Goal: Task Accomplishment & Management: Manage account settings

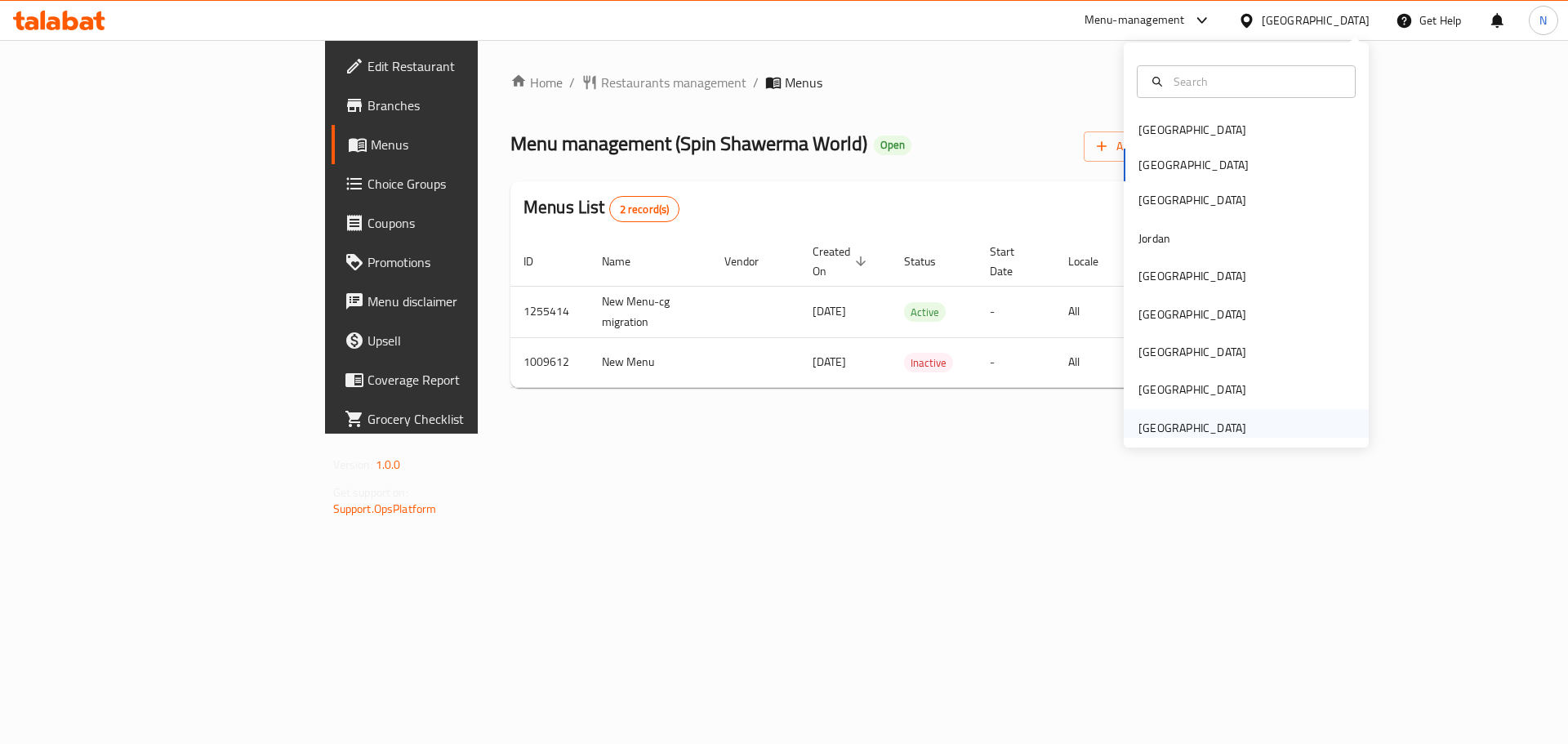
click at [1243, 431] on div "[GEOGRAPHIC_DATA]" at bounding box center [1192, 428] width 134 height 38
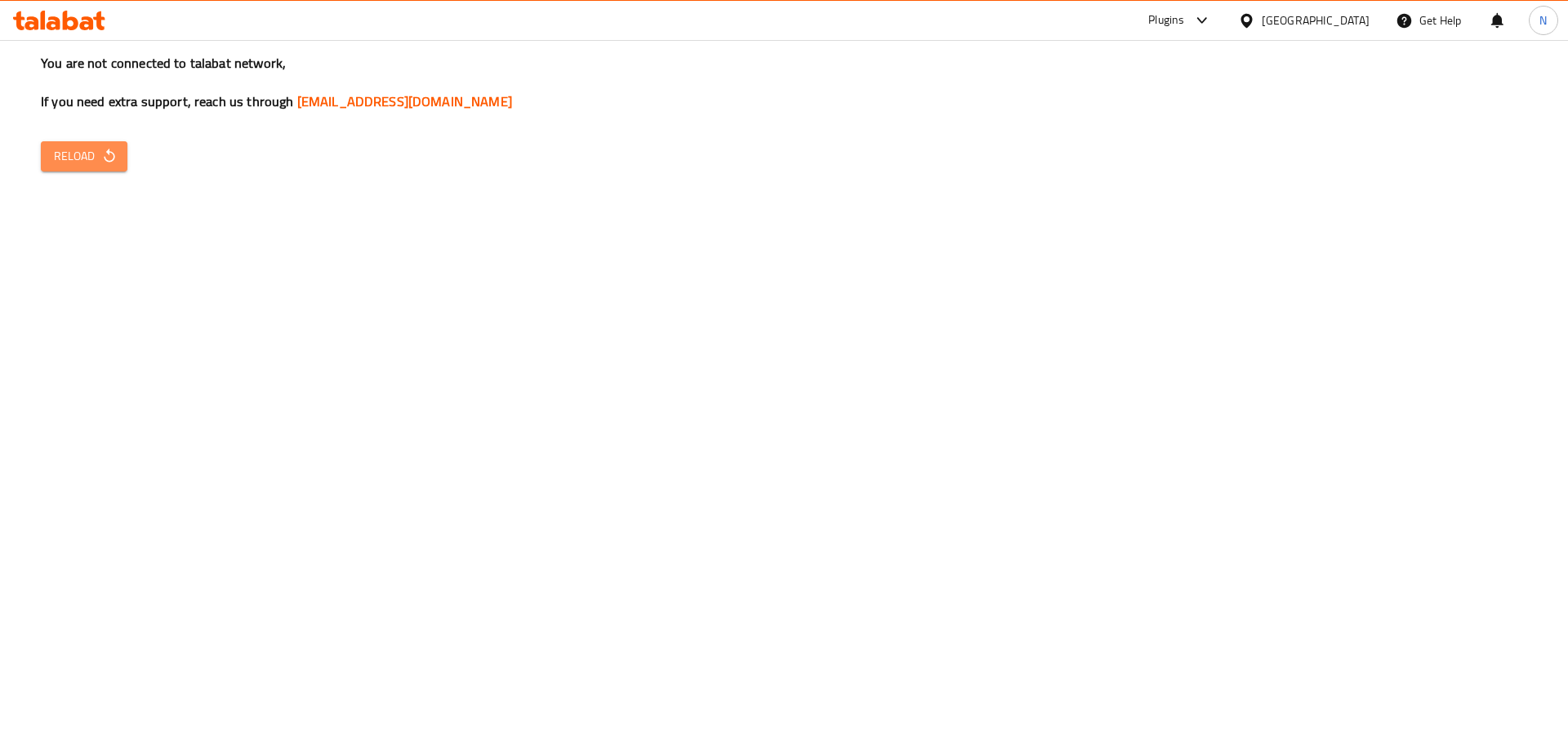
click at [102, 152] on icon "button" at bounding box center [109, 155] width 17 height 17
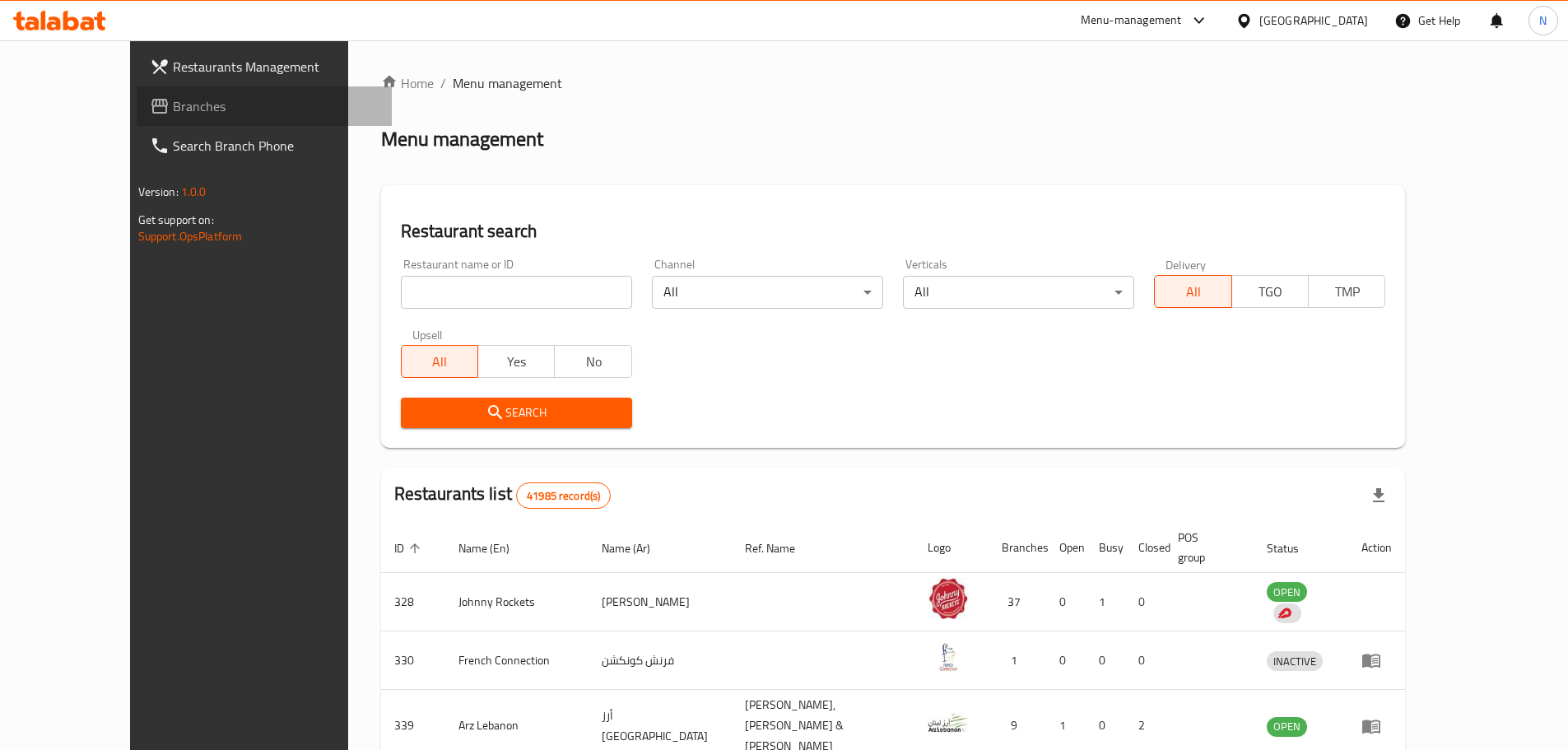
click at [173, 100] on span "Branches" at bounding box center [276, 106] width 206 height 19
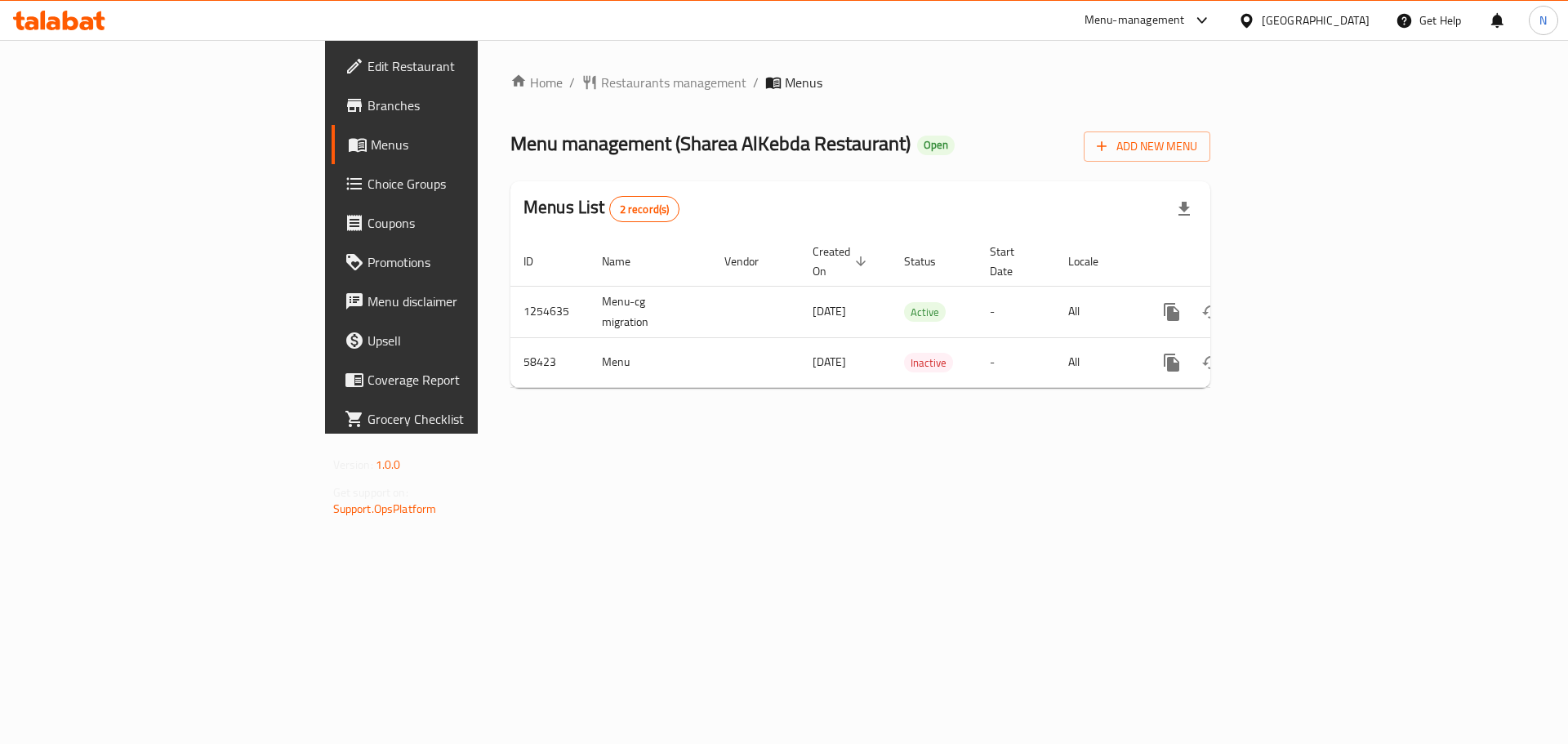
click at [367, 185] on span "Choice Groups" at bounding box center [470, 184] width 207 height 19
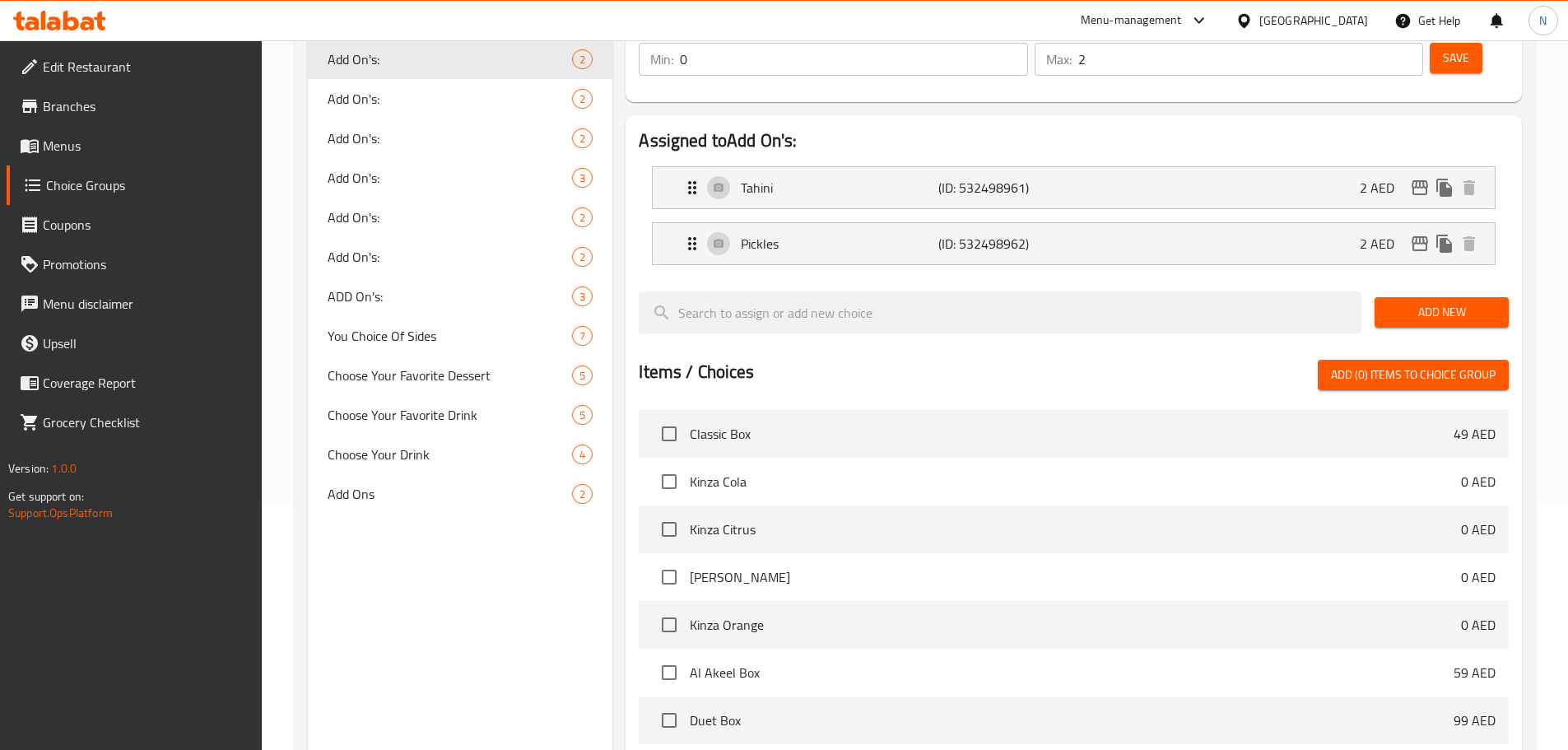
scroll to position [272, 0]
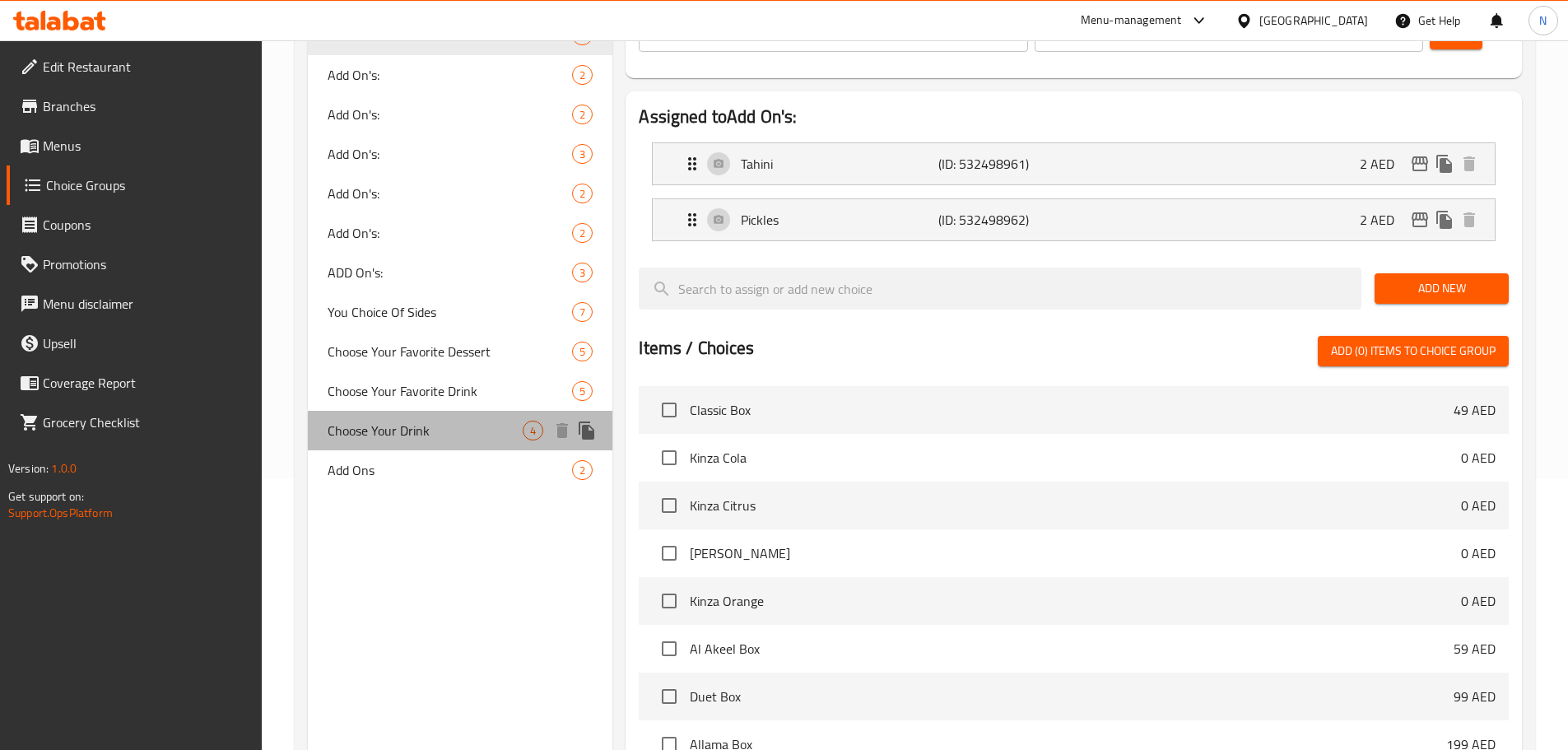
click at [334, 429] on span "Choose Your Drink" at bounding box center [425, 430] width 196 height 19
type input "Choose Your Drink"
type input "اختر مشروبك"
type input "1"
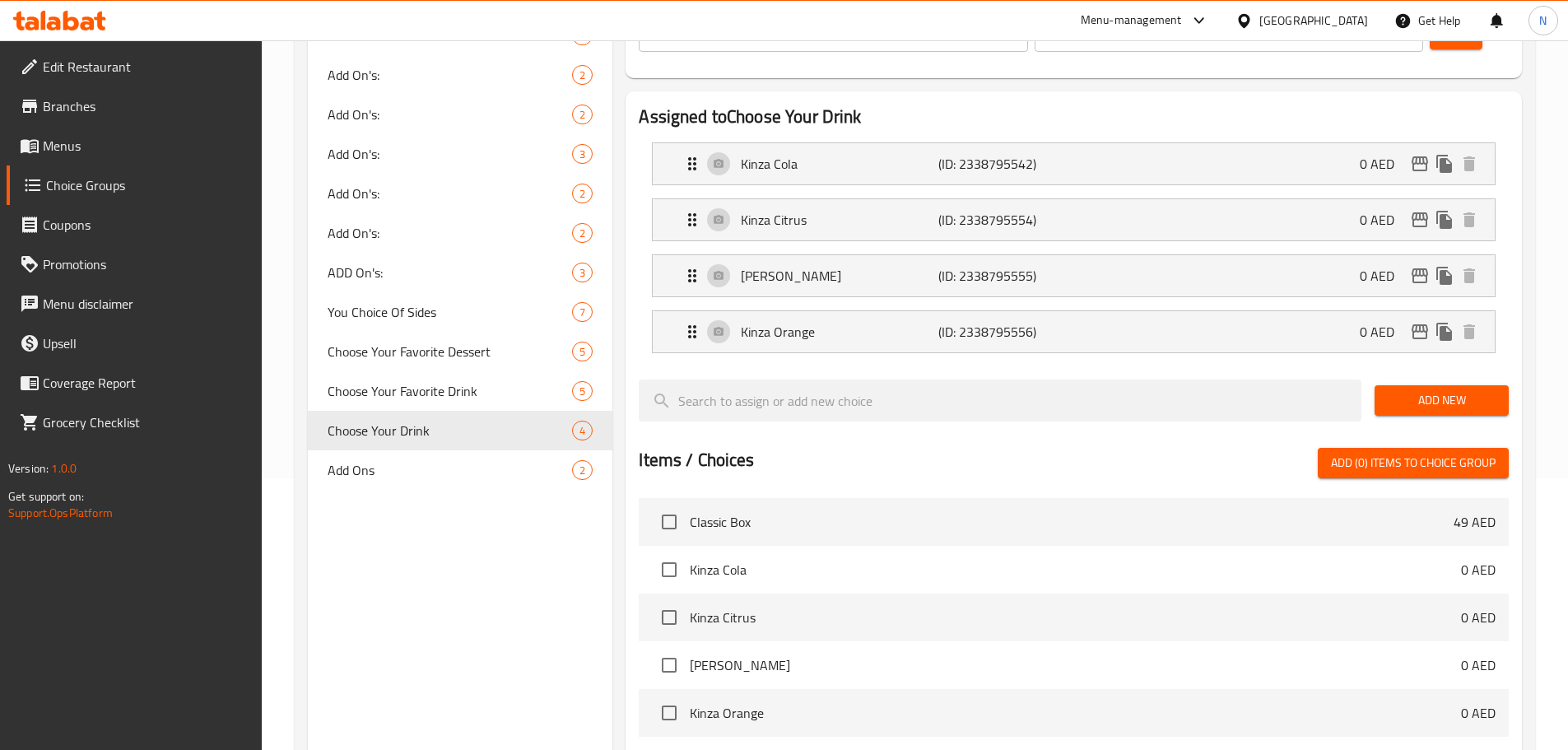
scroll to position [56, 0]
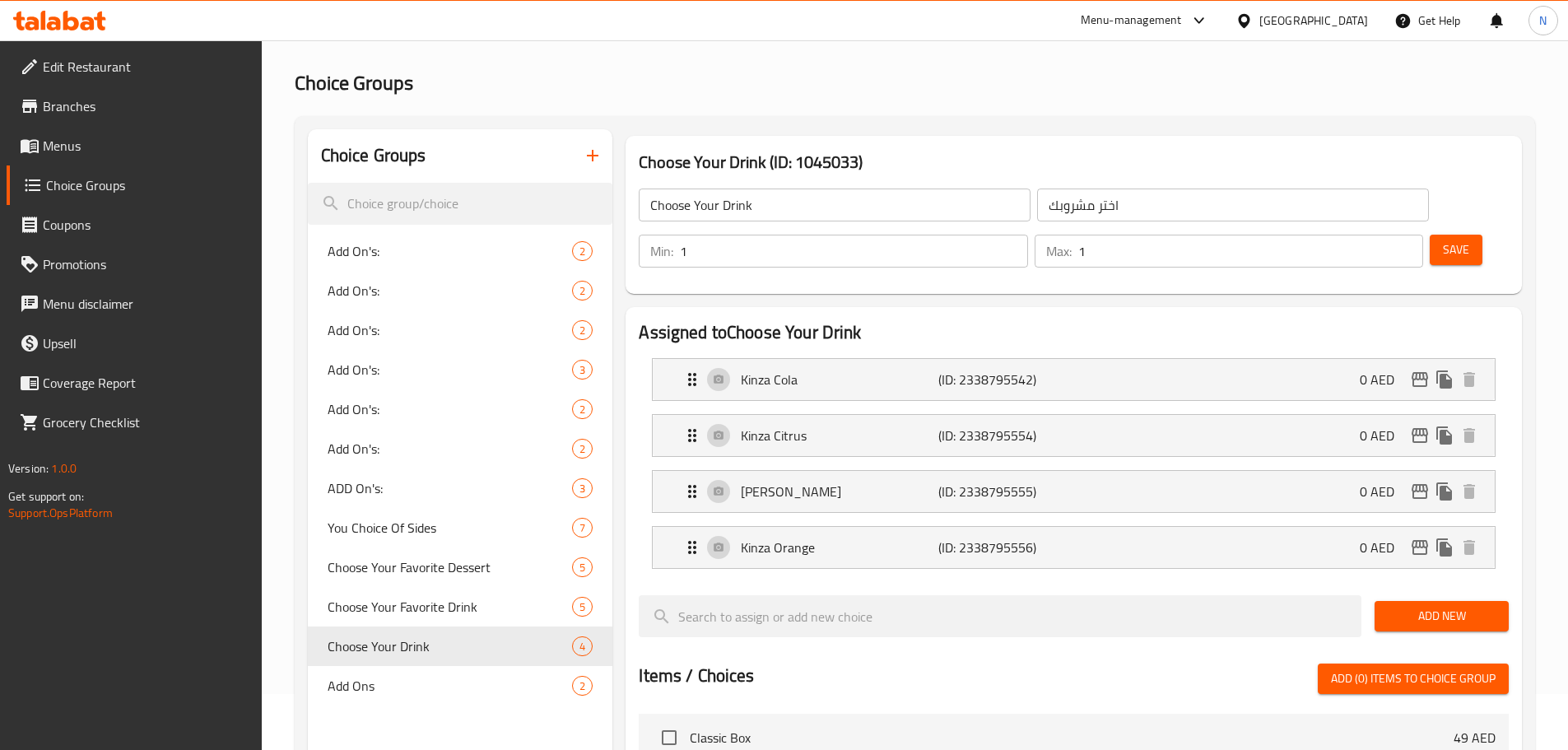
type input "1"
click at [1028, 235] on input "1" at bounding box center [854, 251] width 347 height 33
click at [1426, 231] on div "Save" at bounding box center [1463, 251] width 73 height 40
click at [1443, 239] on span "Save" at bounding box center [1456, 249] width 27 height 20
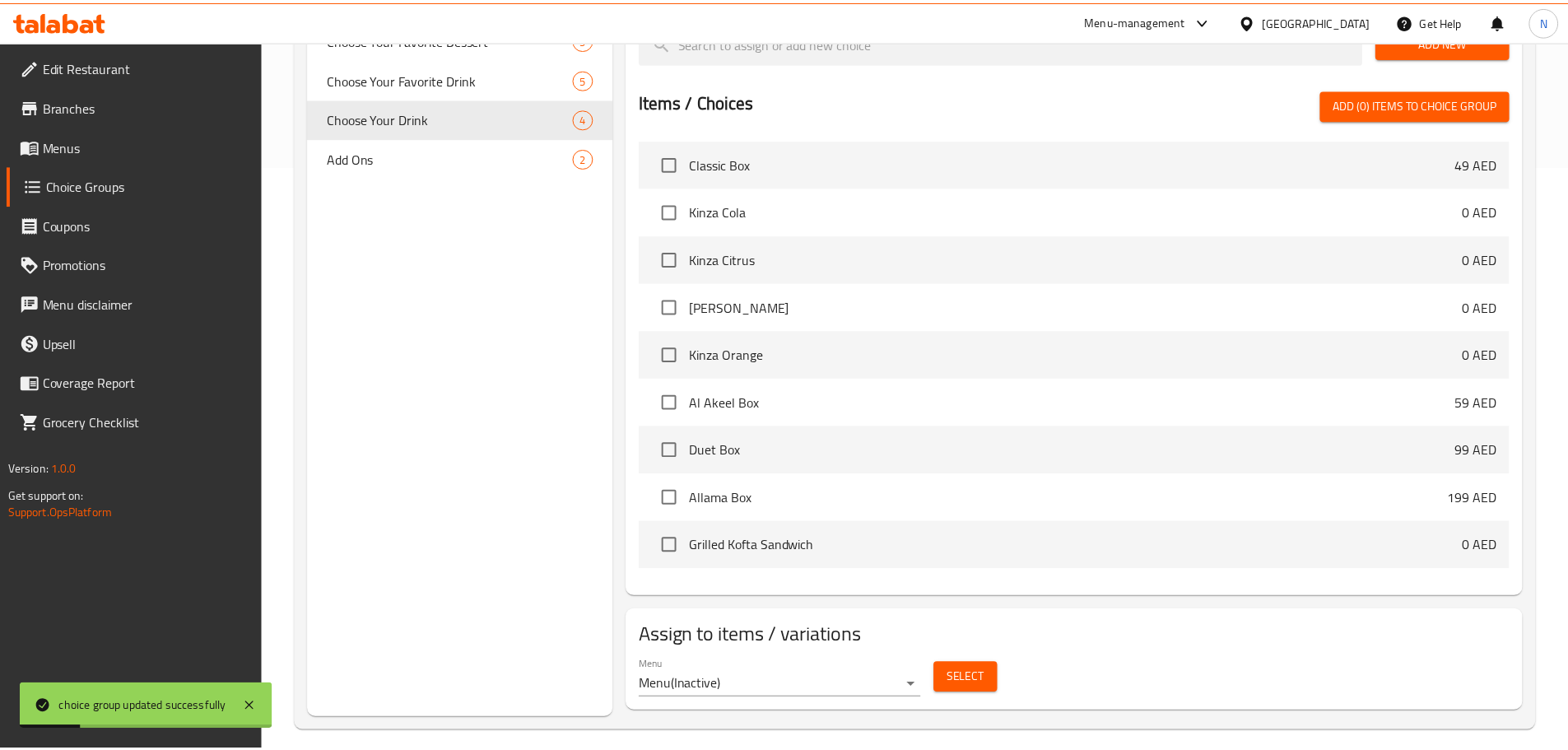
scroll to position [599, 0]
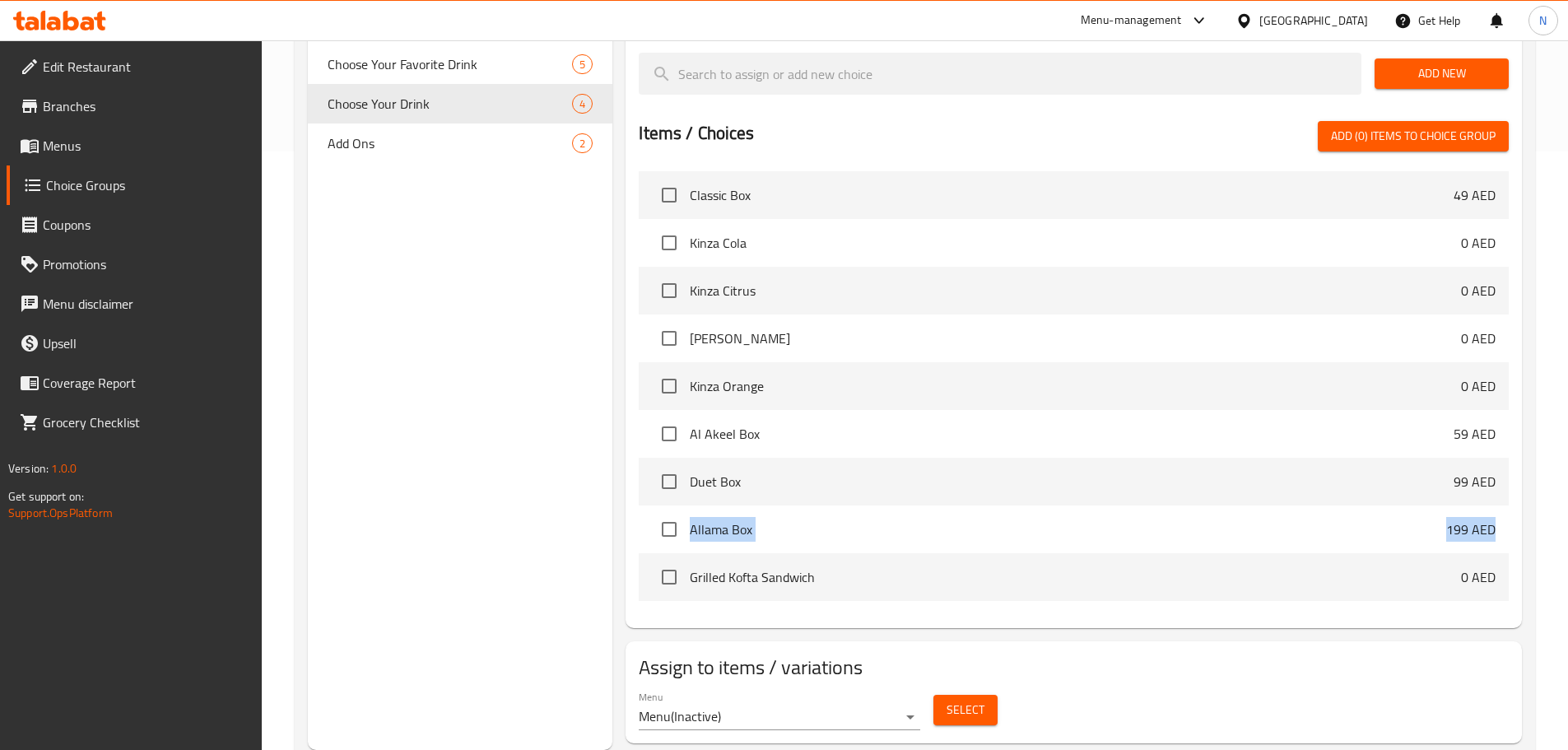
drag, startPoint x: 1565, startPoint y: 455, endPoint x: 1569, endPoint y: 442, distance: 13.6
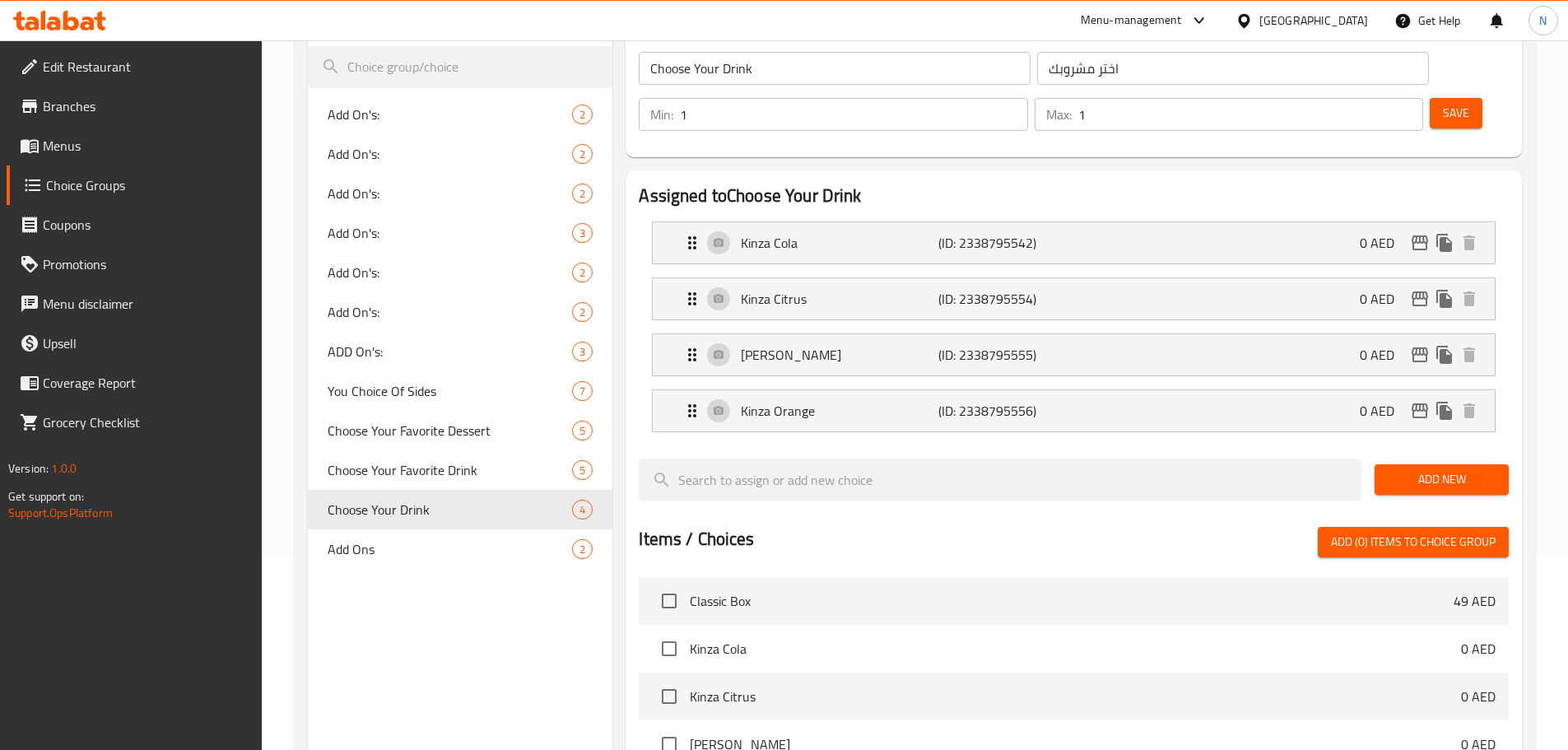
scroll to position [177, 0]
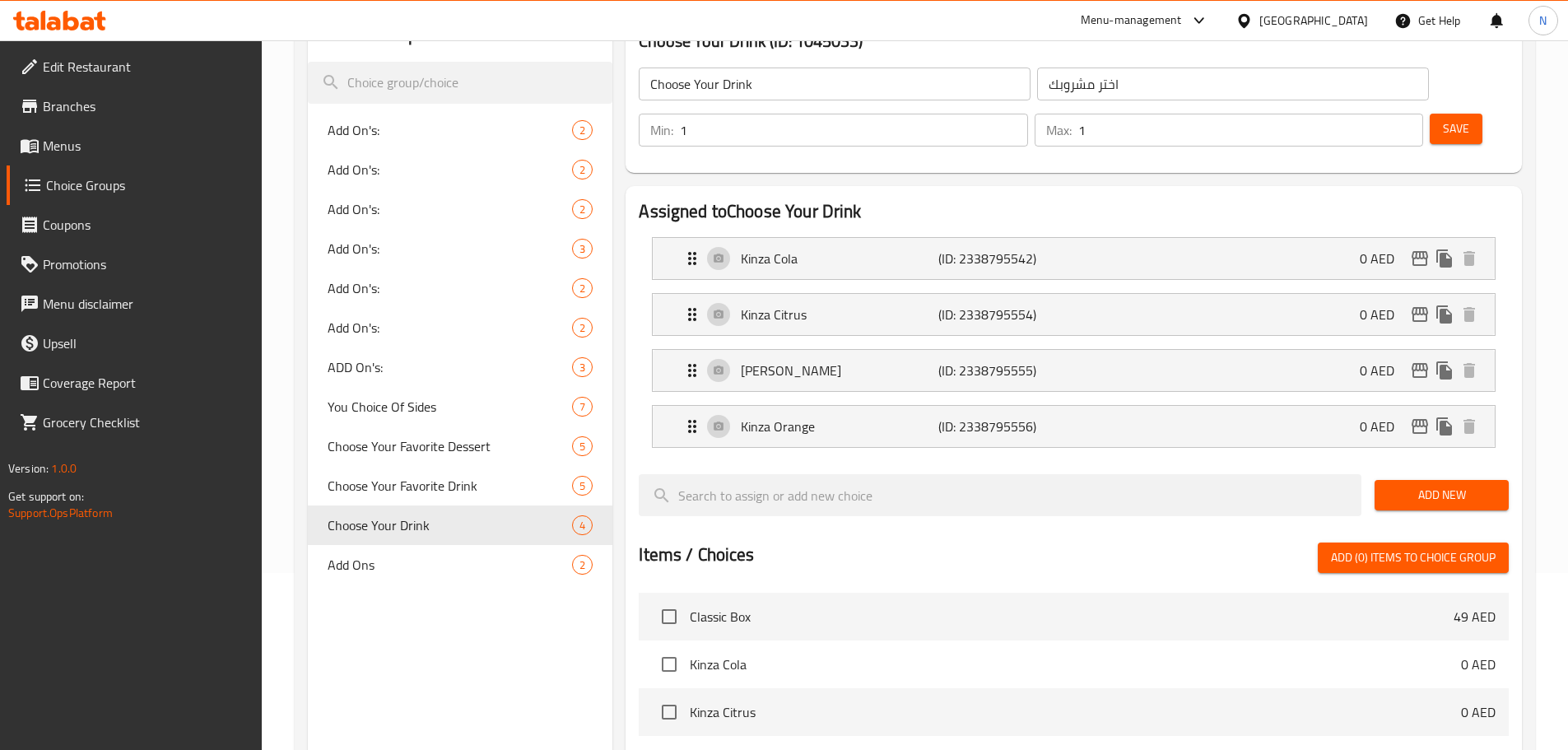
click at [785, 81] on input "Choose Your Drink" at bounding box center [834, 83] width 392 height 33
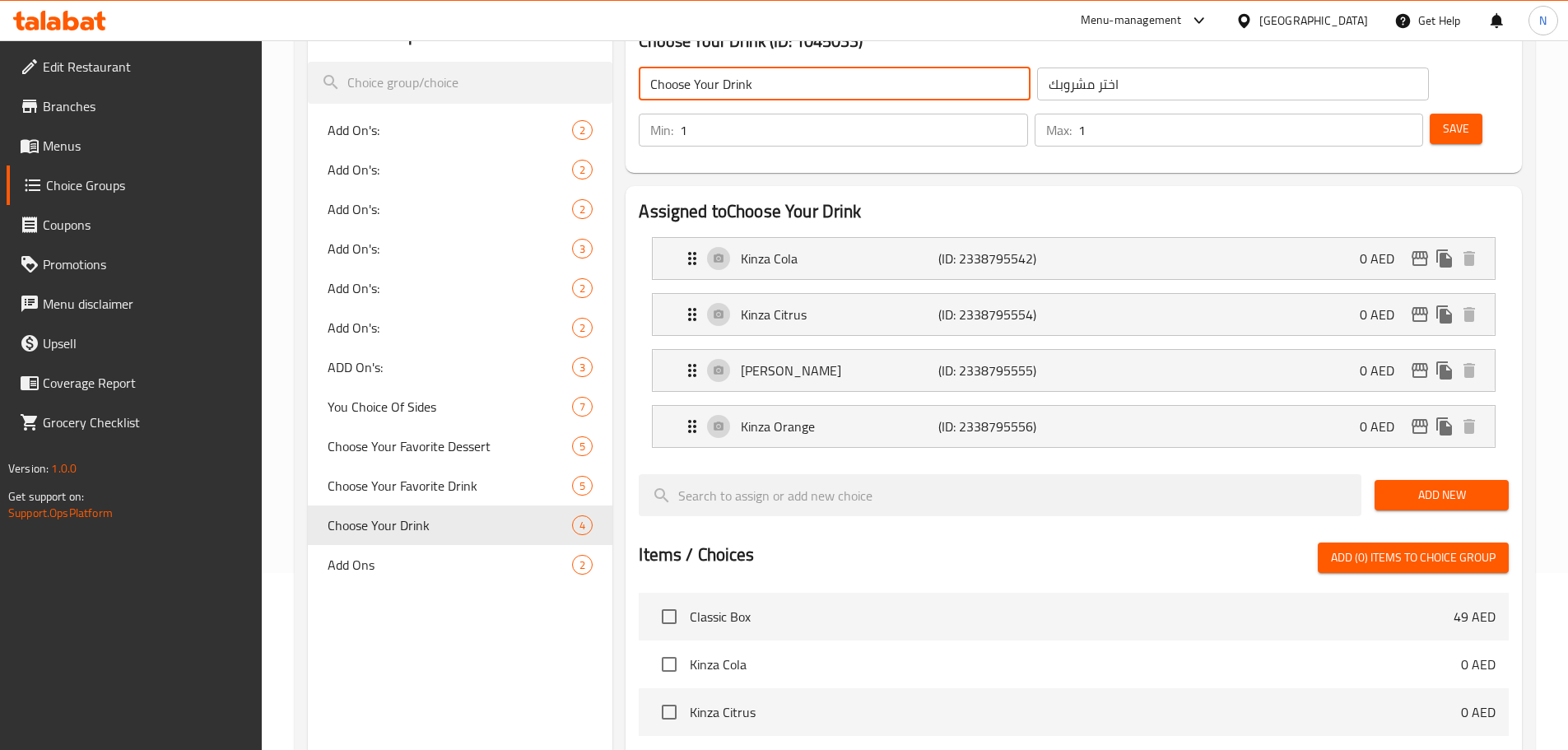
click at [785, 81] on input "Choose Your Drink" at bounding box center [834, 83] width 392 height 33
click at [593, 529] on icon "duplicate" at bounding box center [586, 525] width 16 height 18
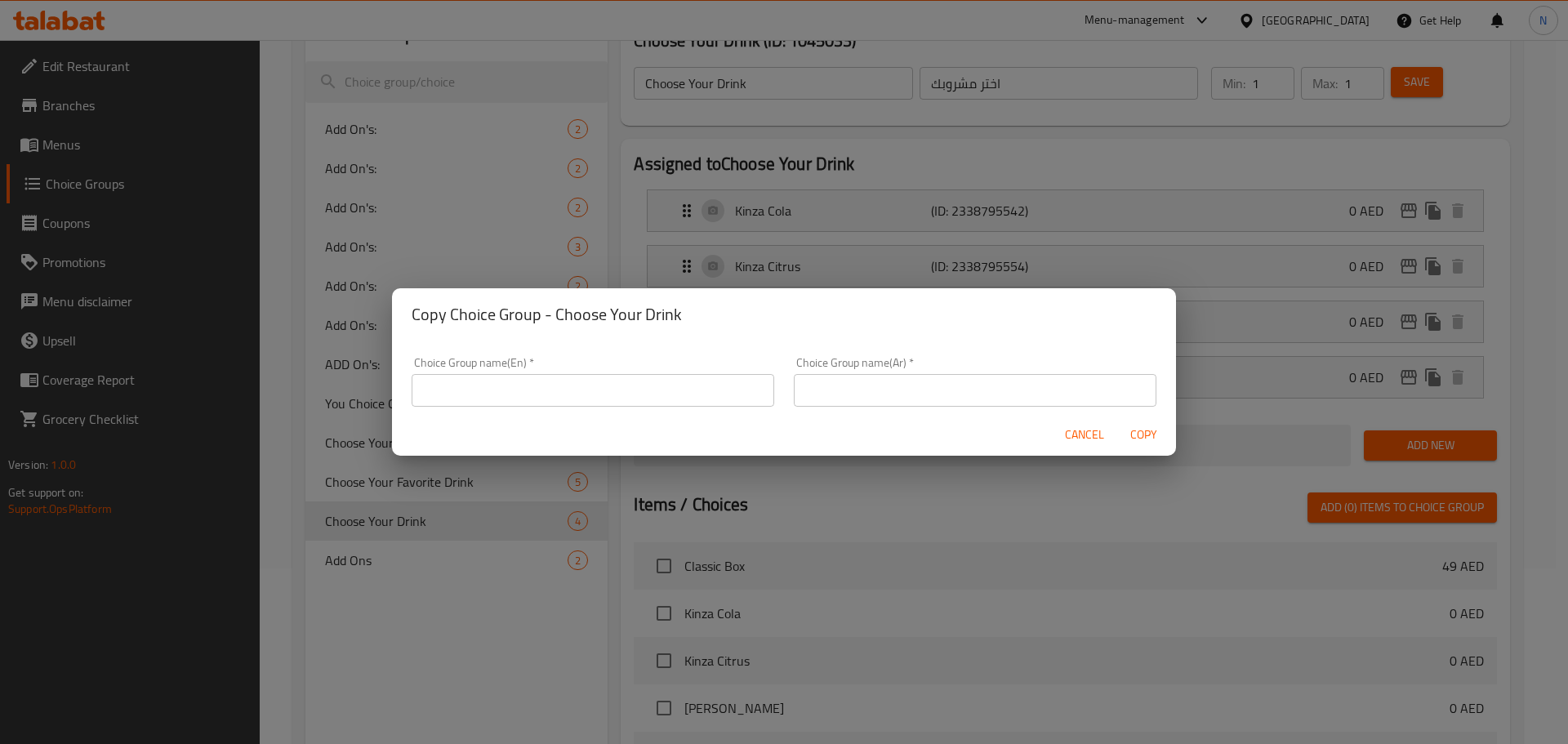
click at [656, 392] on input "text" at bounding box center [592, 390] width 363 height 33
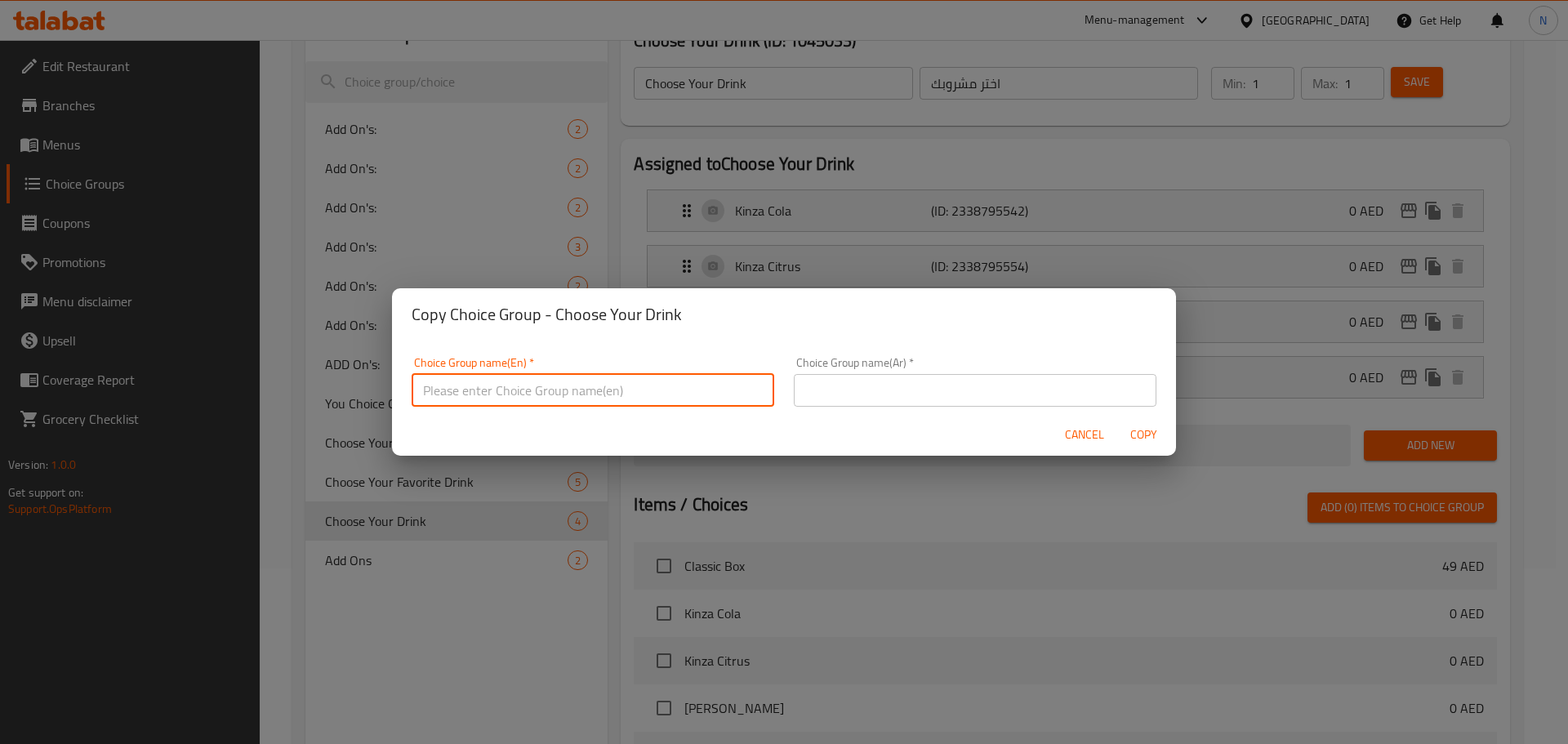
paste input "Choose Your Drink"
click at [490, 393] on input "Choose Your Drink" at bounding box center [592, 390] width 363 height 33
click at [509, 399] on input "Choose Your Of Drink" at bounding box center [592, 390] width 363 height 33
click at [630, 392] on input "Choose Your Of 2nd Drink" at bounding box center [592, 390] width 363 height 33
click at [630, 393] on input "Choose Your Of 2nd Drink" at bounding box center [592, 390] width 363 height 33
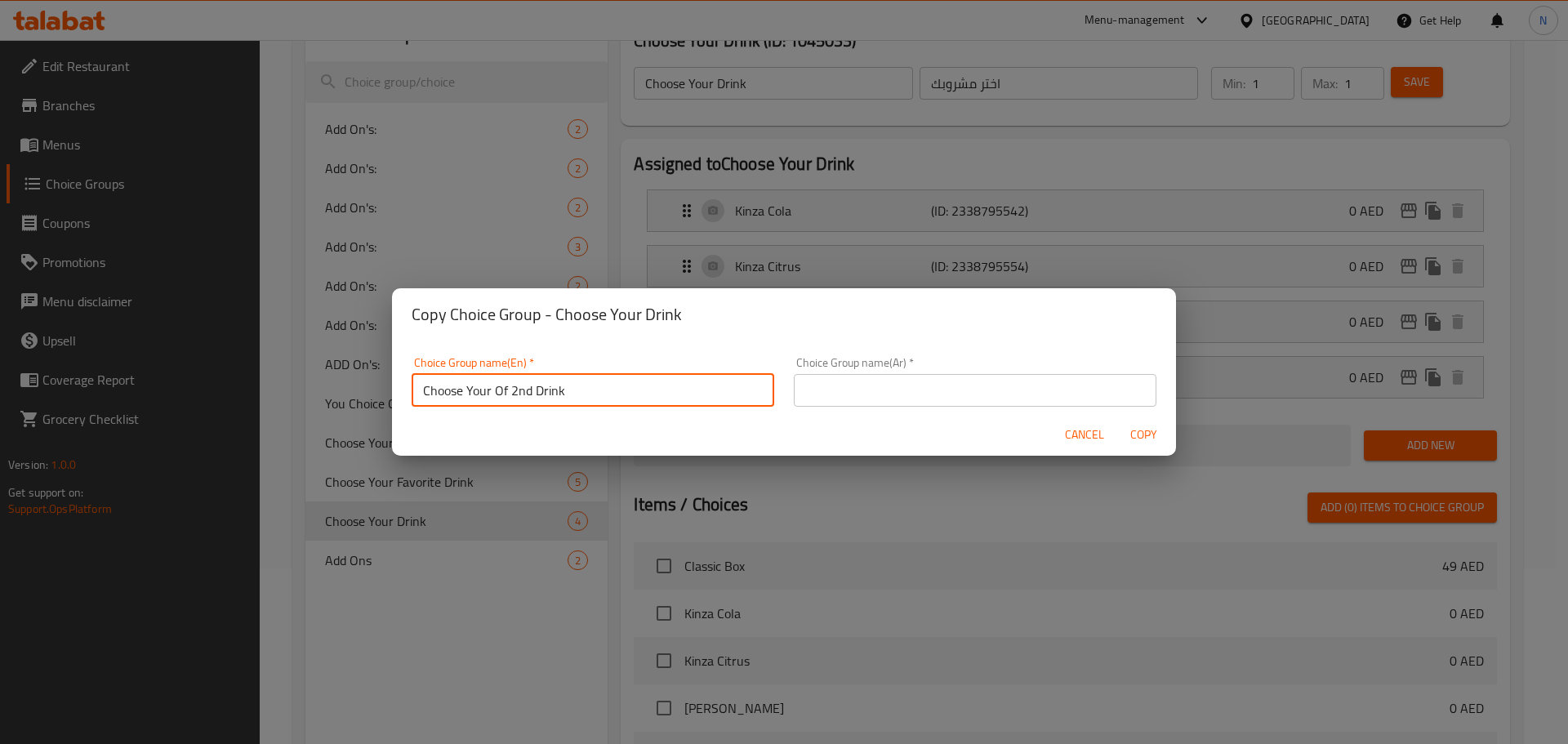
click at [630, 393] on input "Choose Your Of 2nd Drink" at bounding box center [592, 390] width 363 height 33
type input "Choose Your Of 2nd Drink"
click at [873, 388] on input "text" at bounding box center [975, 390] width 363 height 33
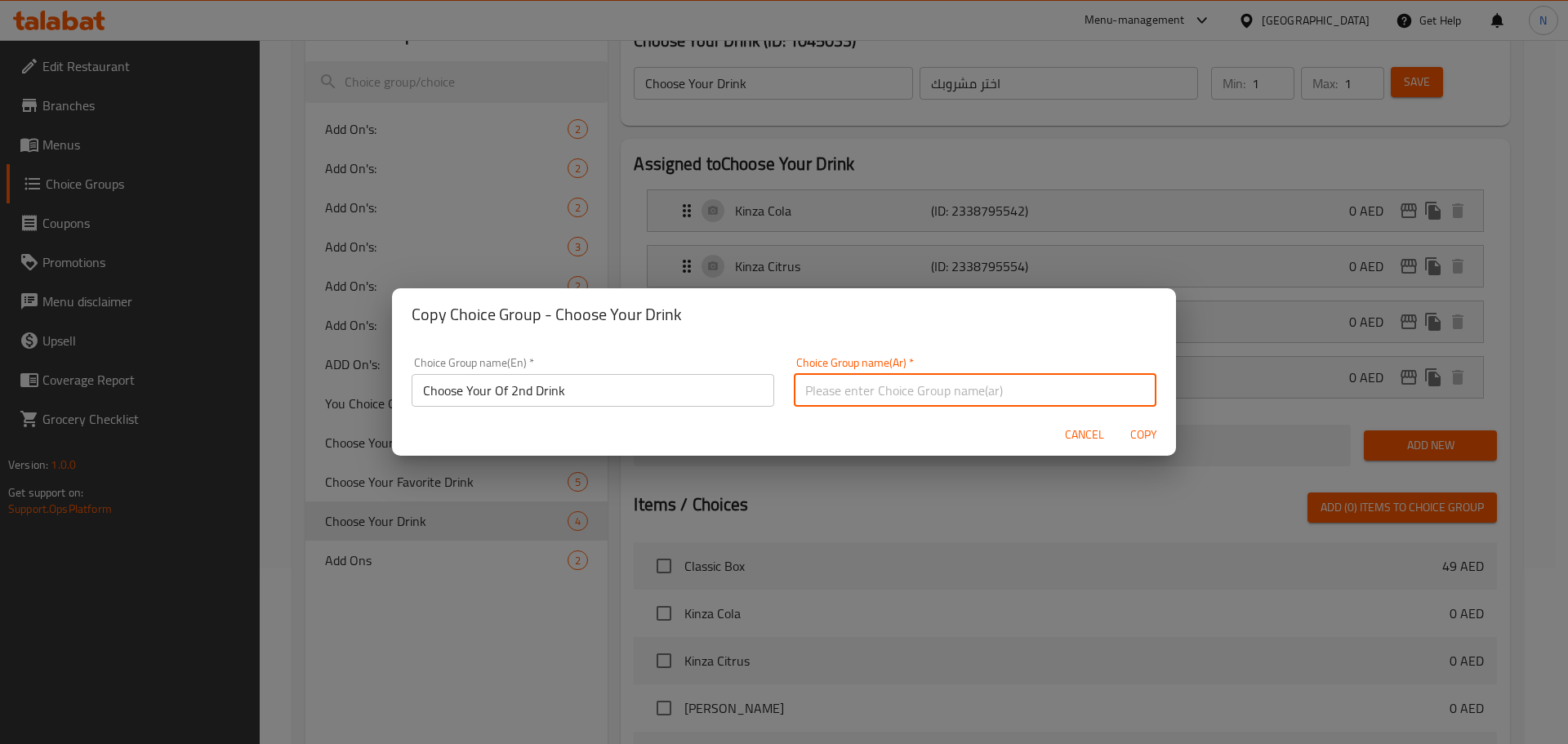
paste input "اختر مشروبك الثاني"
type input "اختر مشروبك الثاني"
click at [1139, 428] on span "Copy" at bounding box center [1143, 434] width 40 height 20
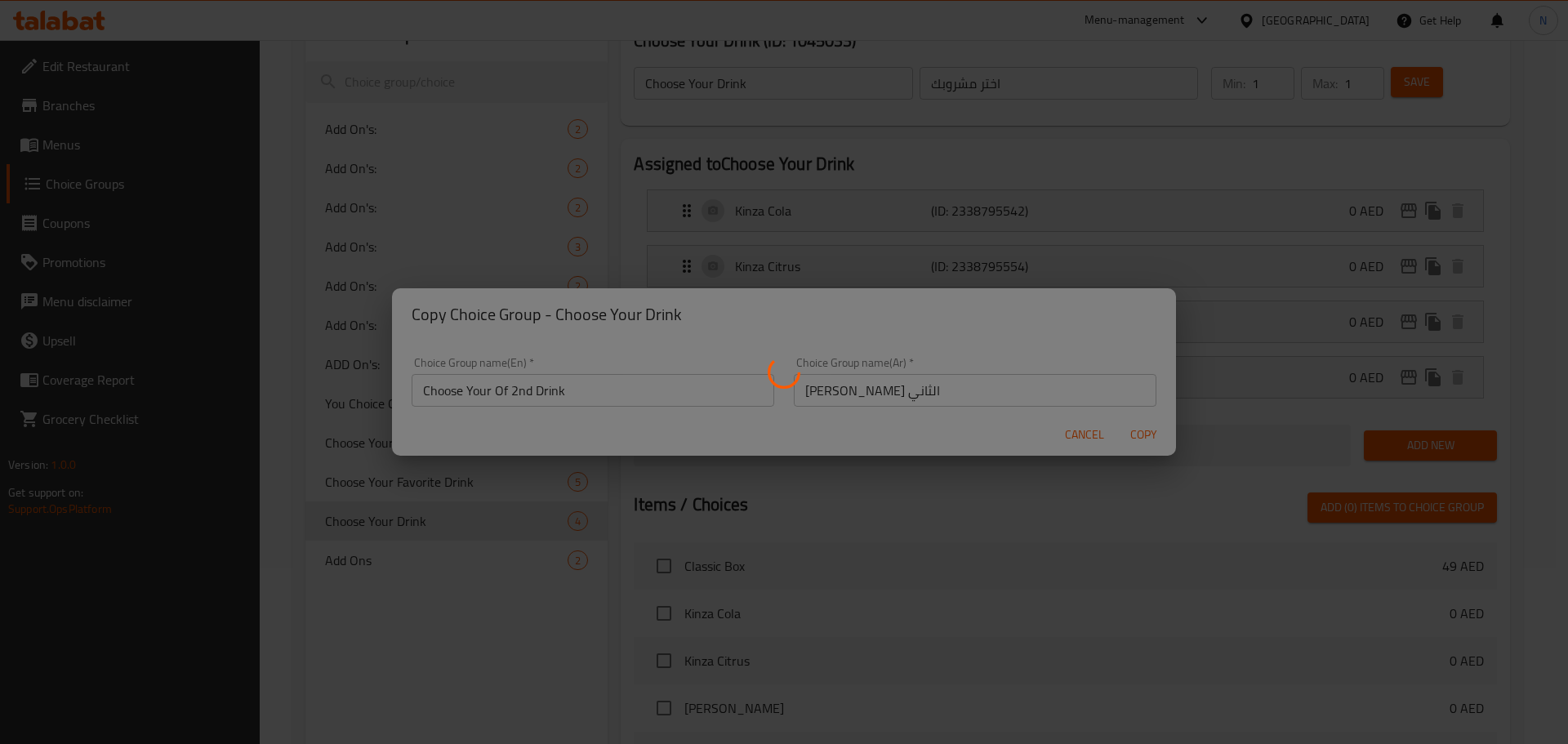
type input "Choose Your Of 2nd Drink"
type input "اختر مشروبك الثاني"
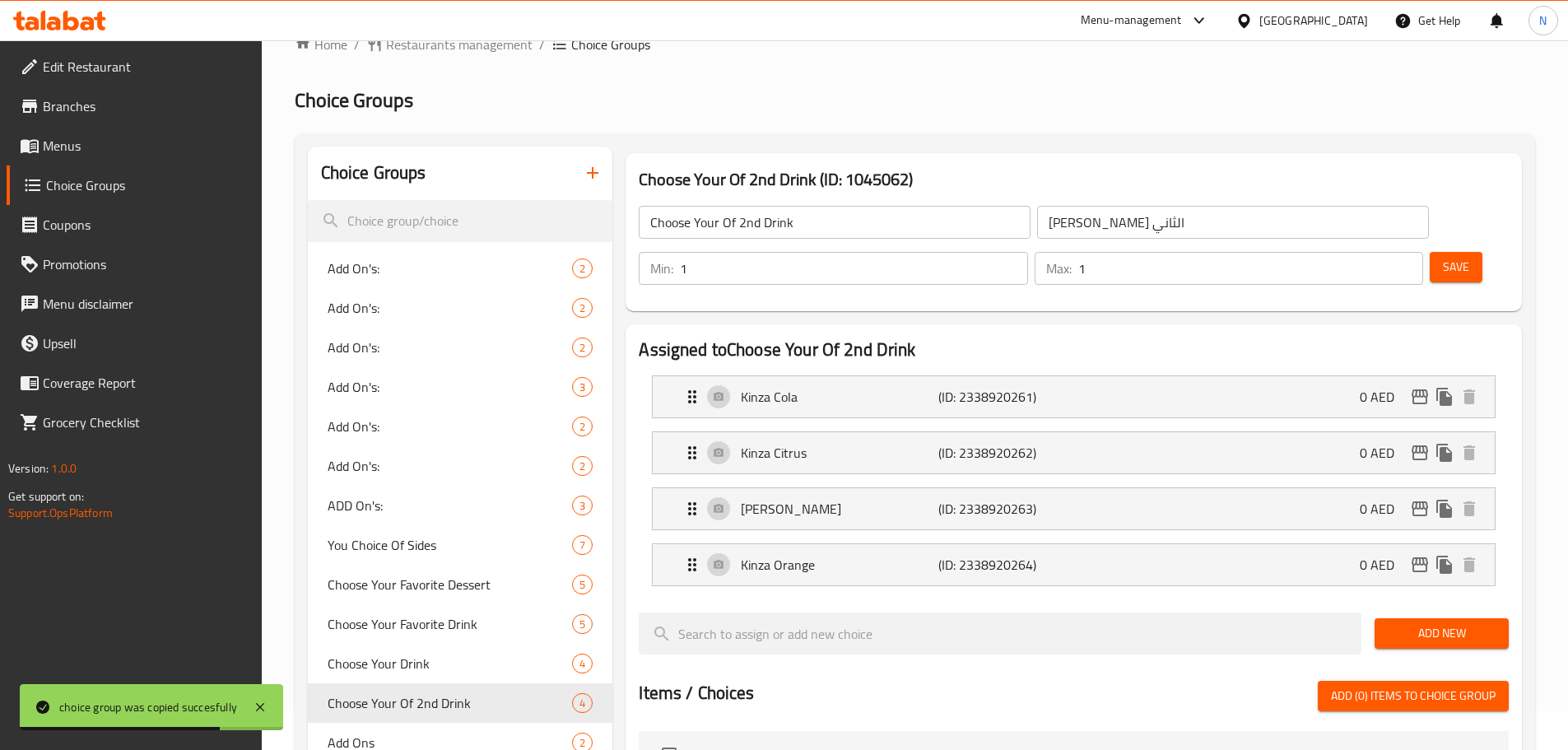
scroll to position [0, 0]
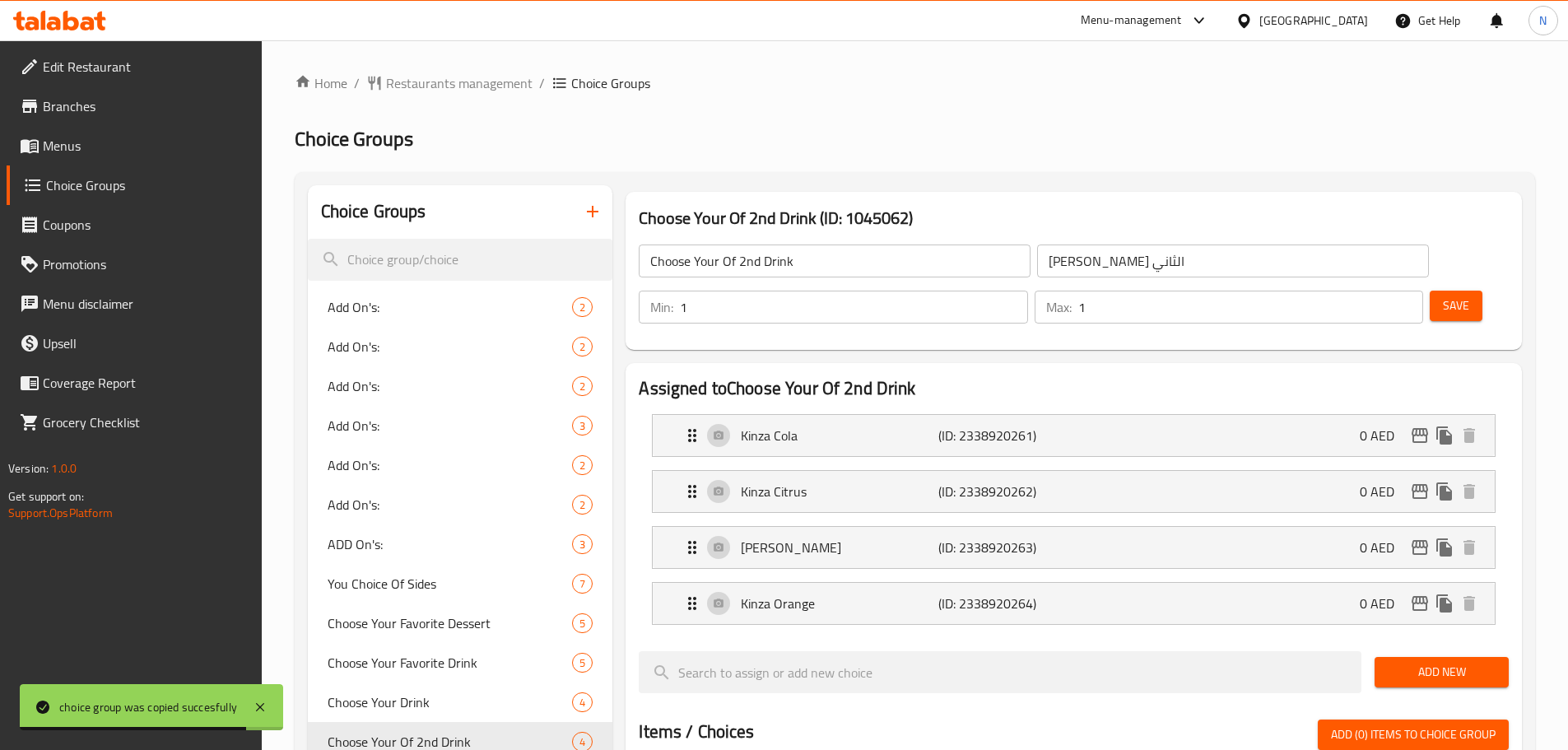
click at [90, 138] on span "Menus" at bounding box center [145, 145] width 206 height 19
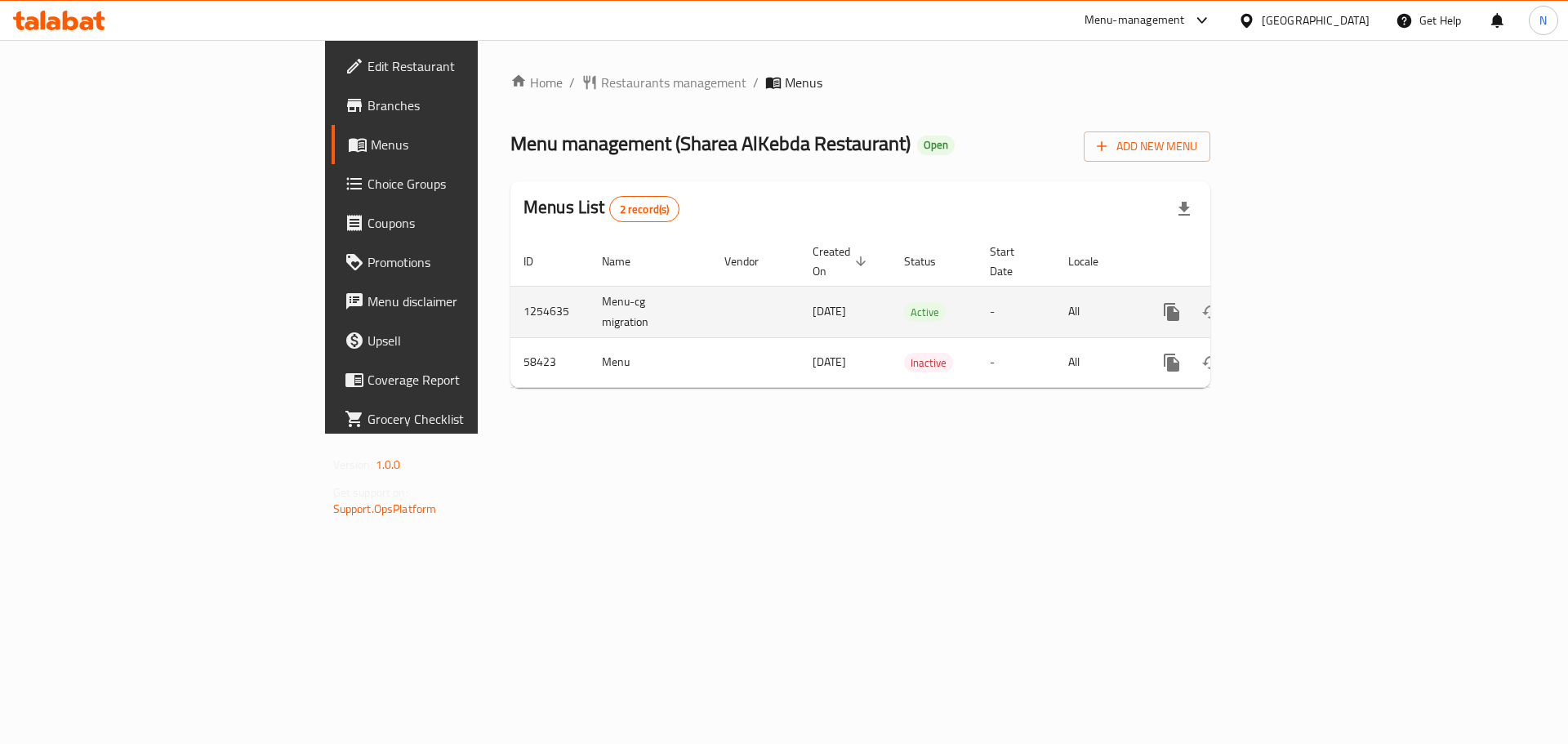
click at [1297, 305] on icon "enhanced table" at bounding box center [1289, 312] width 15 height 15
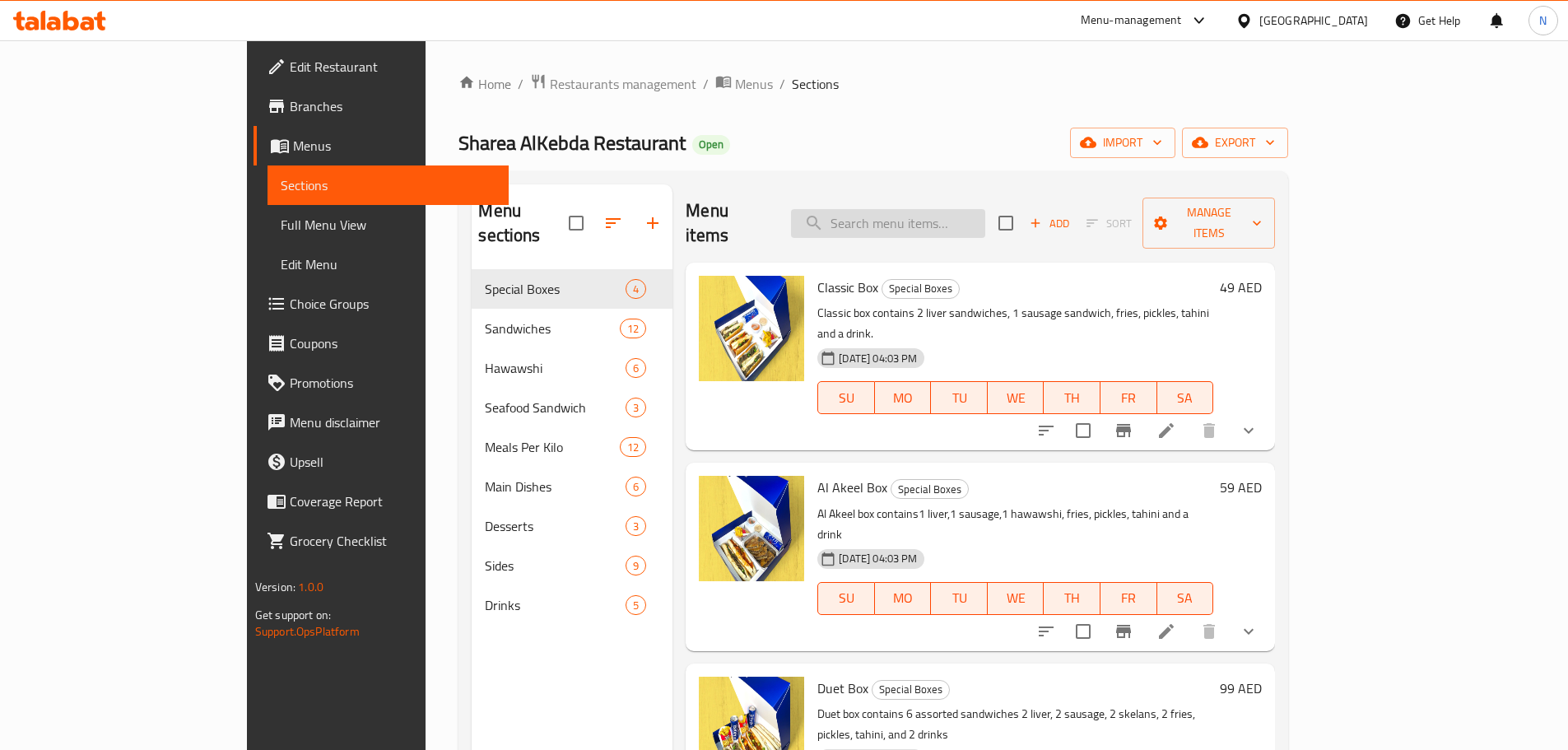
click at [971, 220] on input "search" at bounding box center [888, 223] width 194 height 29
paste input "Duet Box"
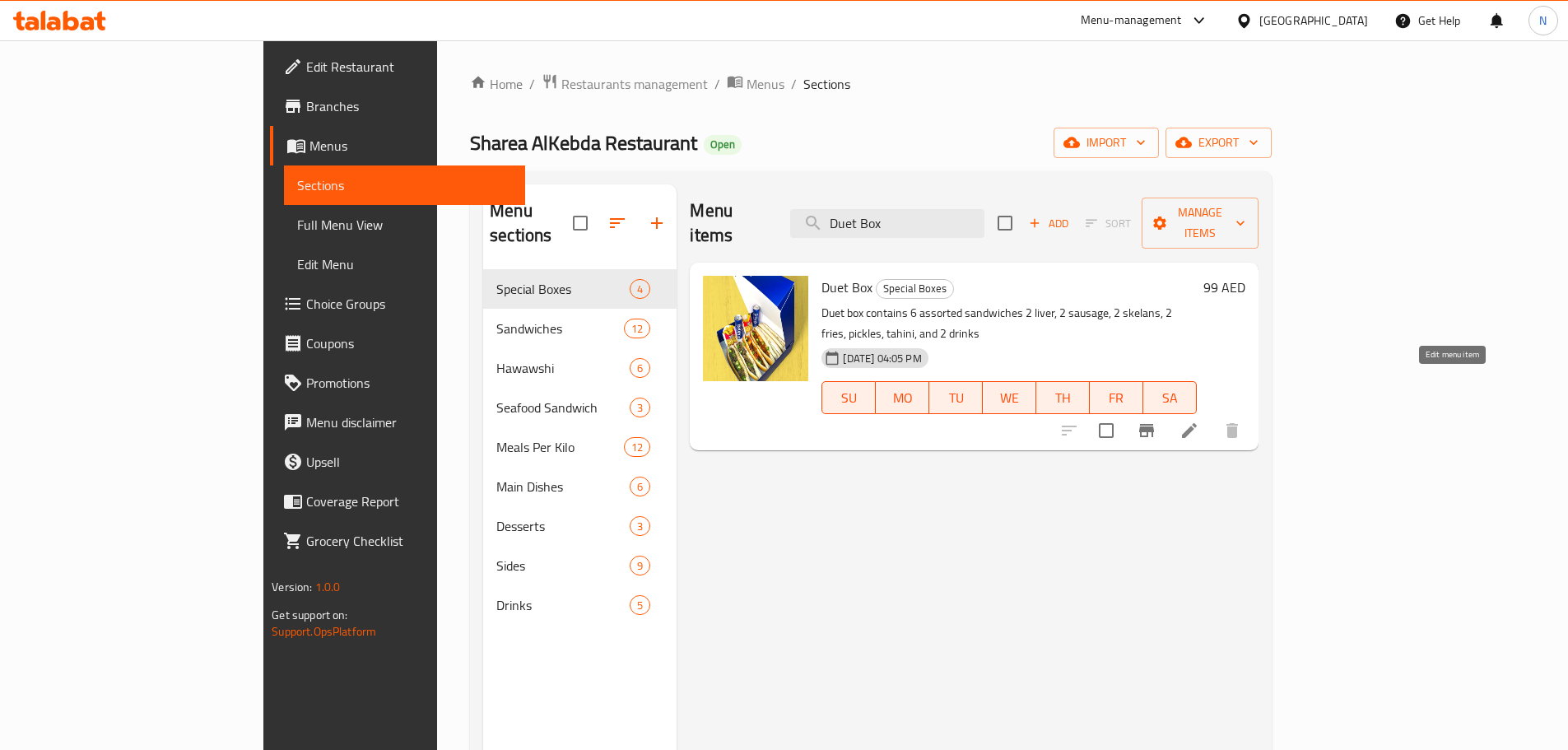
type input "Duet Box"
click at [1199, 421] on icon at bounding box center [1190, 430] width 19 height 19
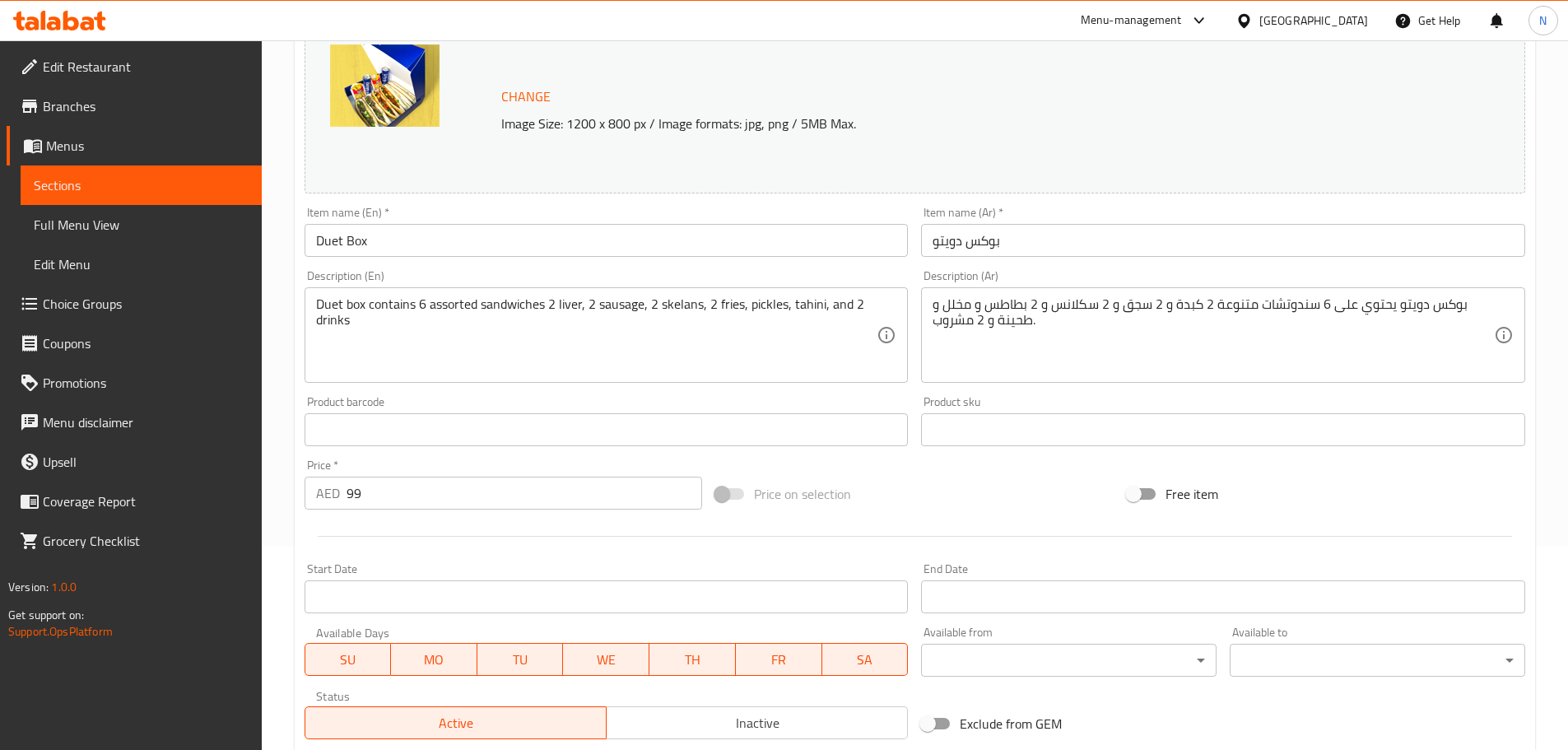
scroll to position [464, 0]
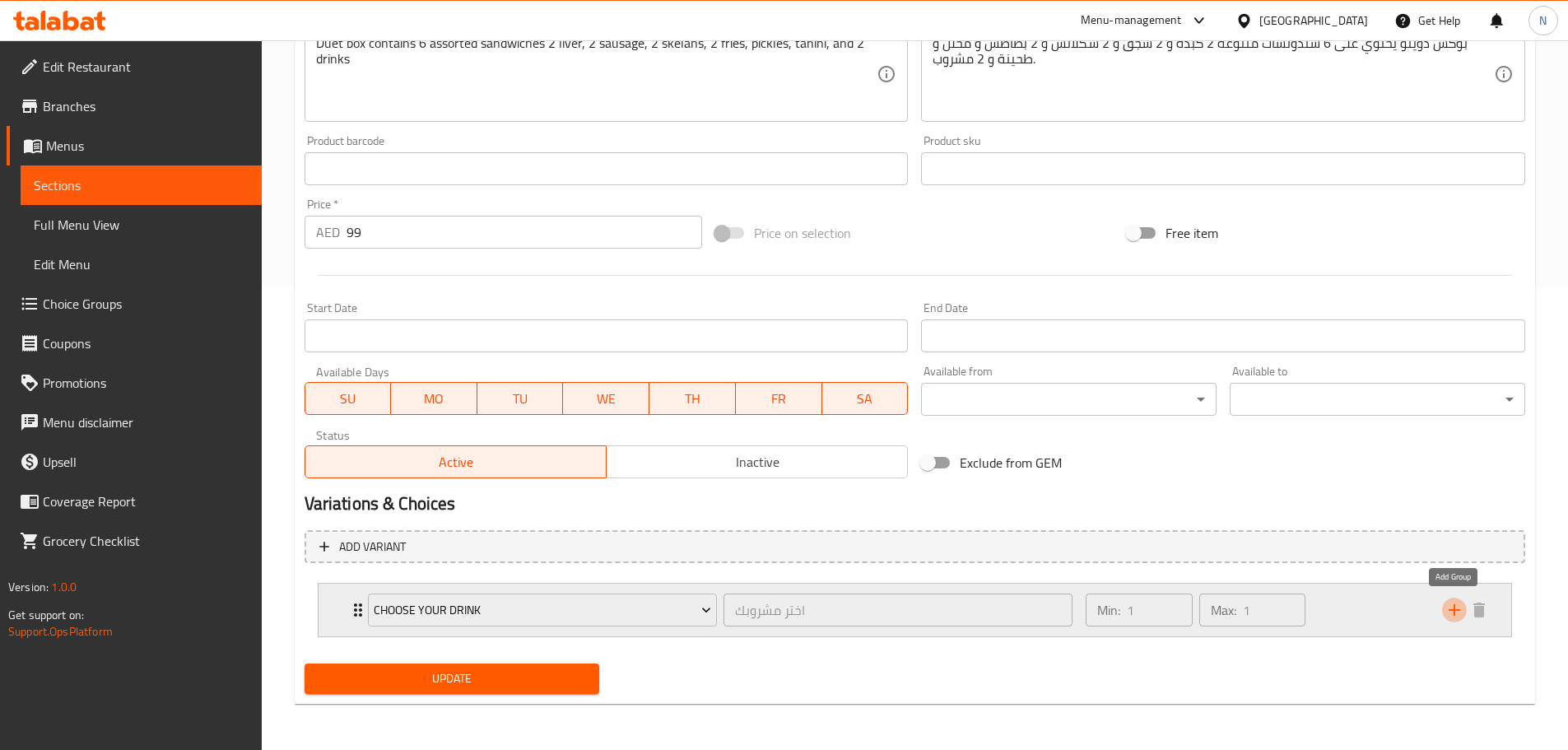
click at [1460, 616] on icon "add" at bounding box center [1455, 609] width 19 height 19
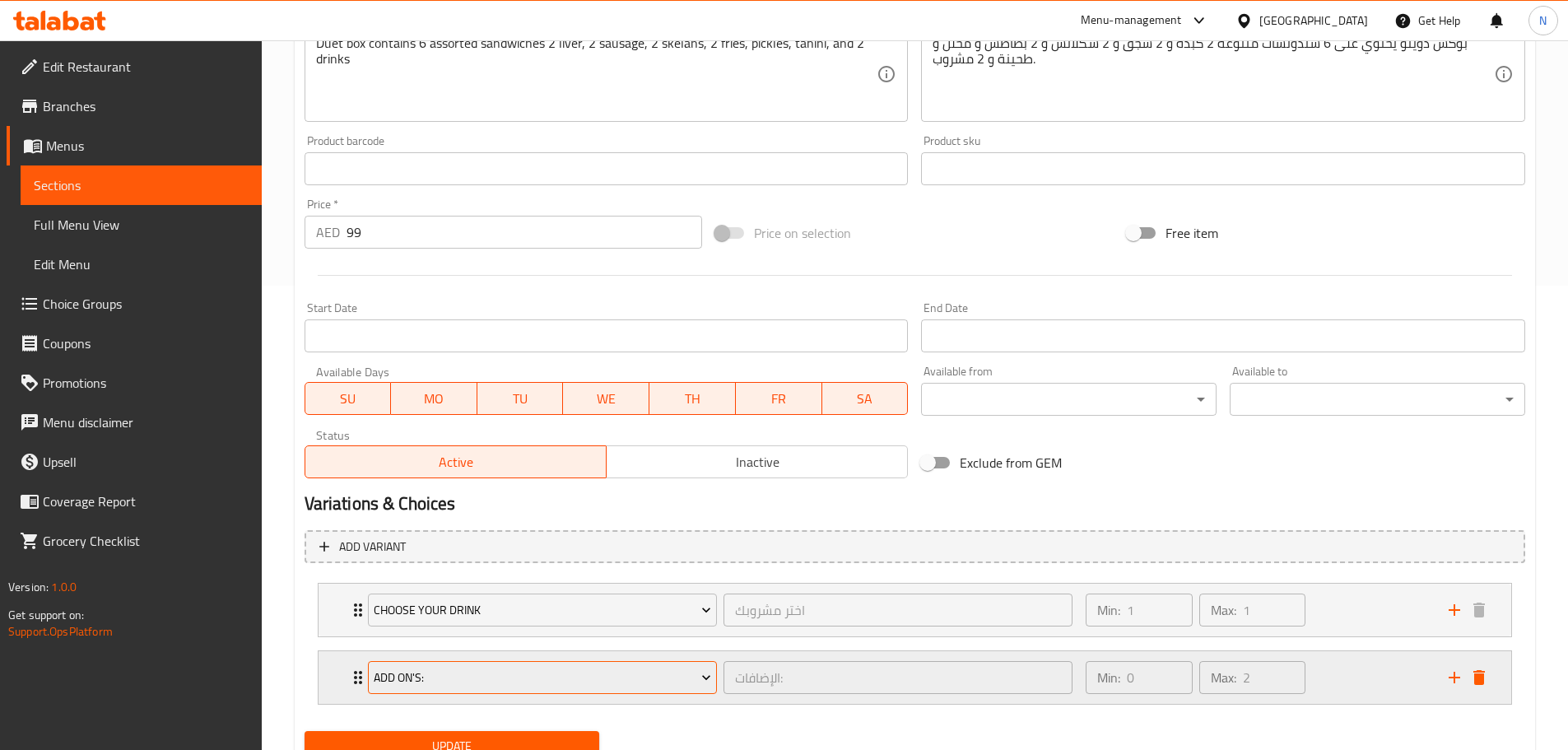
click at [637, 680] on span "Add On's:" at bounding box center [542, 677] width 338 height 20
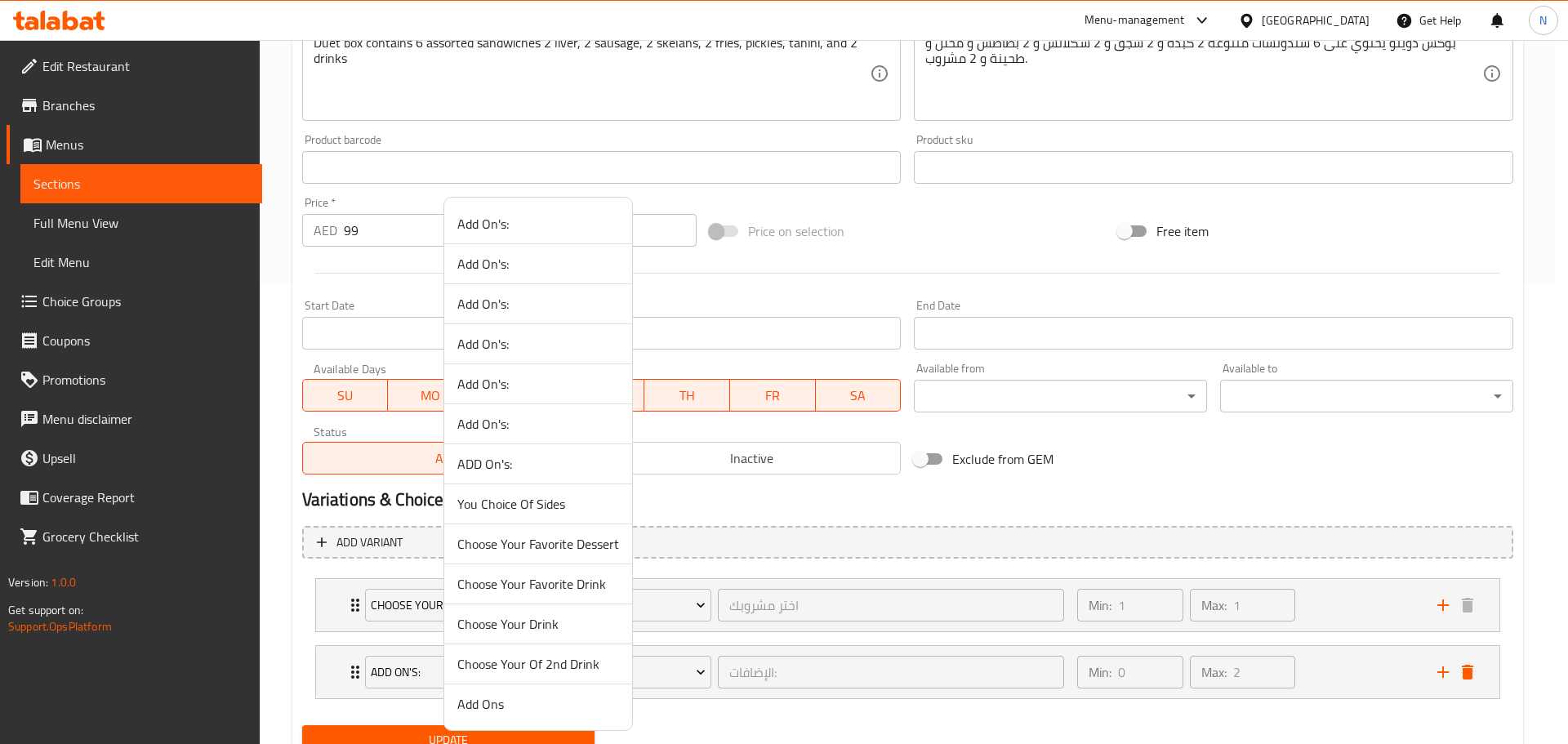
click at [544, 663] on span "Choose Your Of 2nd Drink" at bounding box center [538, 663] width 162 height 19
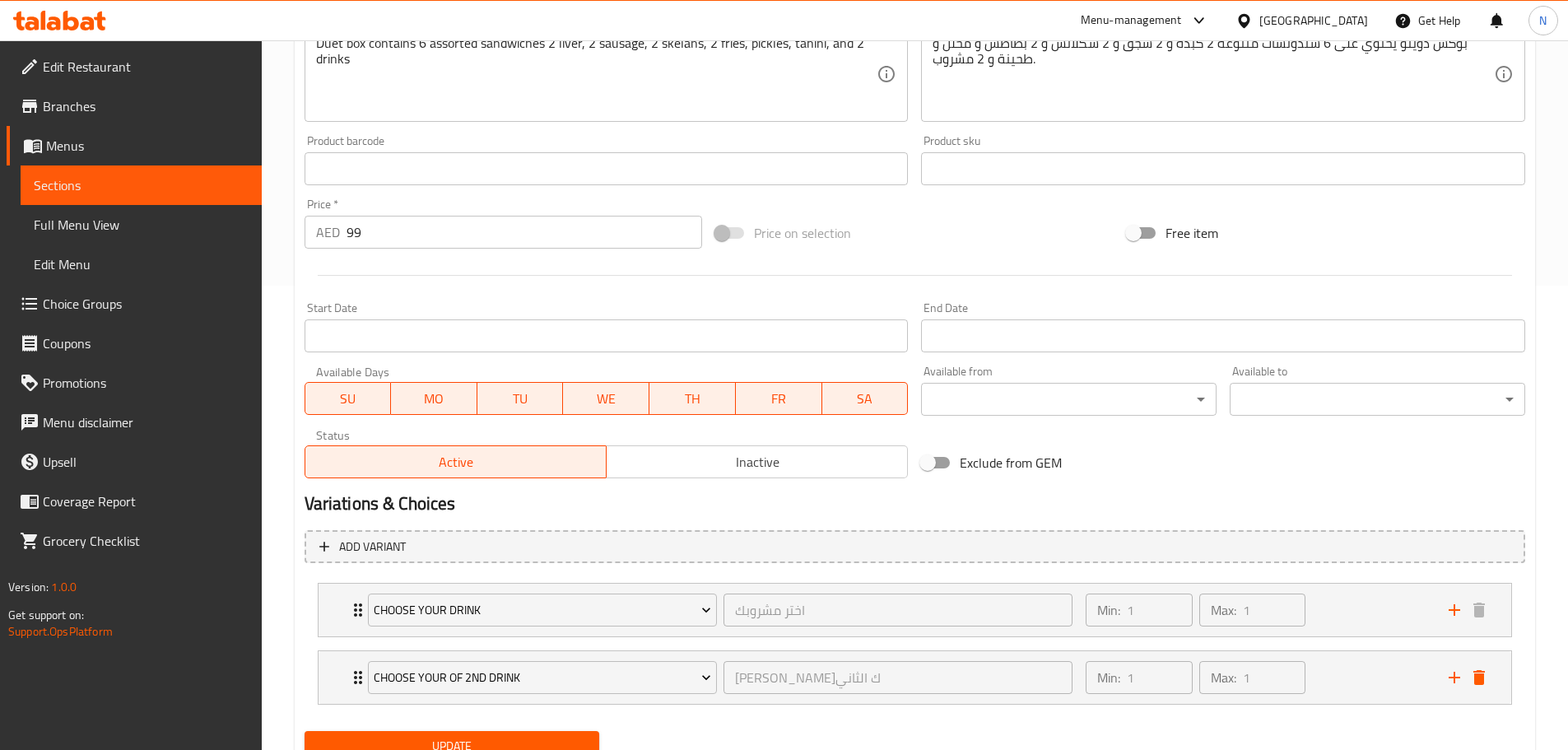
click at [521, 744] on span "Update" at bounding box center [453, 746] width 269 height 20
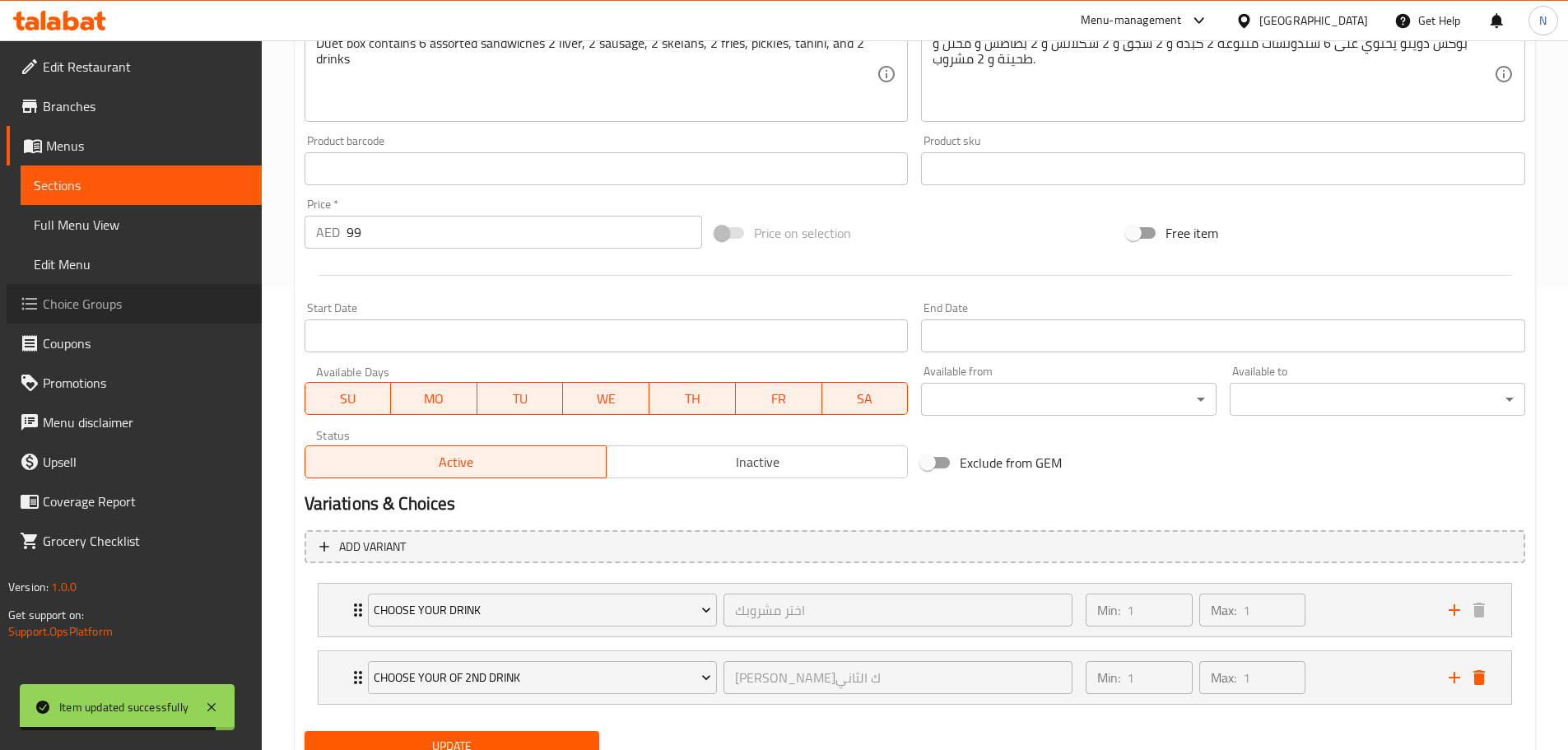
click at [76, 311] on span "Choice Groups" at bounding box center [145, 304] width 206 height 19
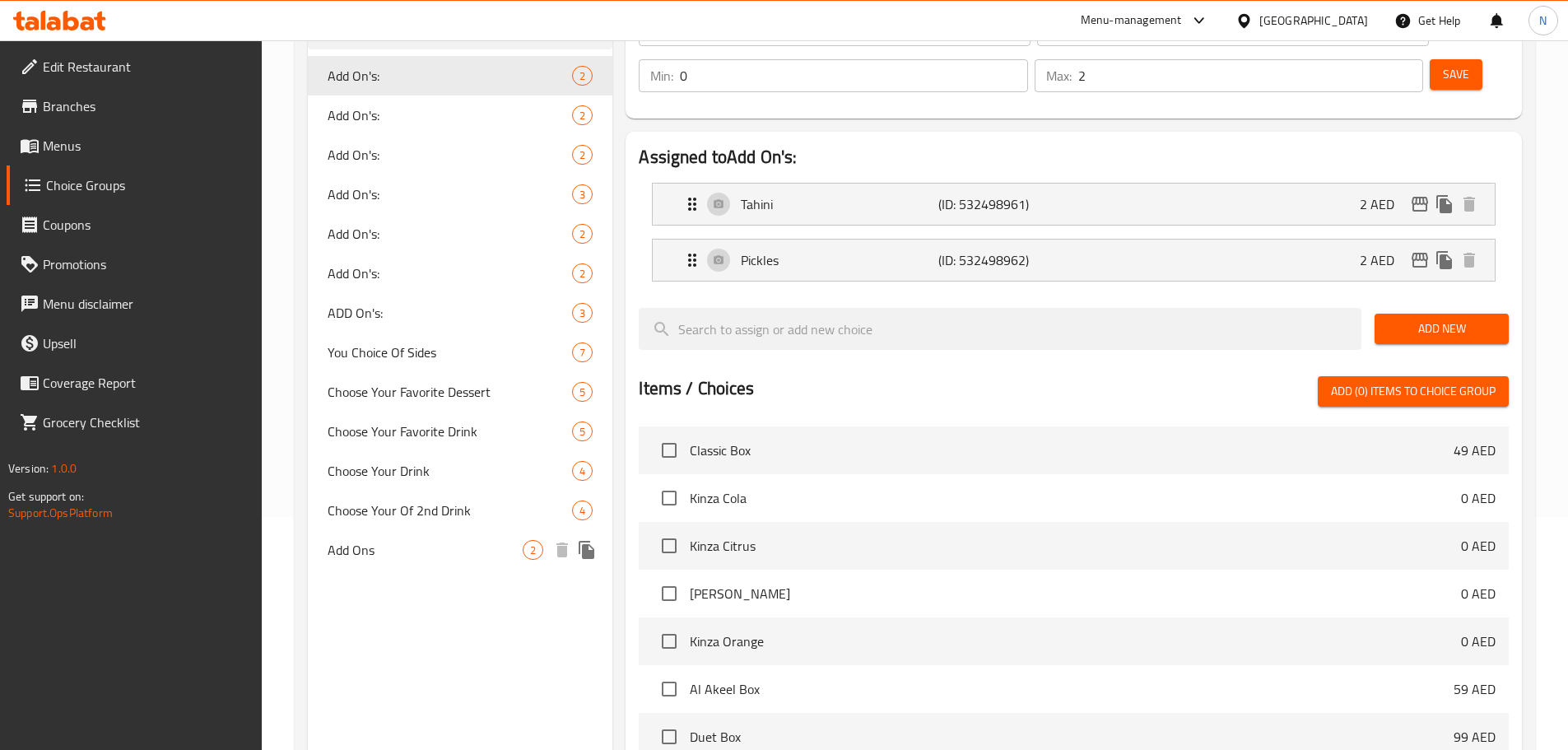
click at [378, 524] on div "Choose Your Of 2nd Drink 4" at bounding box center [461, 510] width 306 height 40
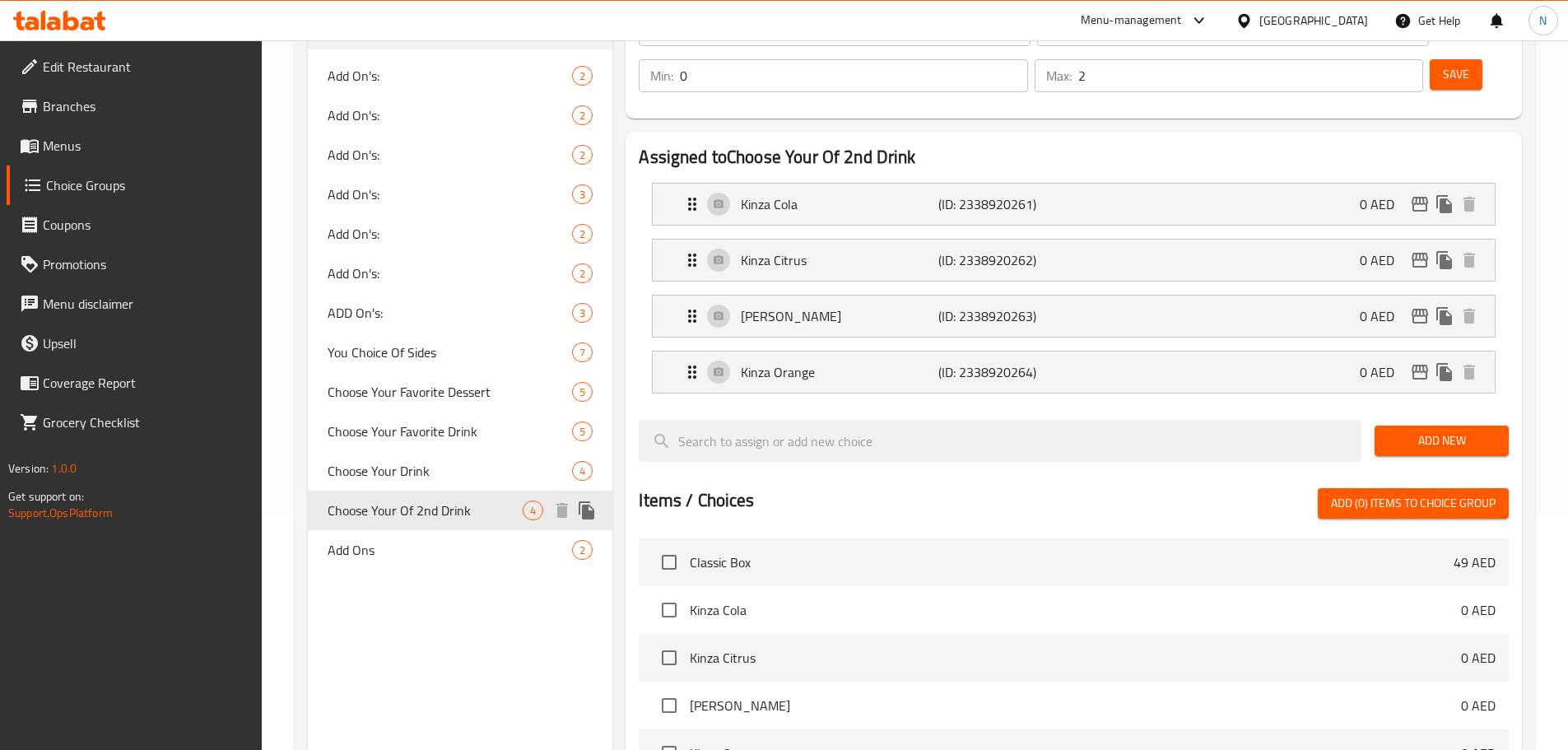
type input "Choose Your Of 2nd Drink"
type input "اختر مشروبك الثاني"
type input "1"
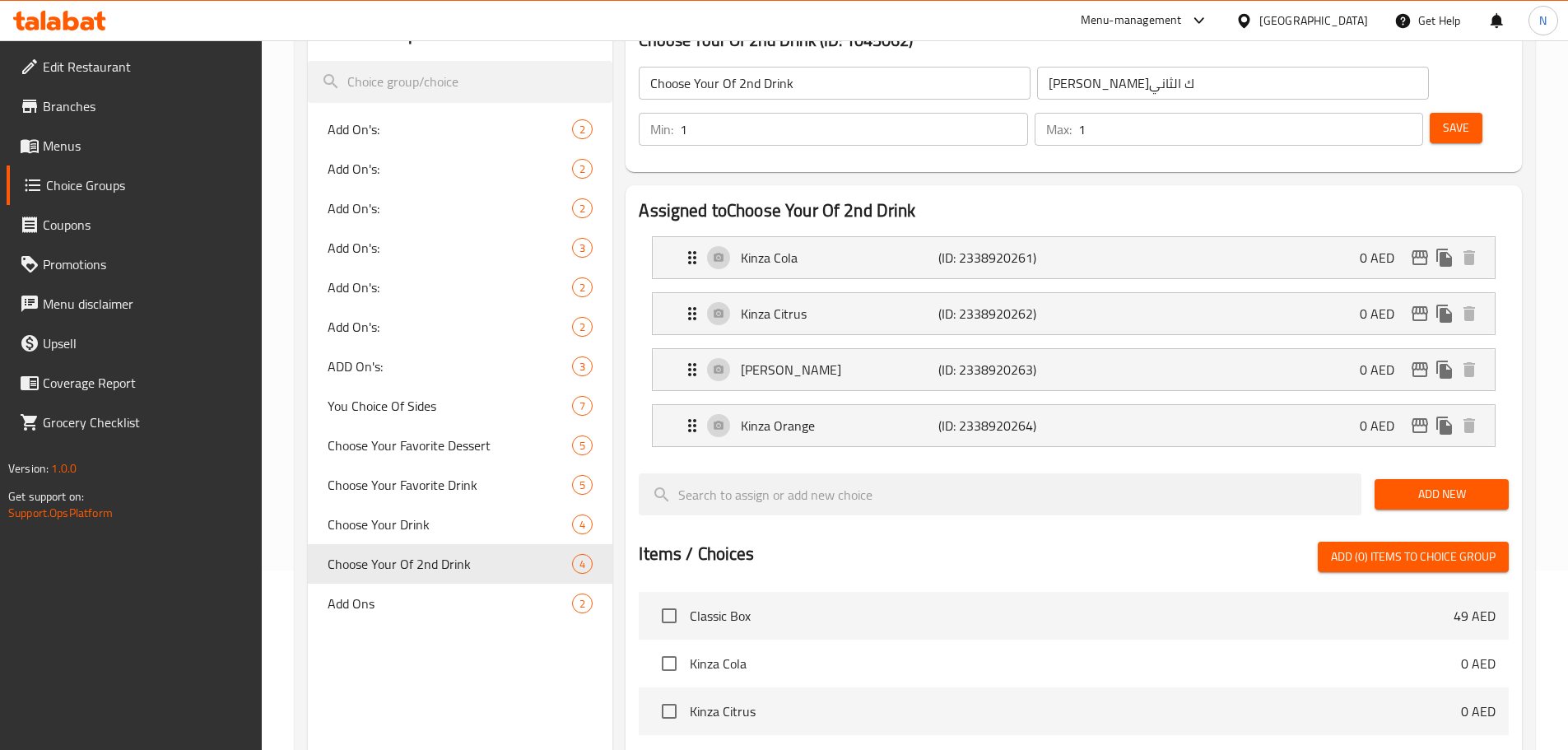
scroll to position [151, 0]
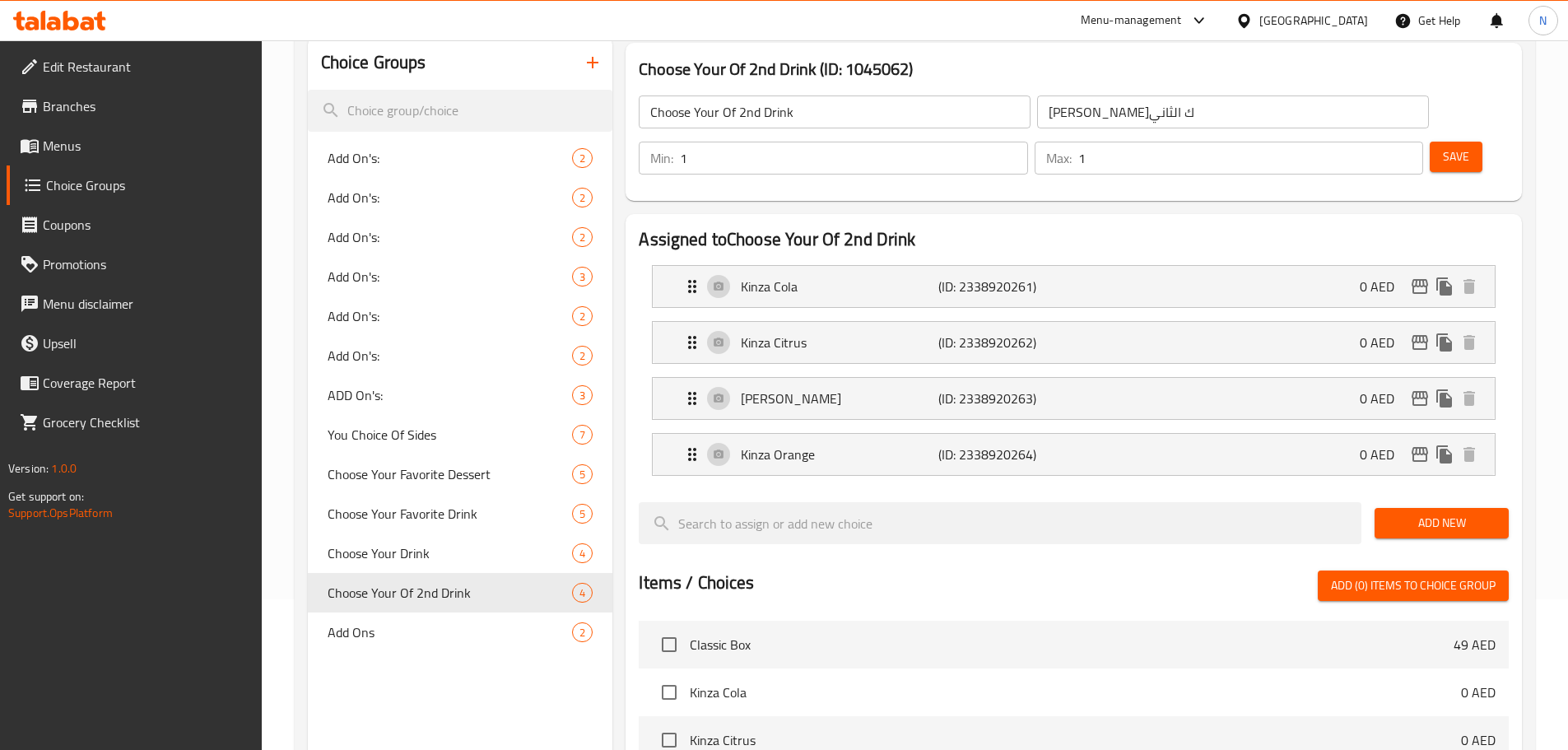
click at [731, 115] on input "Choose Your Of 2nd Drink" at bounding box center [834, 112] width 392 height 33
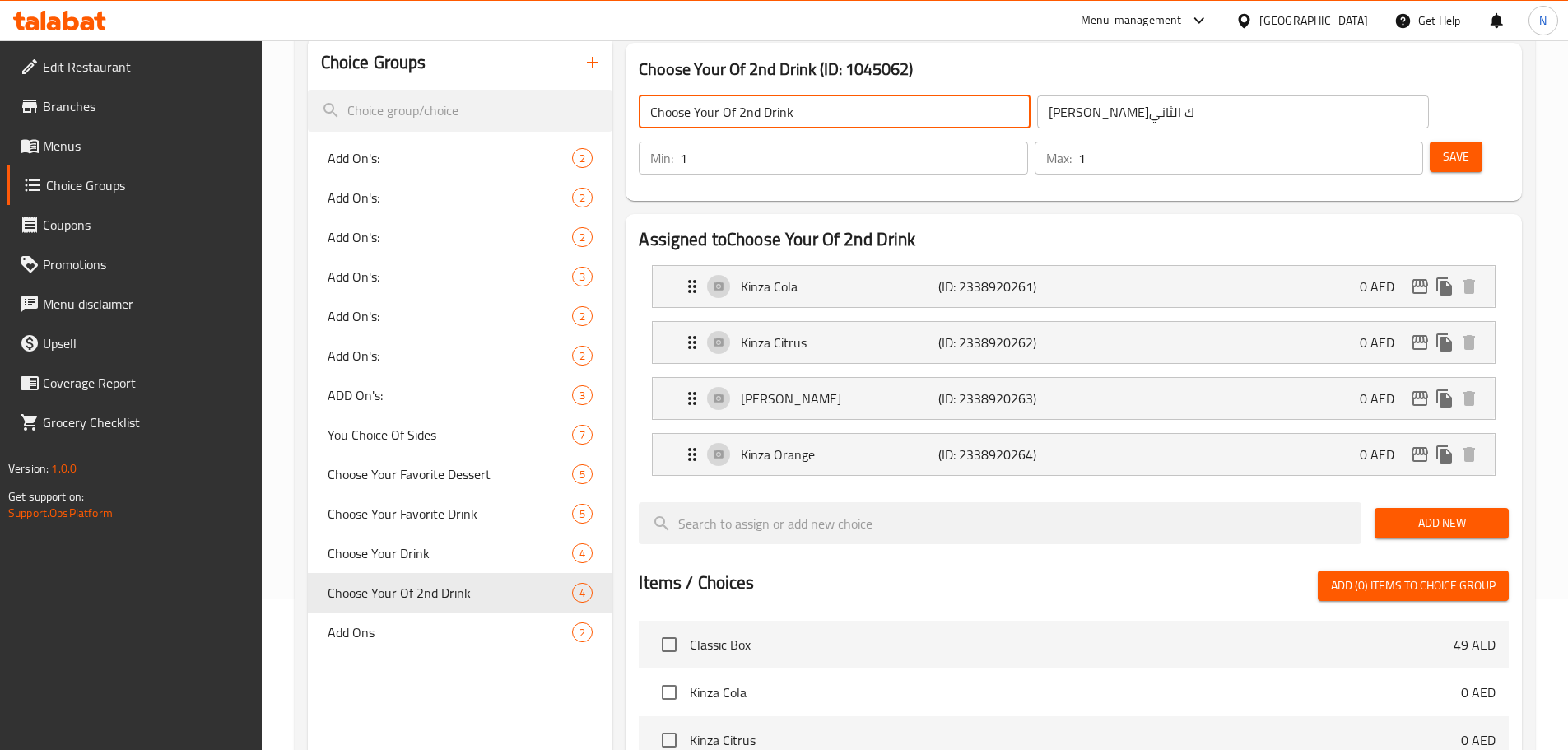
click at [731, 115] on input "Choose Your Of 2nd Drink" at bounding box center [834, 112] width 392 height 33
type input "Choose Your 2nd Drink"
click at [1445, 142] on button "Save" at bounding box center [1455, 157] width 52 height 30
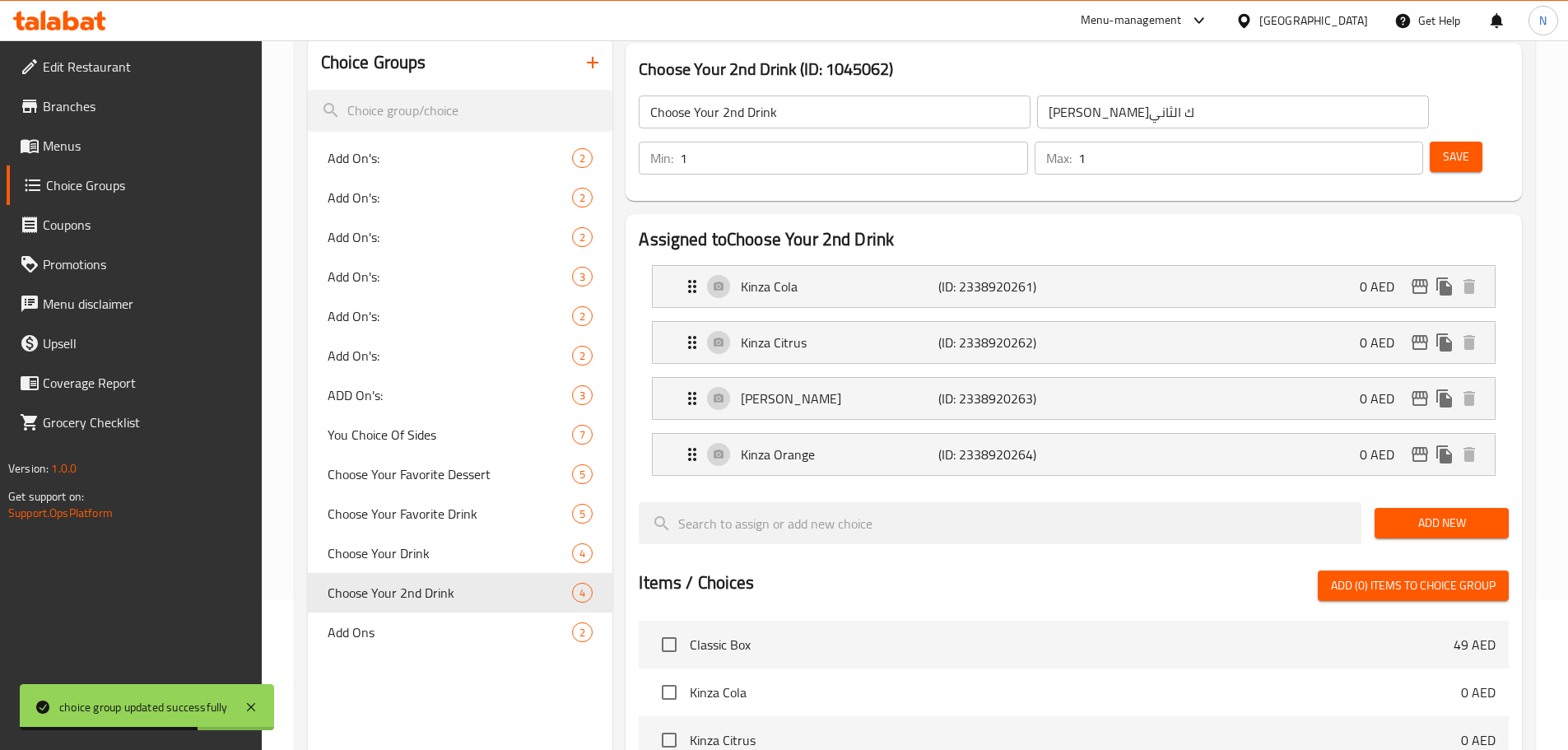
click at [76, 145] on span "Menus" at bounding box center [145, 145] width 206 height 19
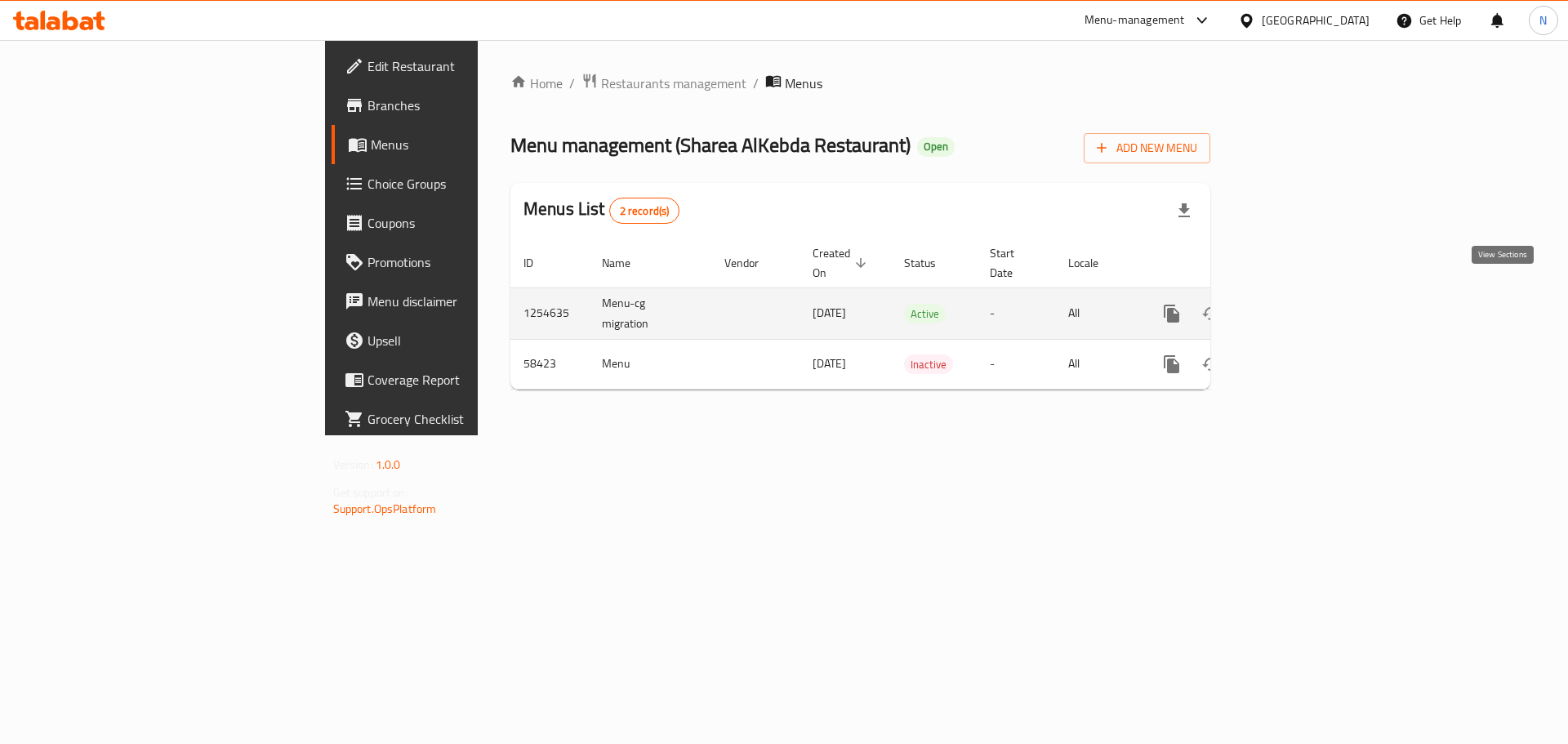
click at [1299, 304] on icon "enhanced table" at bounding box center [1289, 314] width 19 height 19
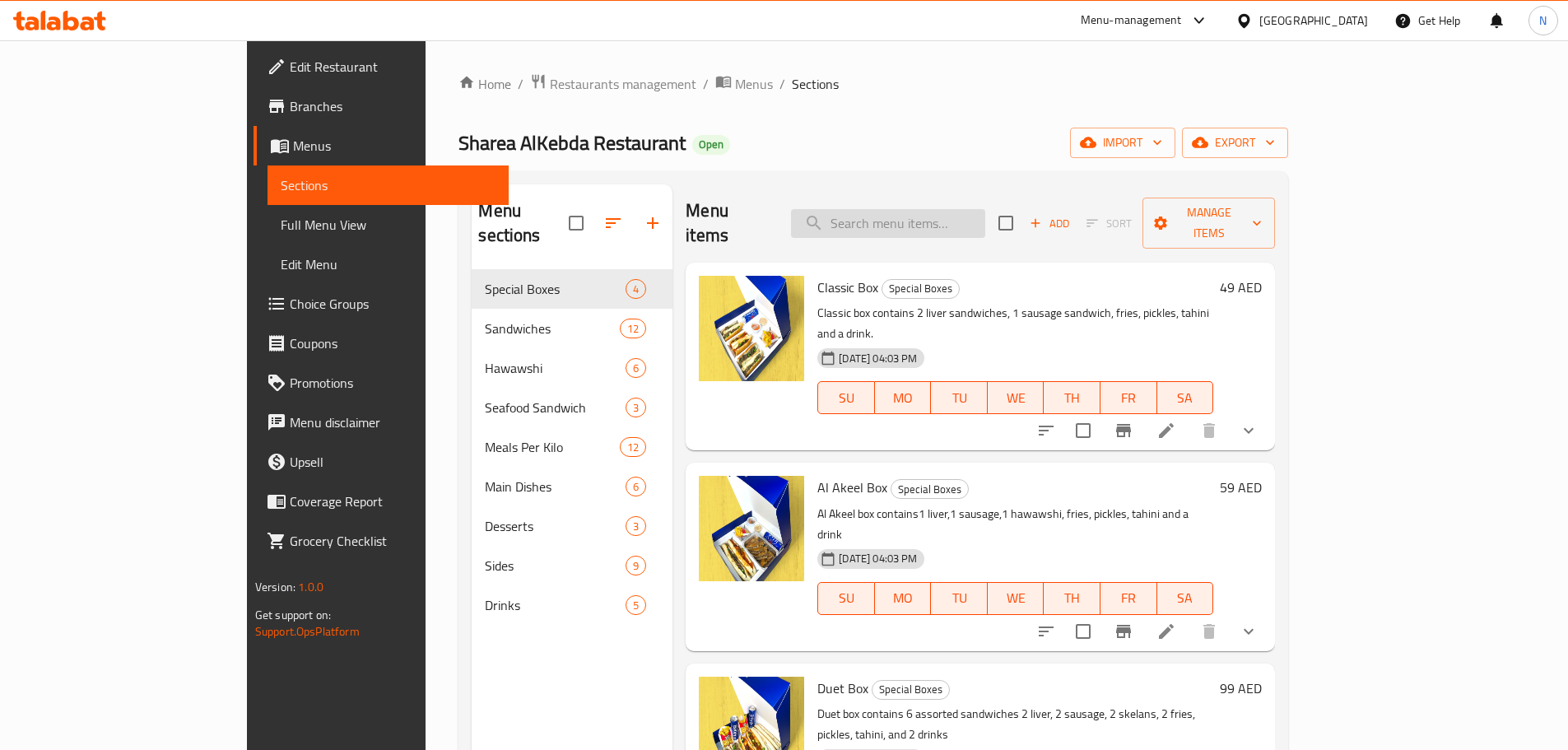
click at [985, 214] on input "search" at bounding box center [888, 223] width 194 height 29
paste input "Duet Box"
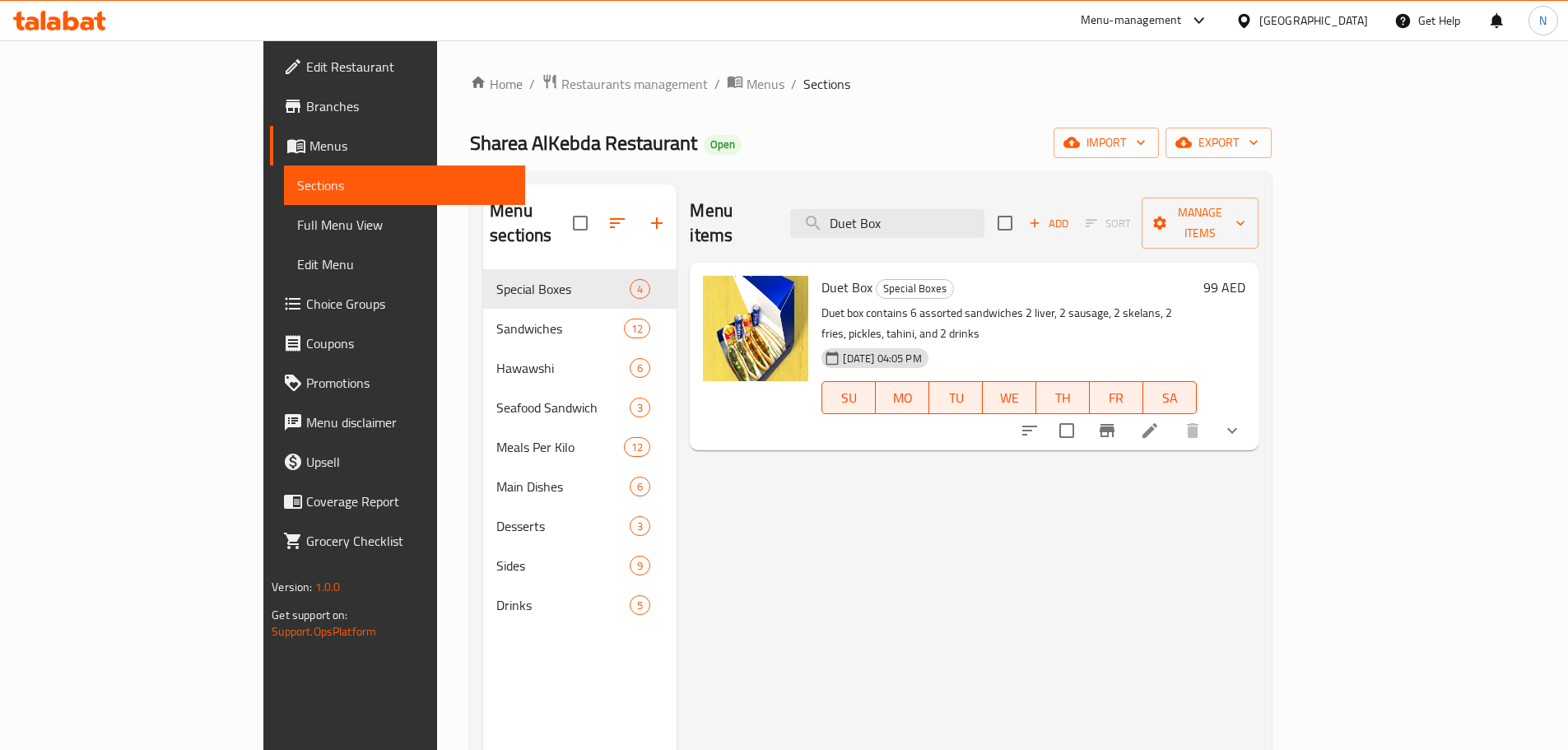
type input "Duet Box"
click at [1173, 415] on li at bounding box center [1150, 429] width 46 height 29
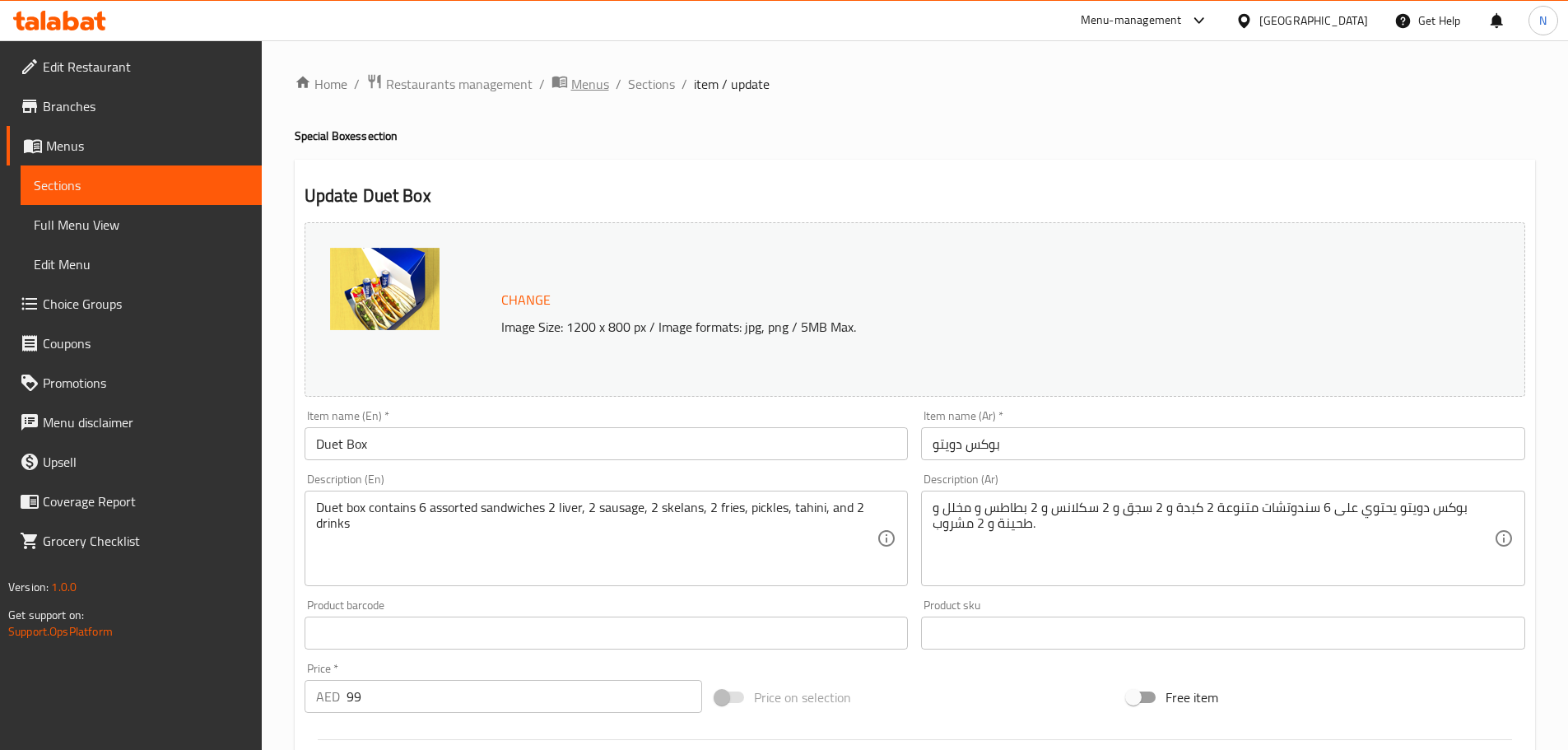
click at [573, 90] on span "Menus" at bounding box center [590, 84] width 38 height 19
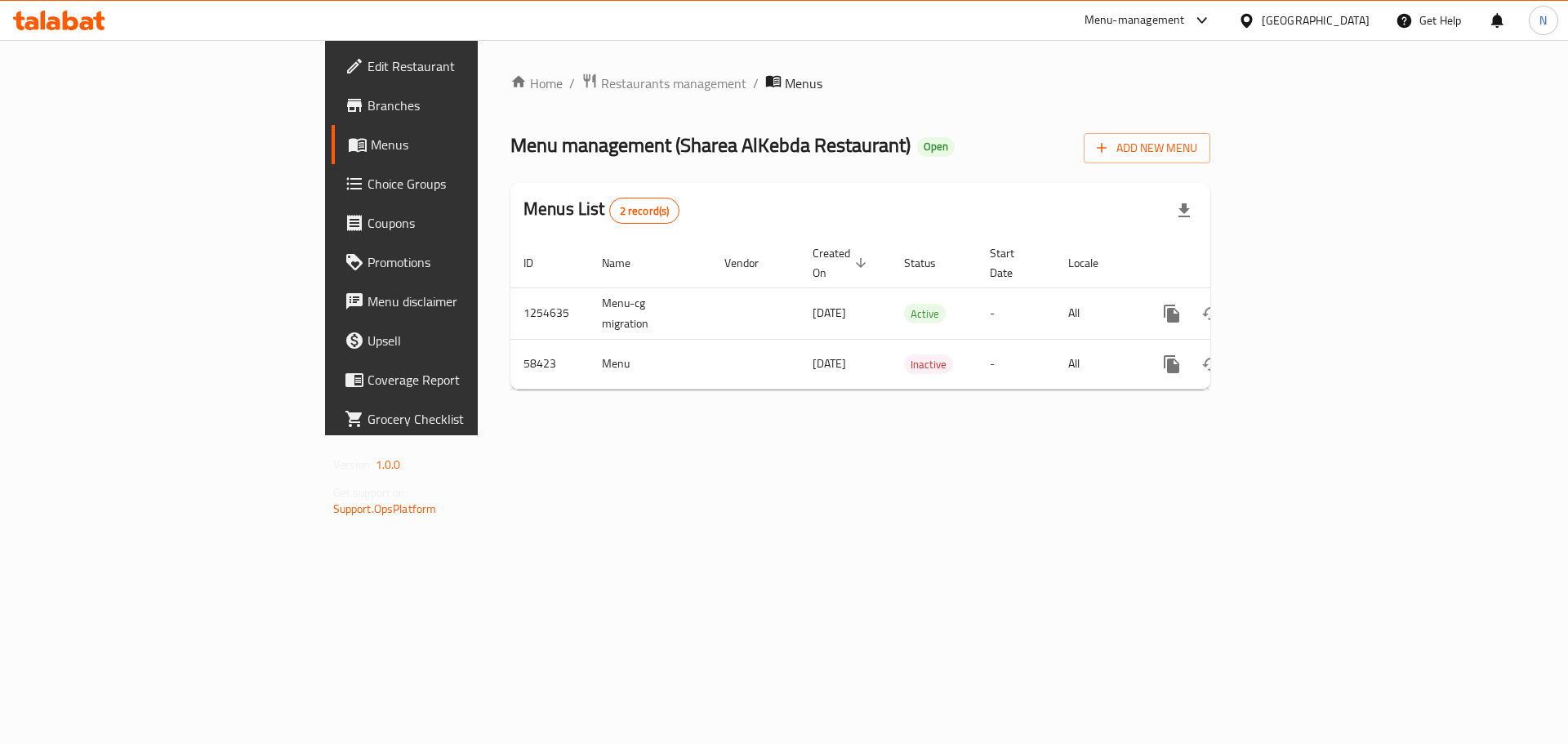
click at [1259, 24] on div at bounding box center [1250, 20] width 24 height 18
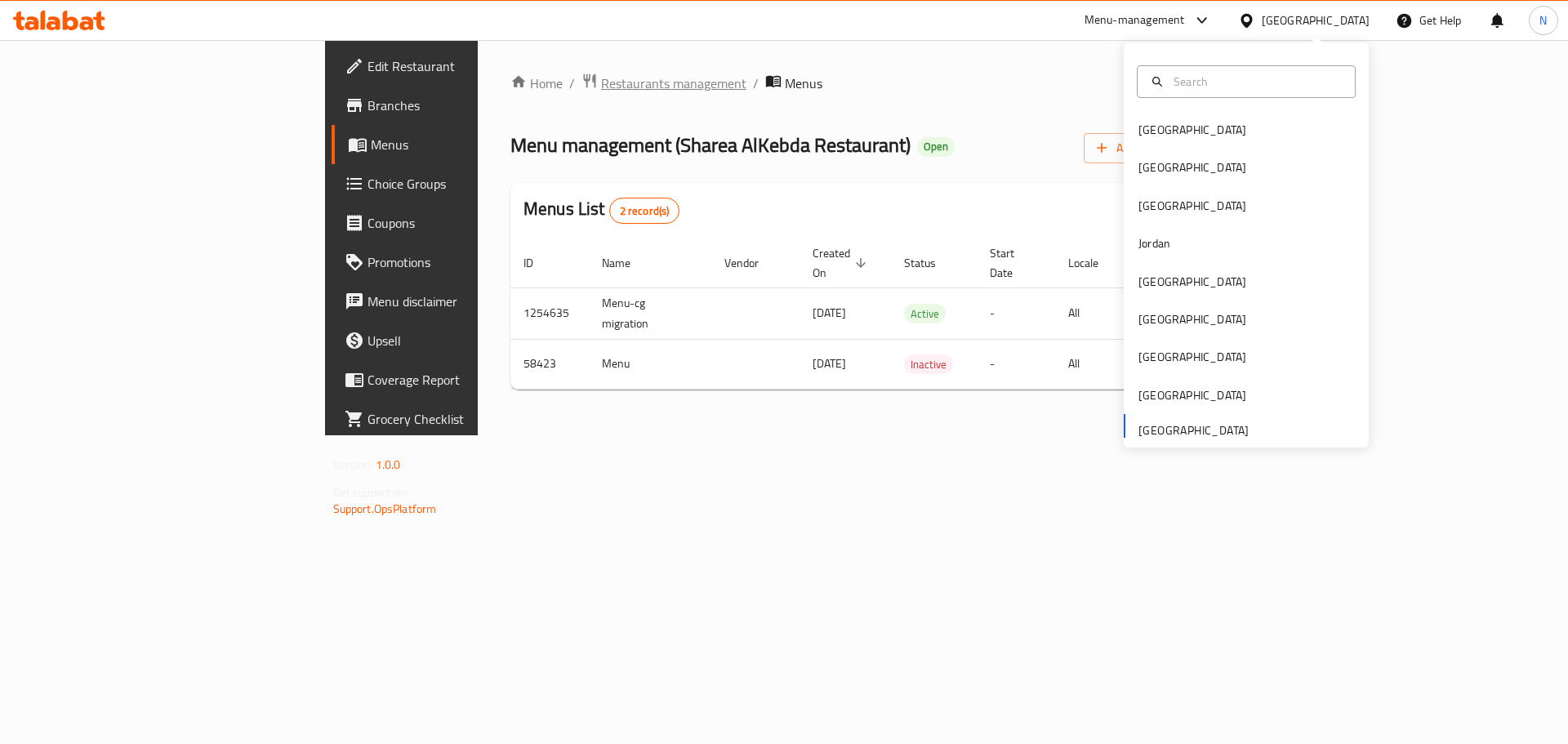
click at [601, 79] on span "Restaurants management" at bounding box center [673, 83] width 145 height 19
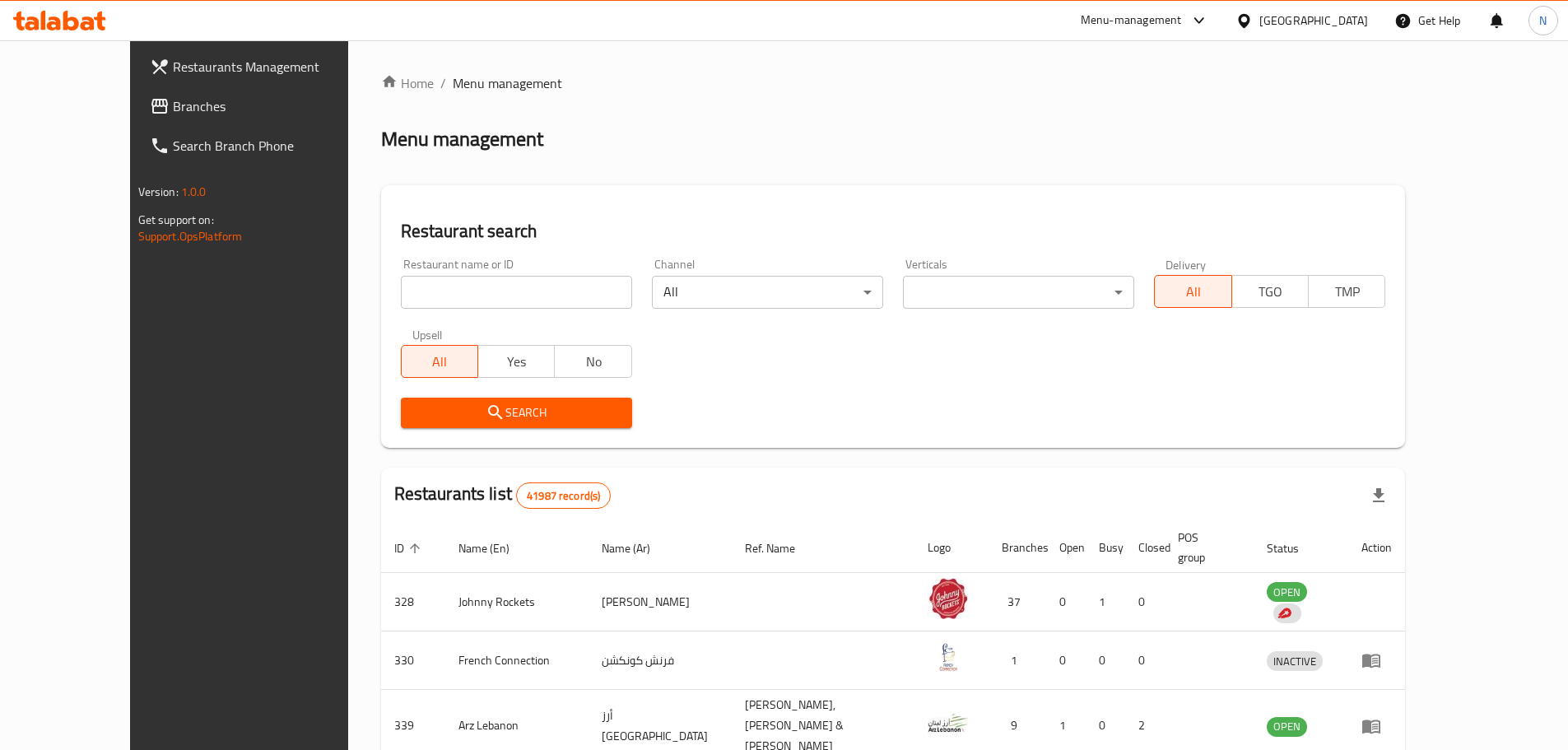
click at [136, 91] on link "Branches" at bounding box center [264, 106] width 255 height 40
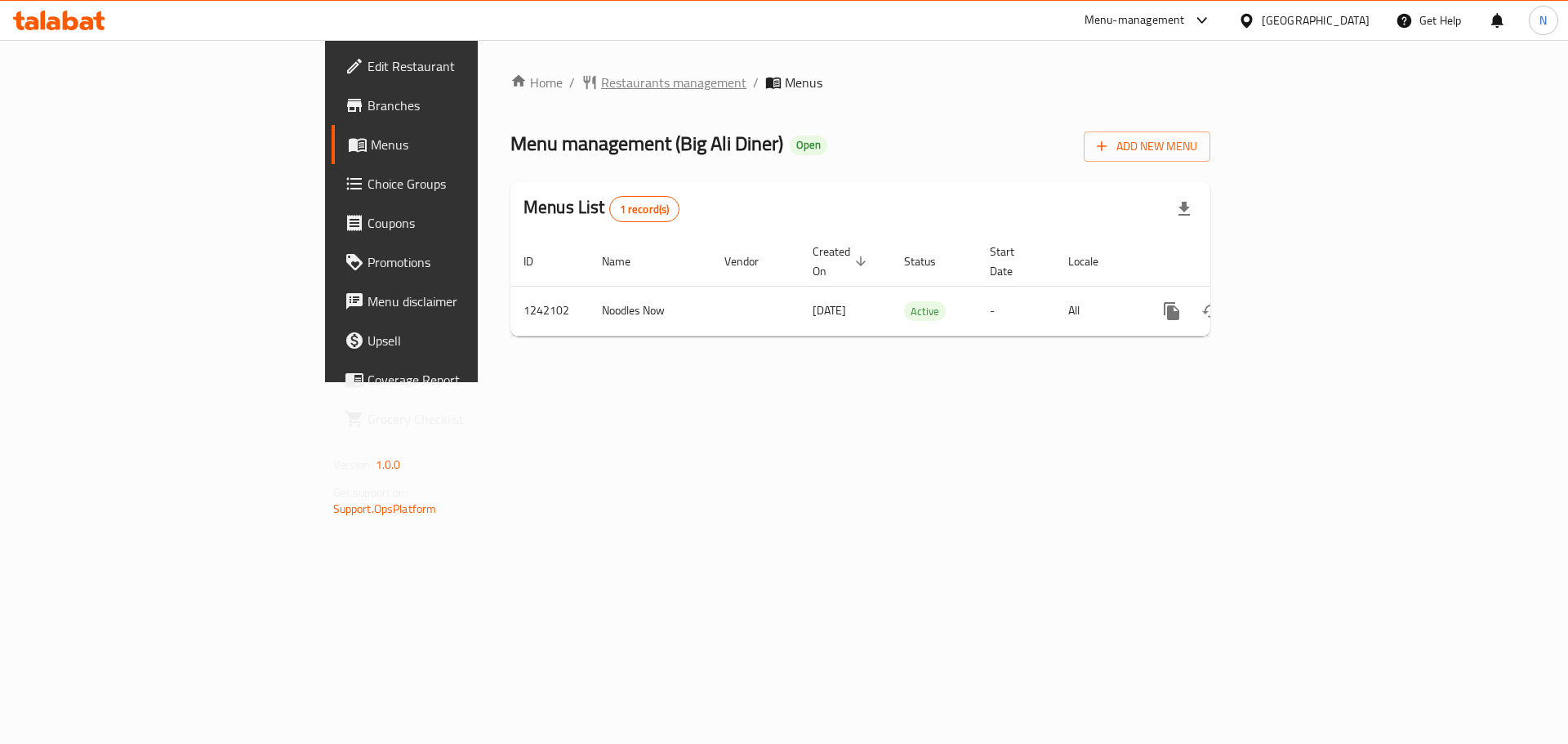
click at [601, 75] on span "Restaurants management" at bounding box center [673, 83] width 145 height 19
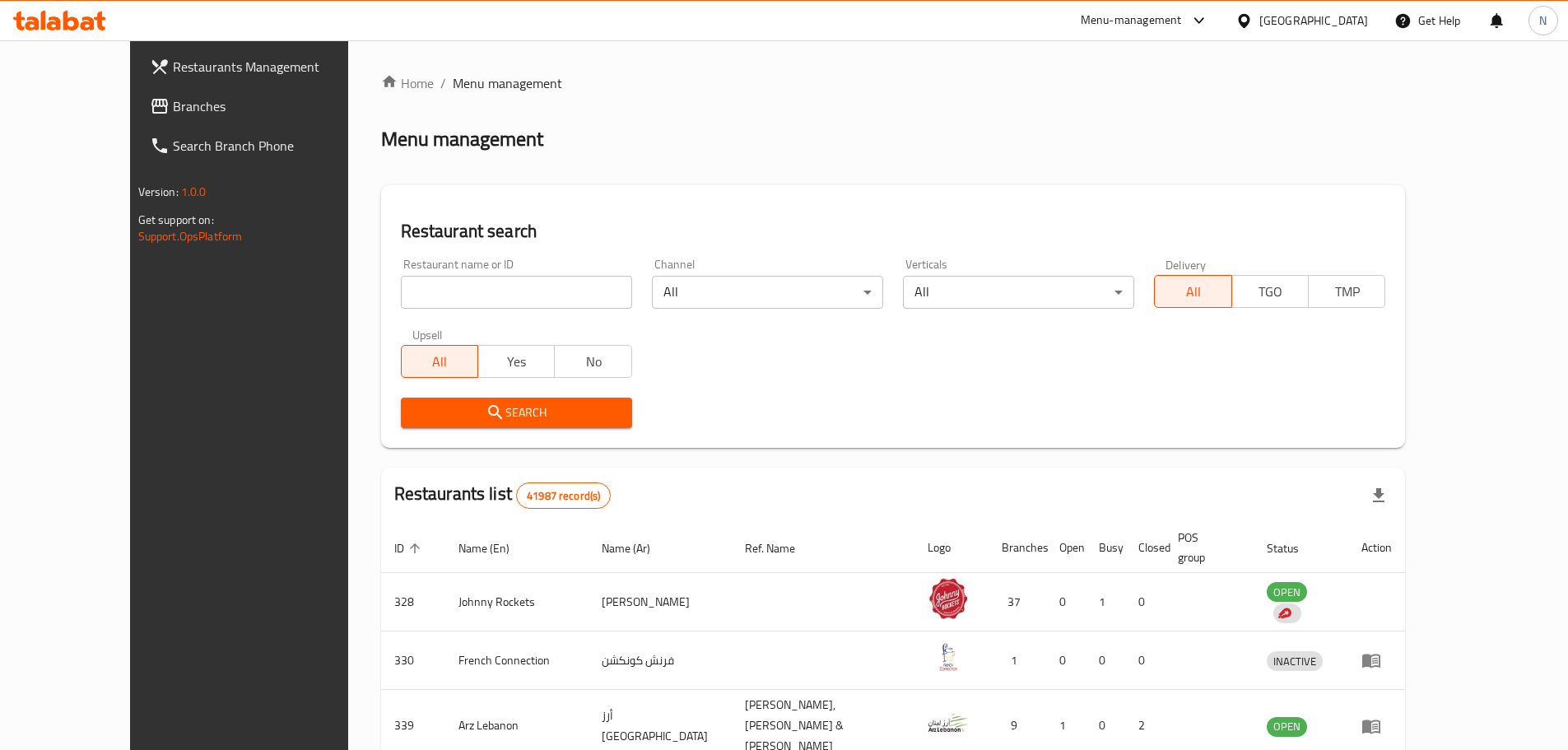
click at [117, 110] on div at bounding box center [784, 375] width 1568 height 750
click at [173, 110] on span "Branches" at bounding box center [276, 106] width 206 height 19
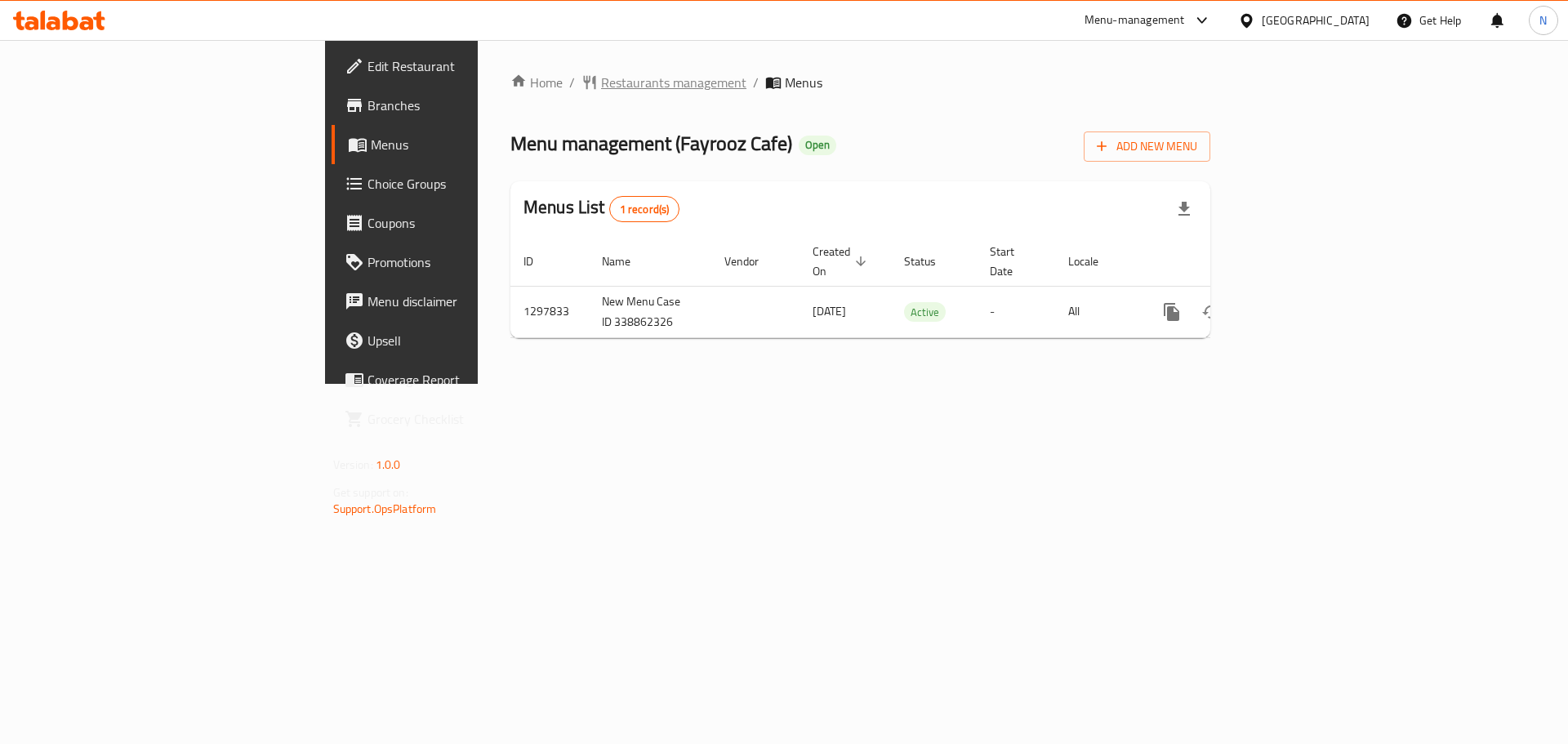
click at [601, 83] on span "Restaurants management" at bounding box center [673, 83] width 145 height 19
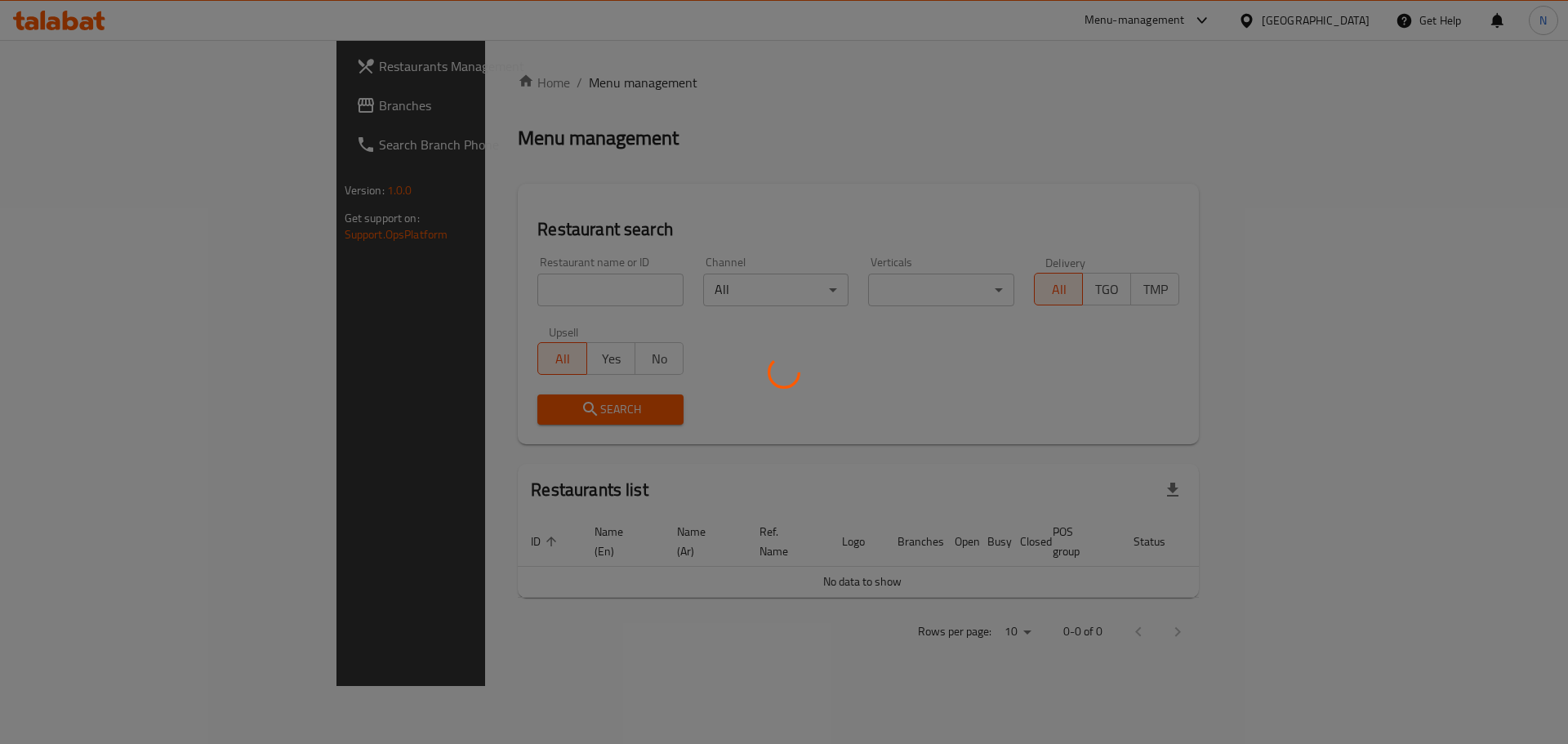
click at [71, 103] on div at bounding box center [784, 372] width 1568 height 744
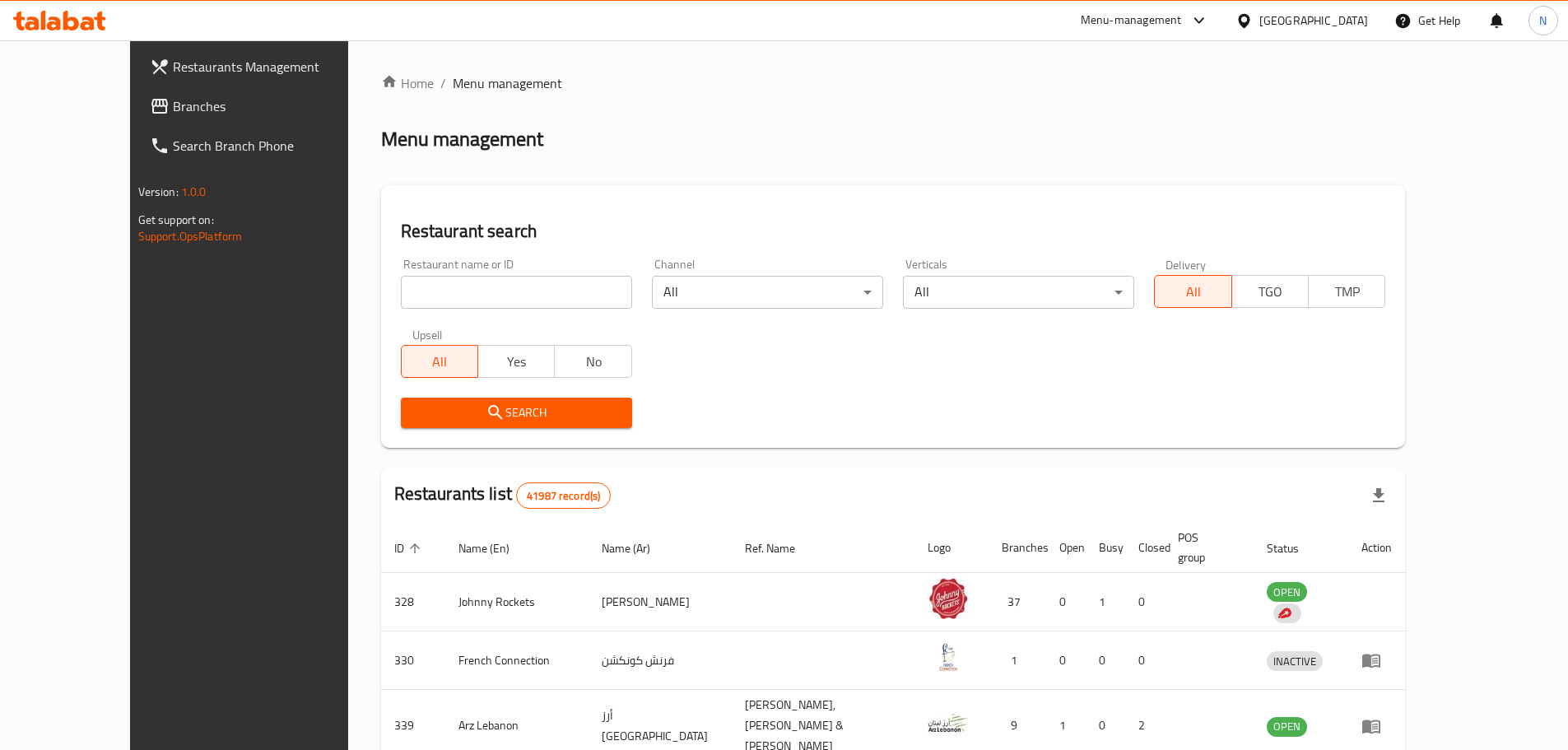
click at [173, 104] on span "Branches" at bounding box center [276, 106] width 206 height 19
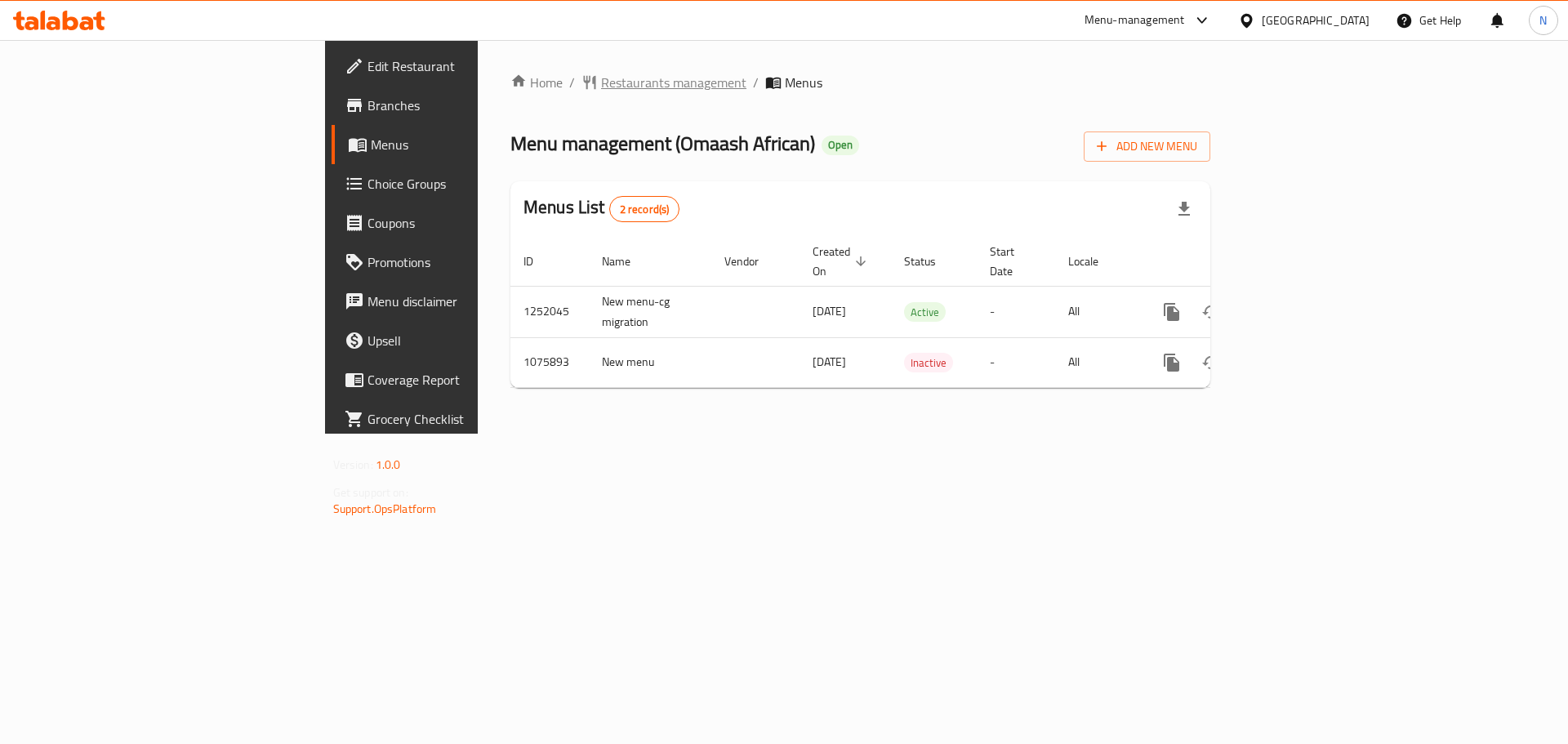
click at [601, 84] on span "Restaurants management" at bounding box center [673, 83] width 145 height 19
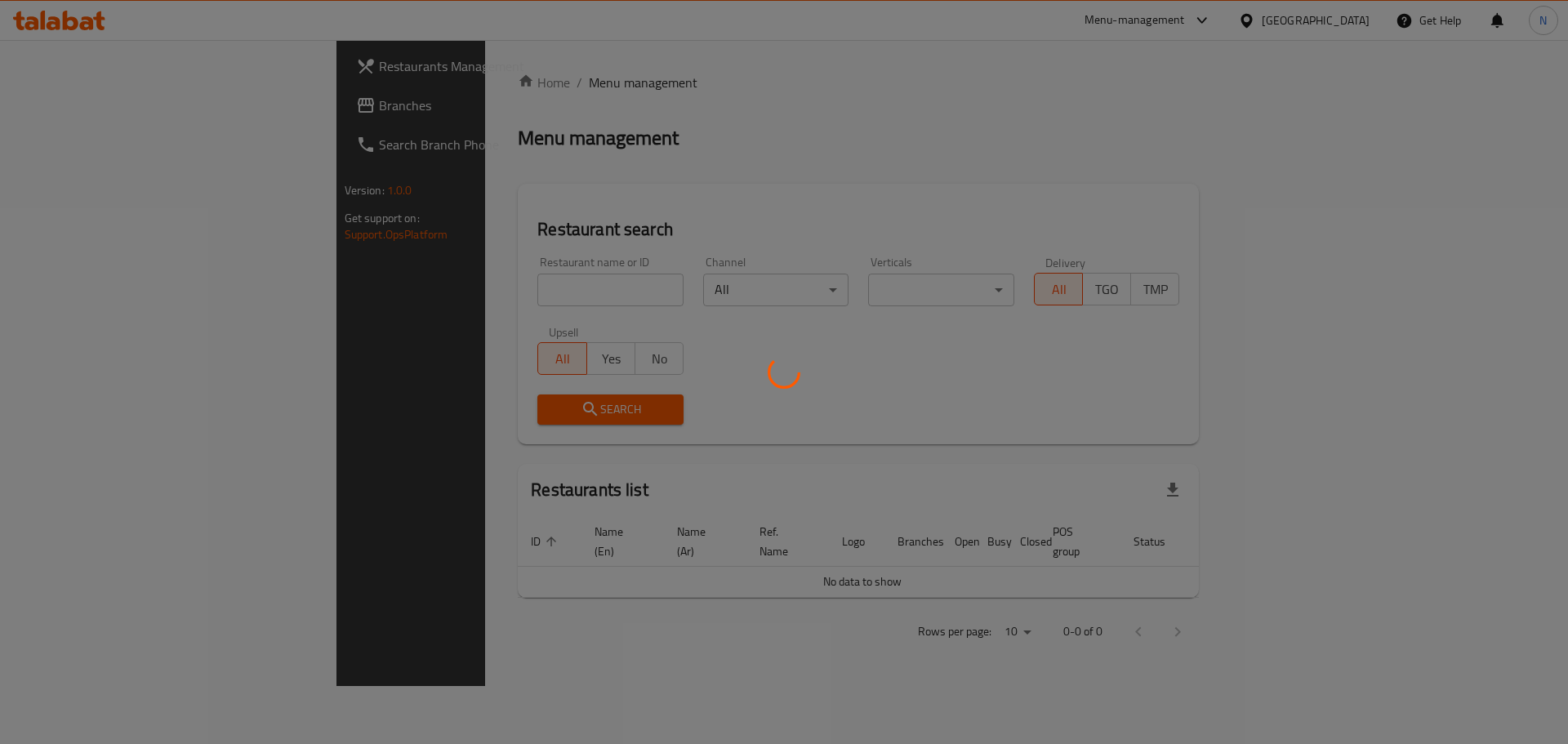
click at [31, 102] on div at bounding box center [784, 372] width 1568 height 744
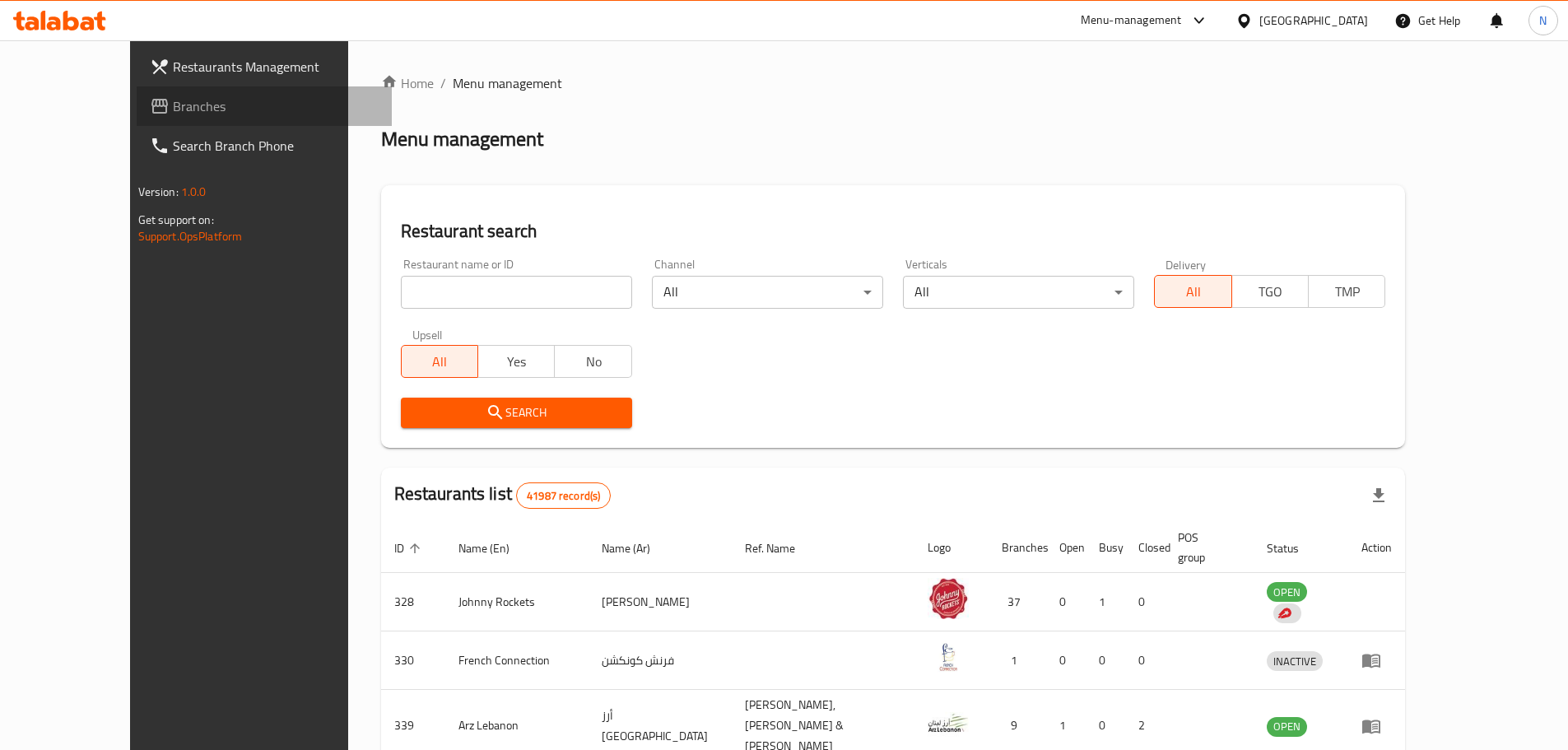
click at [173, 102] on span "Branches" at bounding box center [276, 106] width 206 height 19
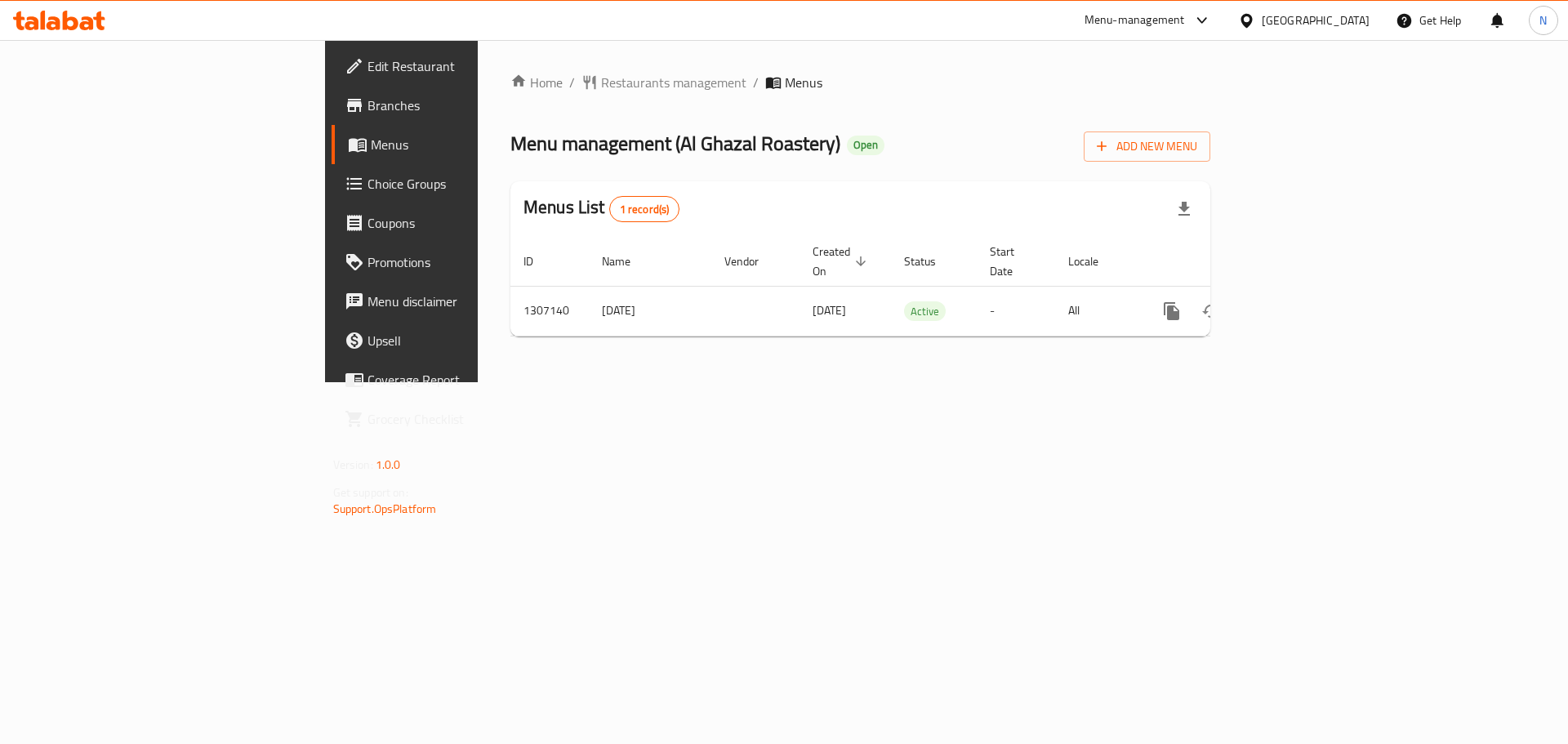
click at [1285, 25] on div "[GEOGRAPHIC_DATA]" at bounding box center [1316, 20] width 108 height 18
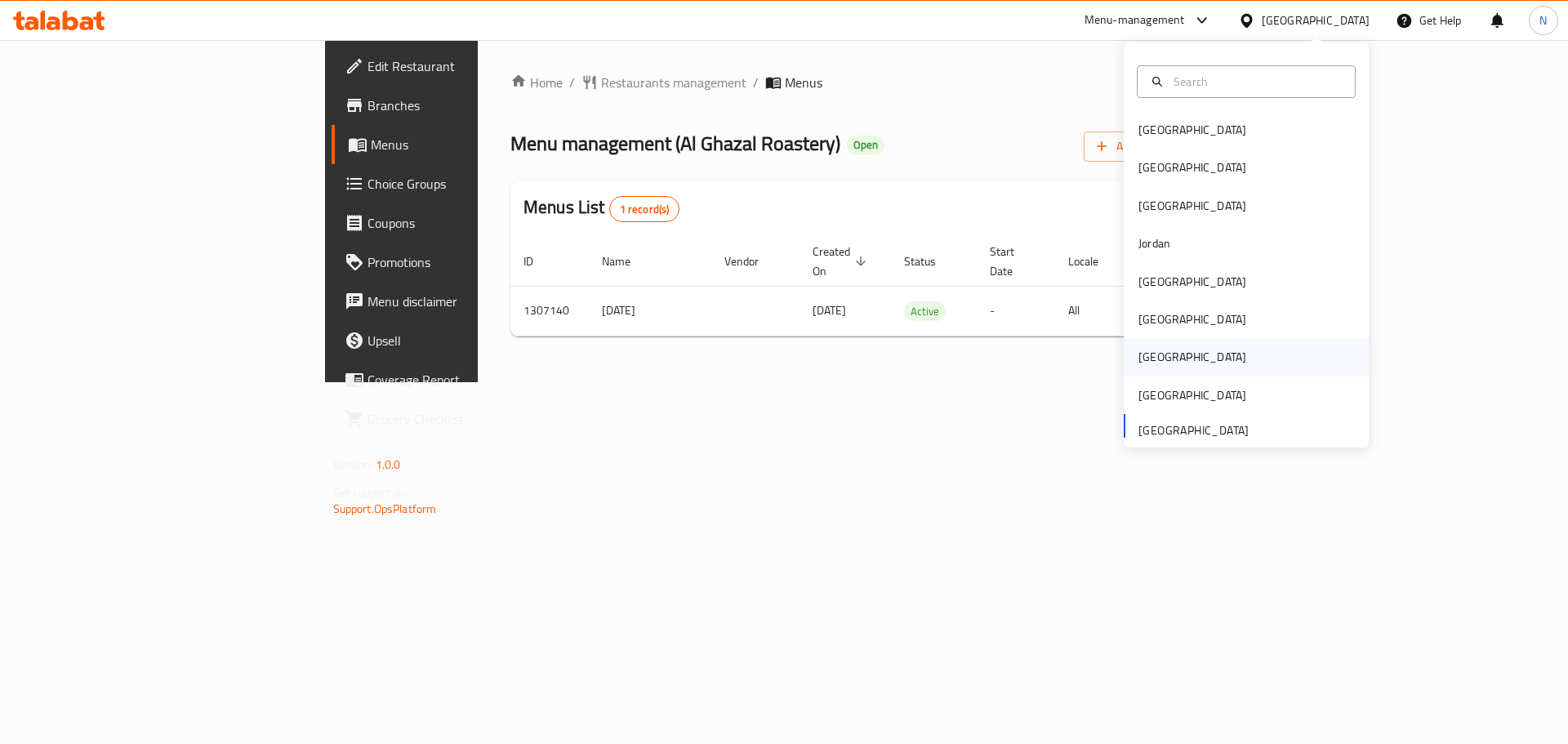
click at [1160, 364] on div "[GEOGRAPHIC_DATA]" at bounding box center [1192, 357] width 134 height 38
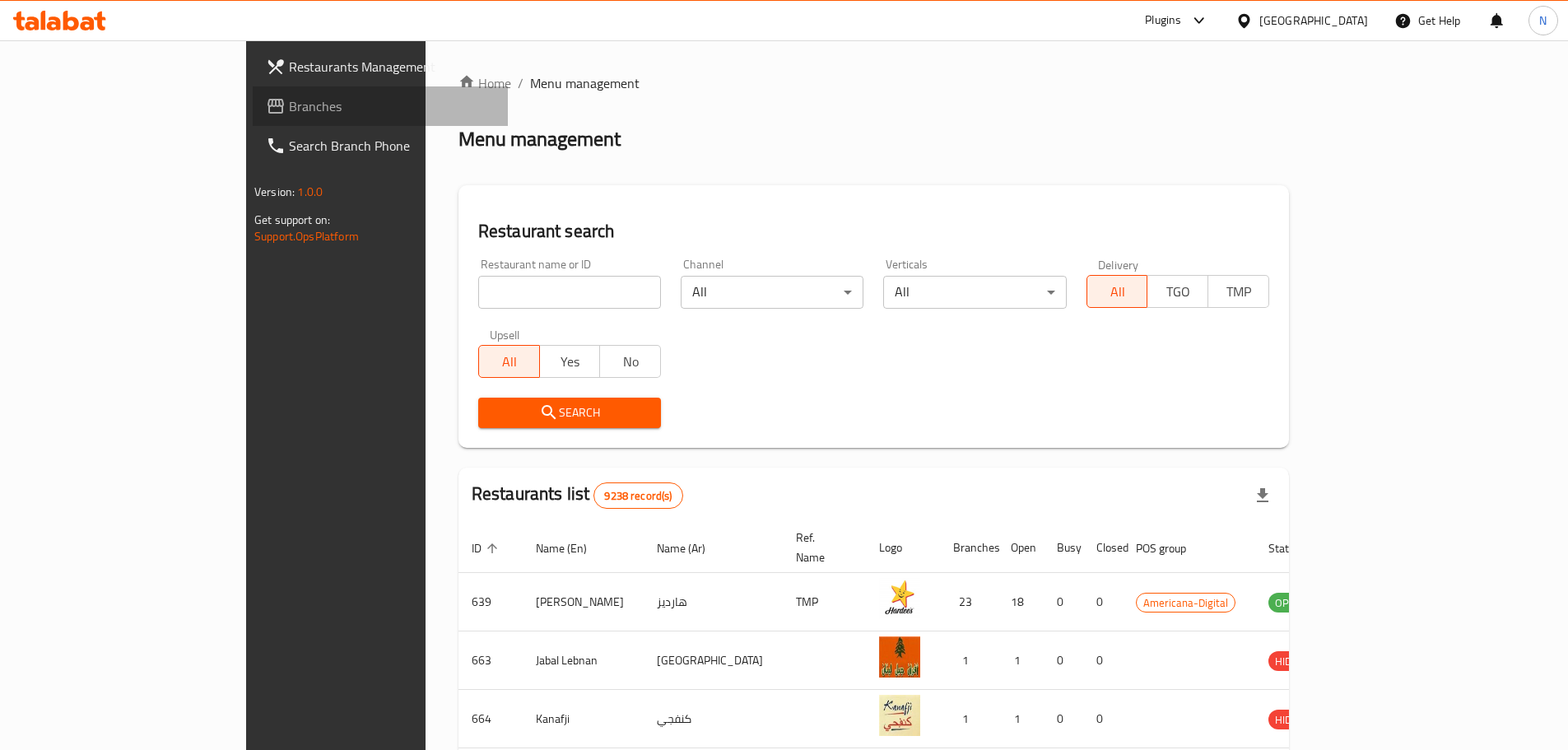
click at [289, 97] on span "Branches" at bounding box center [392, 106] width 206 height 19
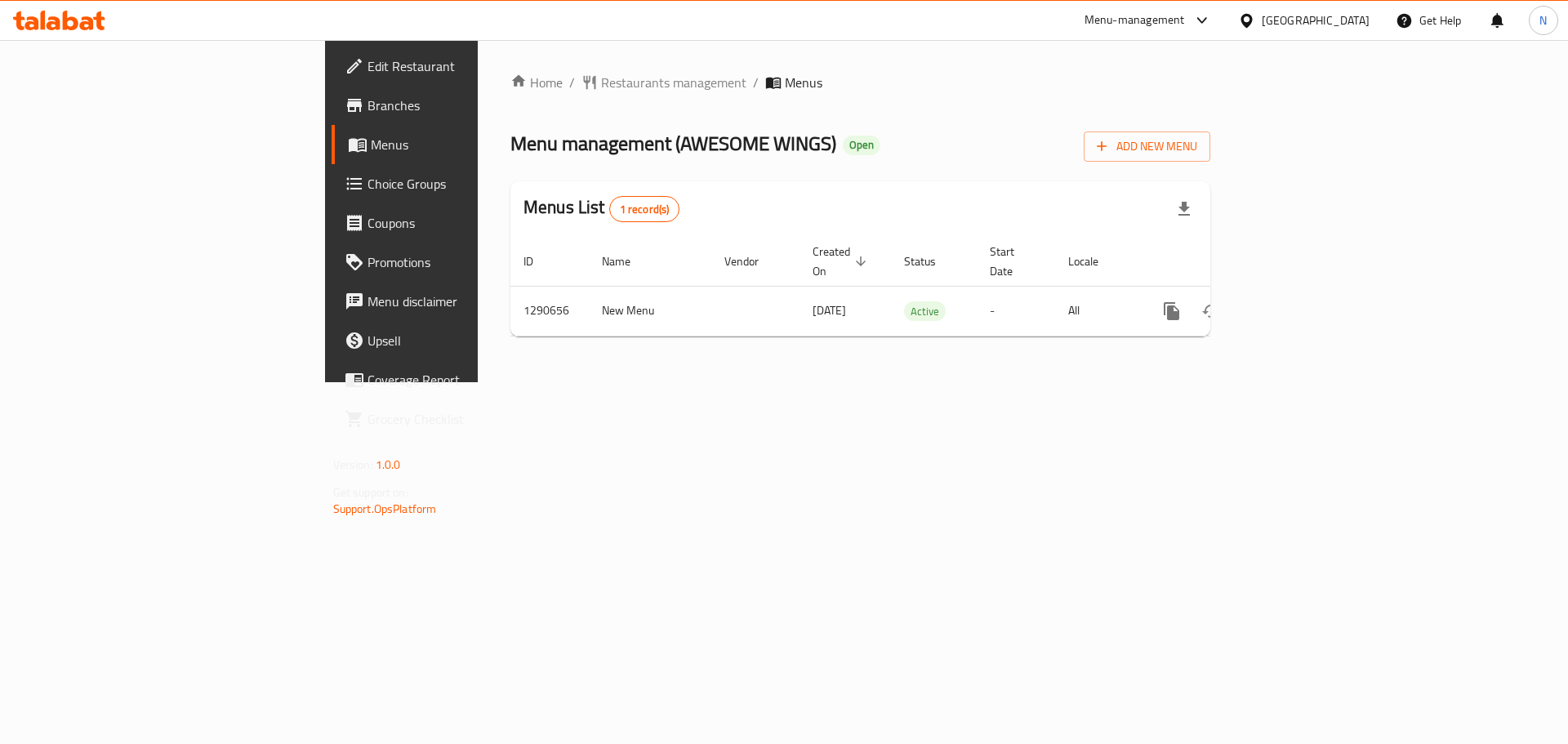
click at [1262, 19] on div at bounding box center [1250, 20] width 24 height 18
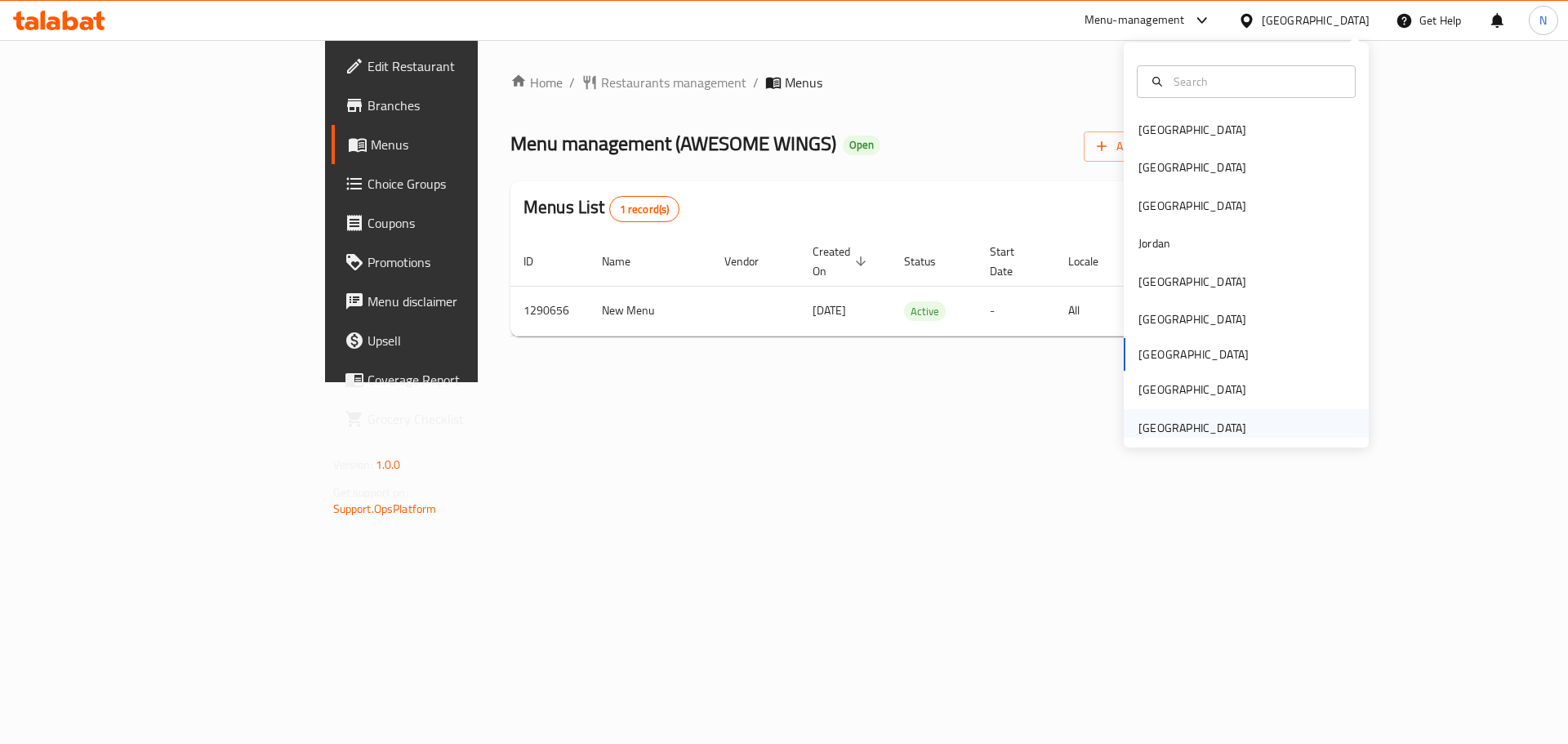
click at [1172, 422] on div "[GEOGRAPHIC_DATA]" at bounding box center [1192, 428] width 108 height 18
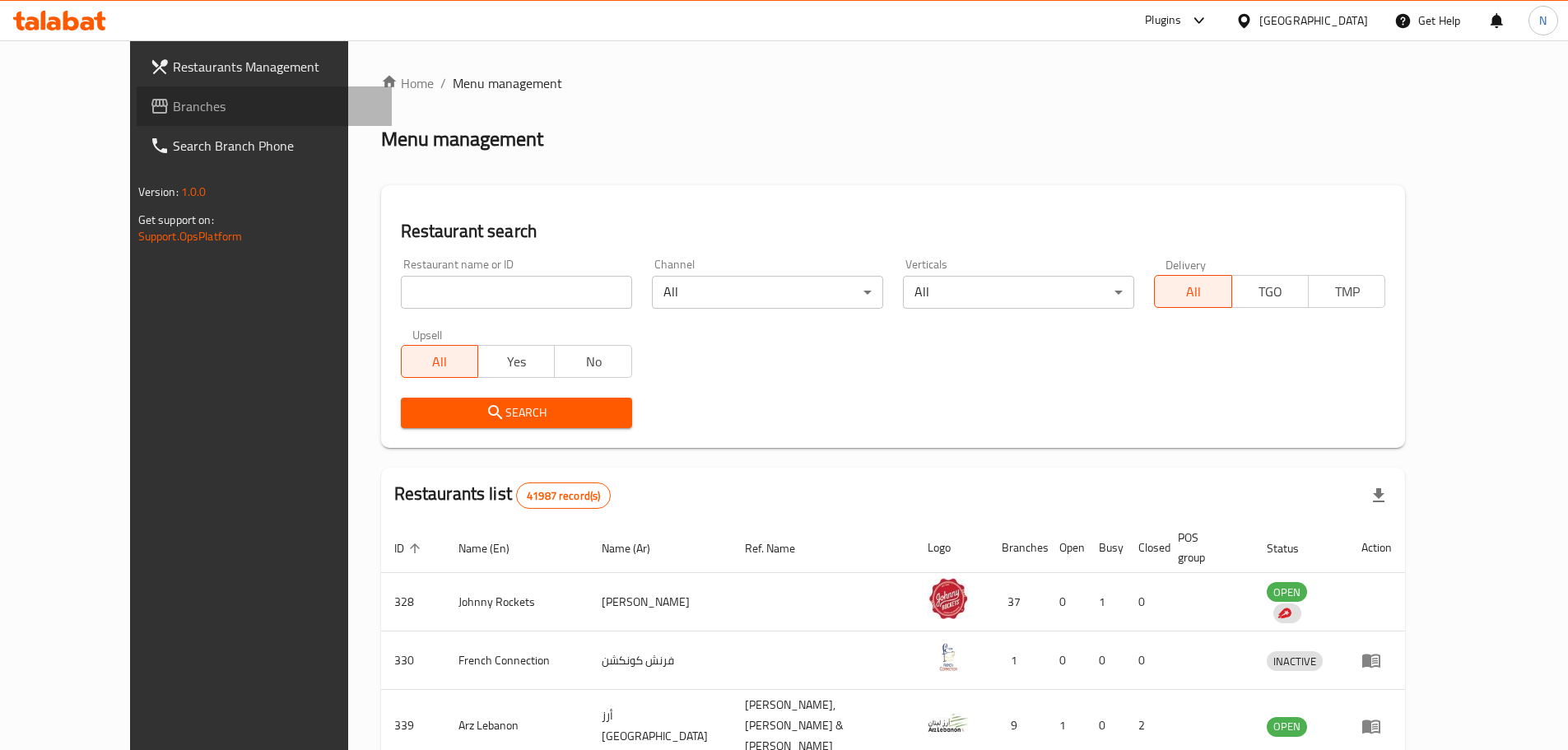
click at [173, 102] on span "Branches" at bounding box center [276, 106] width 206 height 19
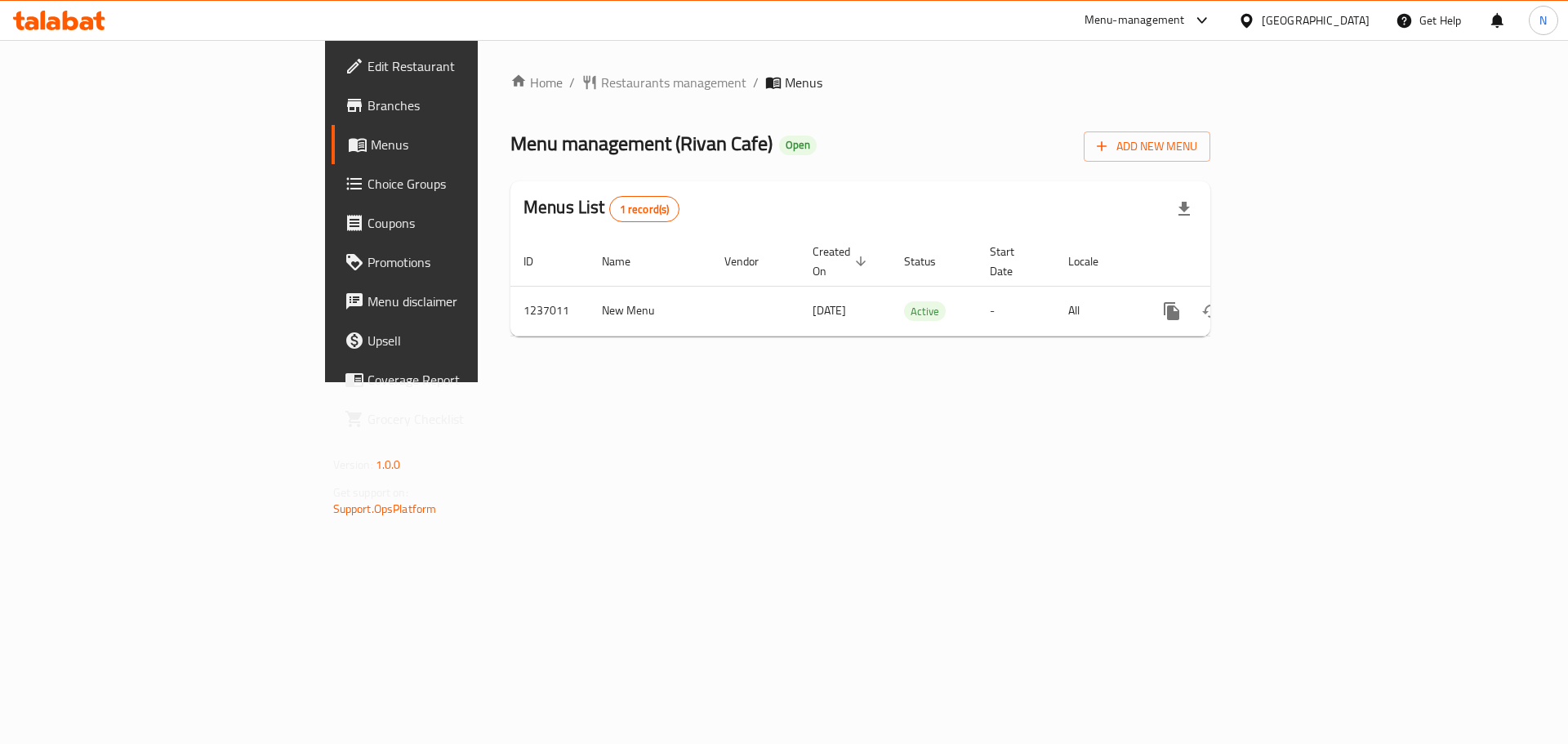
click at [1298, 28] on div "[GEOGRAPHIC_DATA]" at bounding box center [1316, 20] width 108 height 18
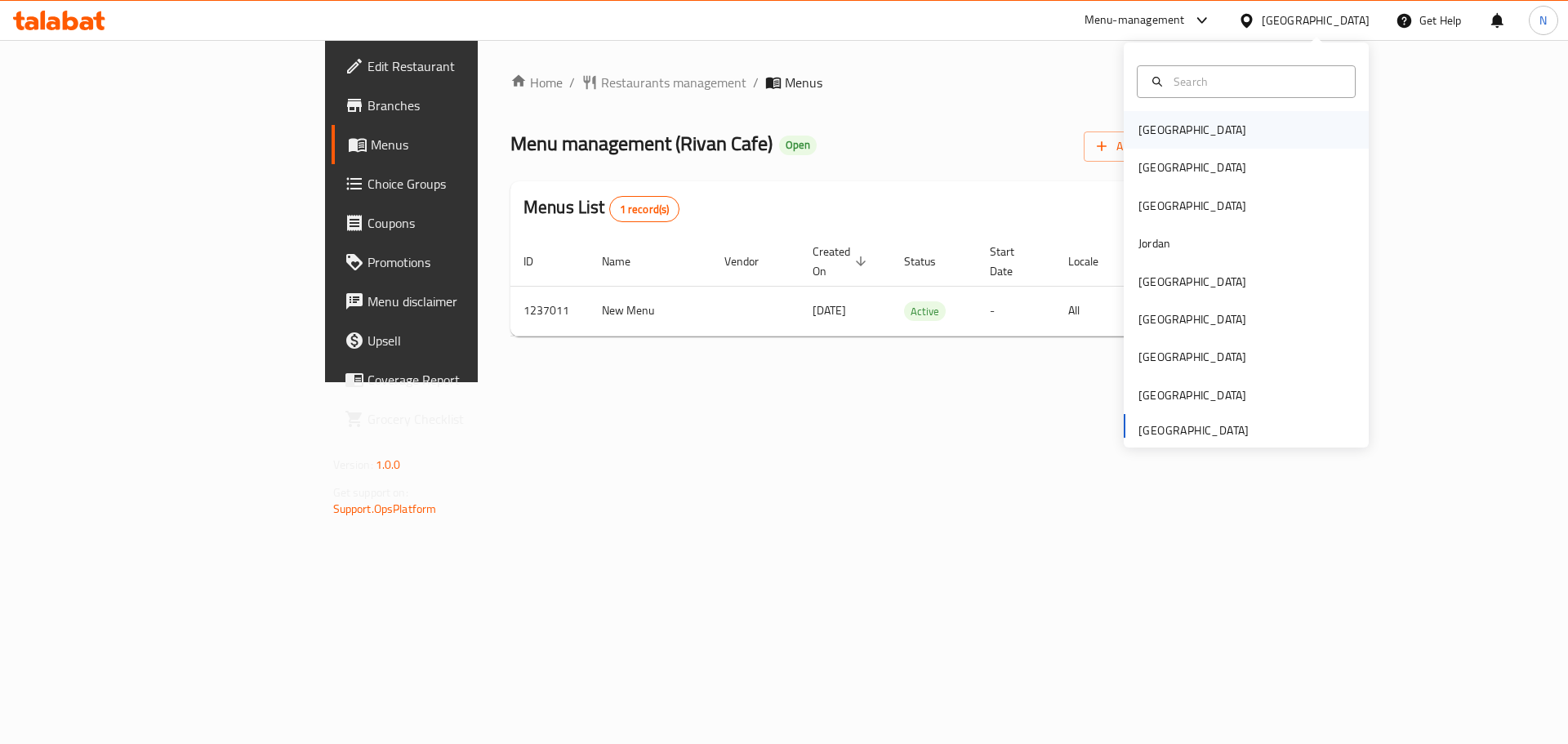
click at [1163, 123] on div "[GEOGRAPHIC_DATA]" at bounding box center [1192, 130] width 108 height 18
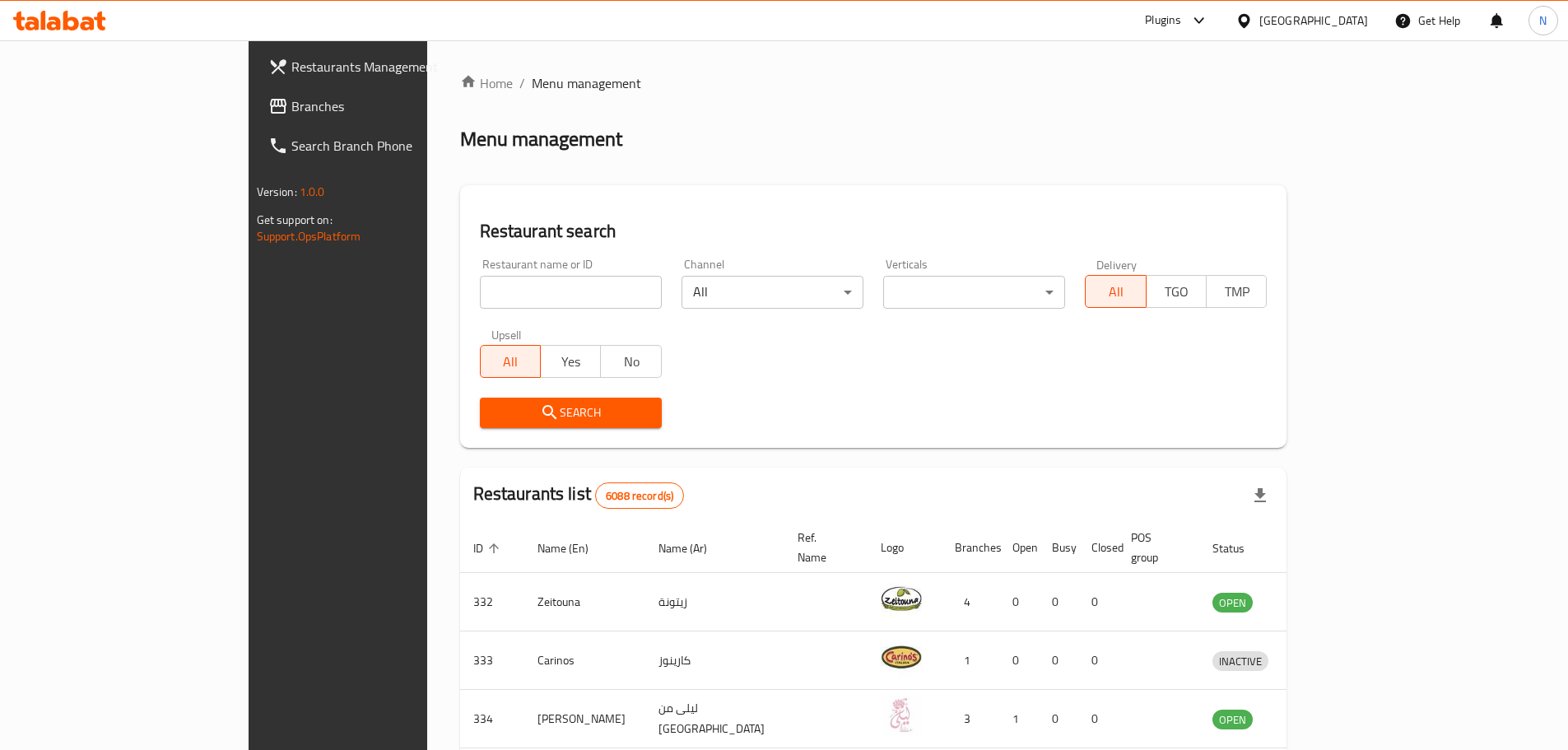
click at [291, 97] on span "Branches" at bounding box center [394, 106] width 206 height 19
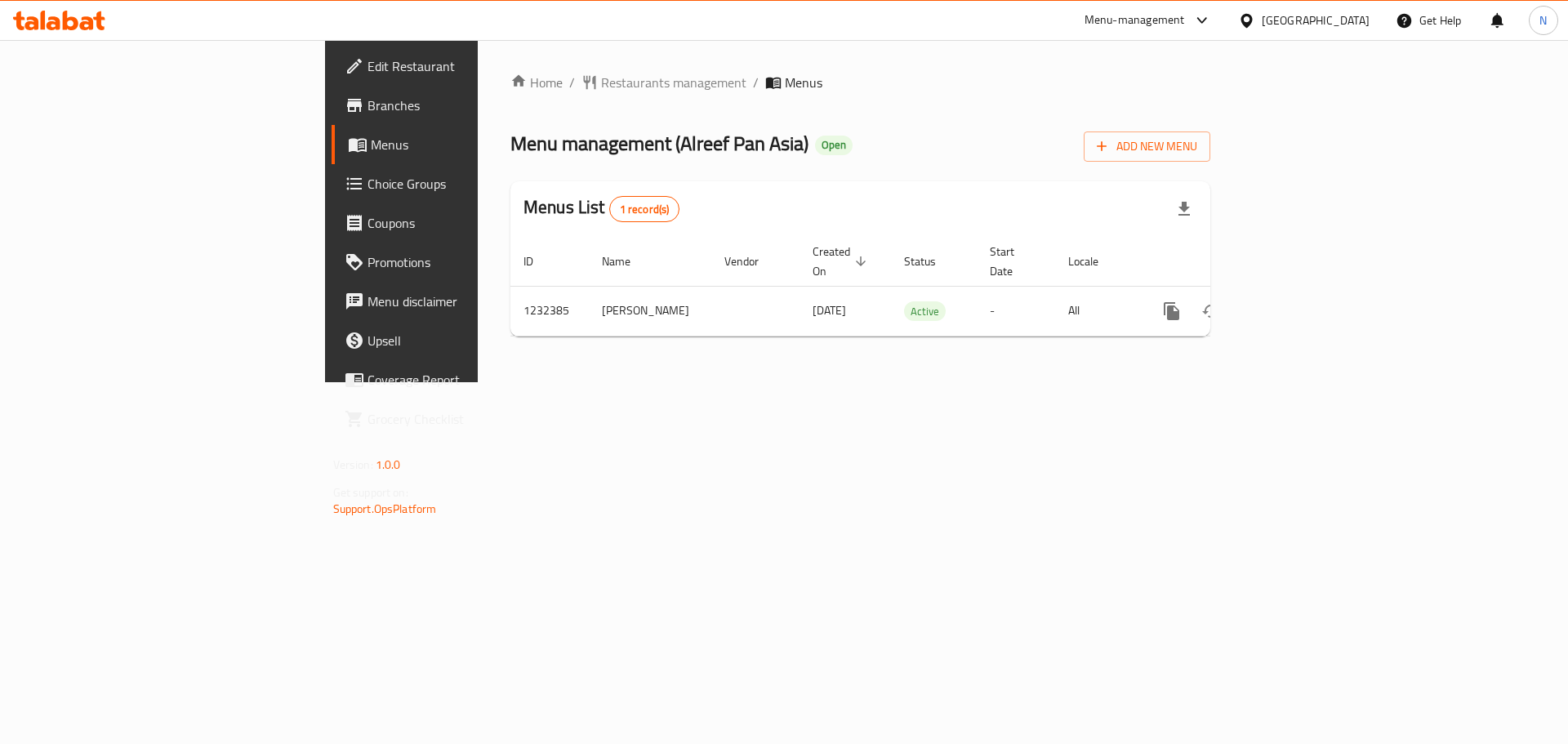
click at [1354, 20] on div "[GEOGRAPHIC_DATA]" at bounding box center [1316, 20] width 108 height 18
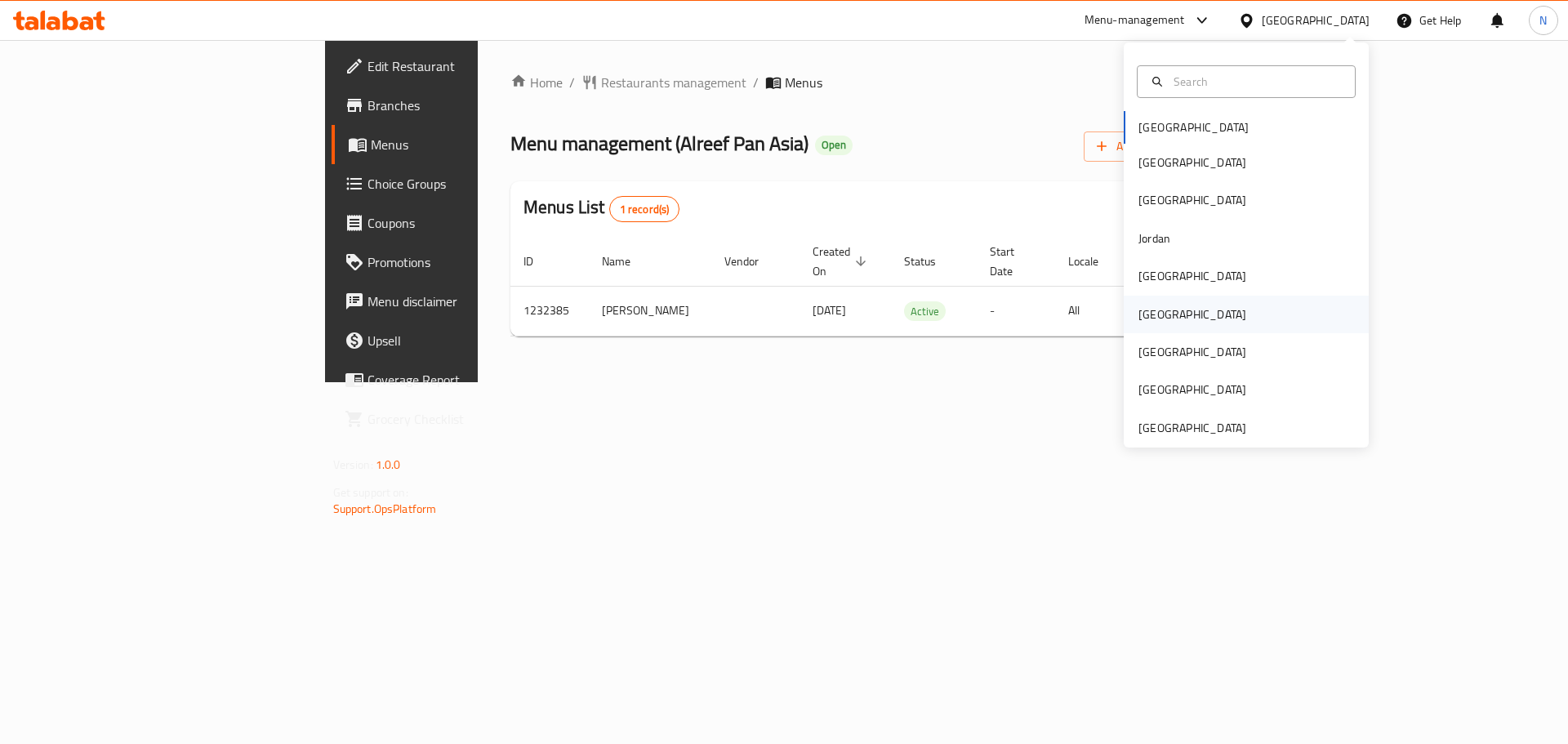
click at [1172, 318] on div "[GEOGRAPHIC_DATA]" at bounding box center [1246, 314] width 245 height 38
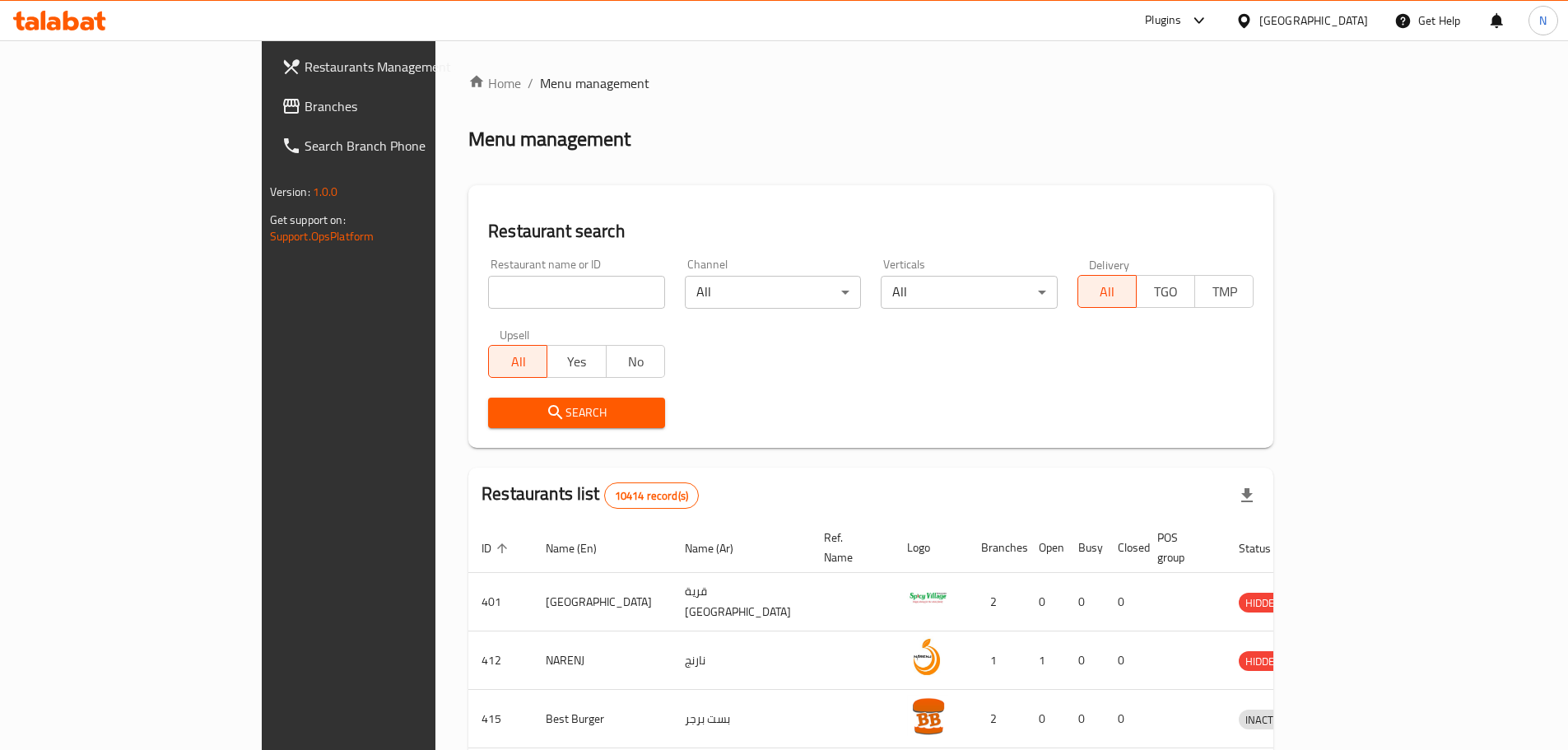
click at [305, 108] on span "Branches" at bounding box center [408, 106] width 206 height 19
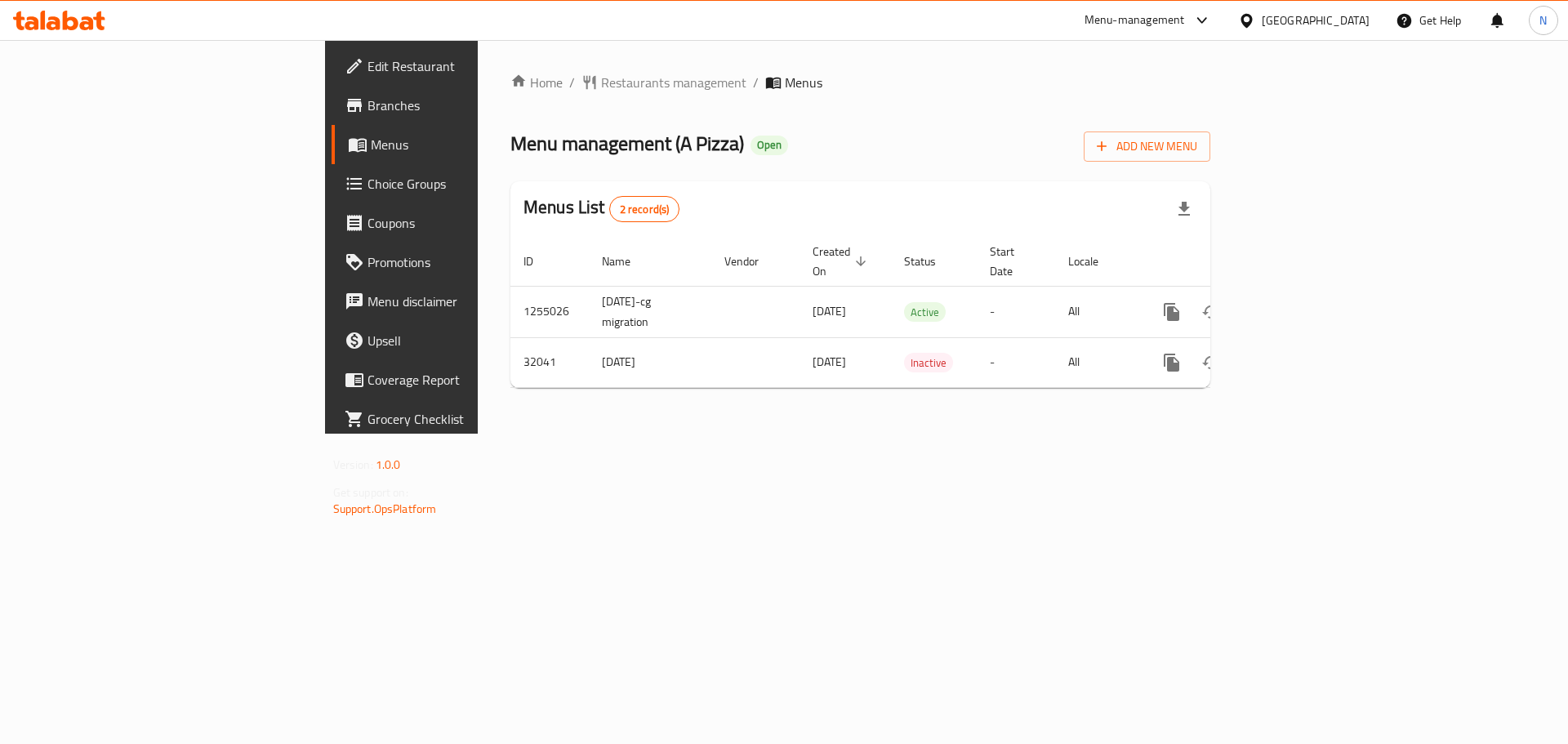
click at [1262, 15] on div at bounding box center [1250, 20] width 24 height 18
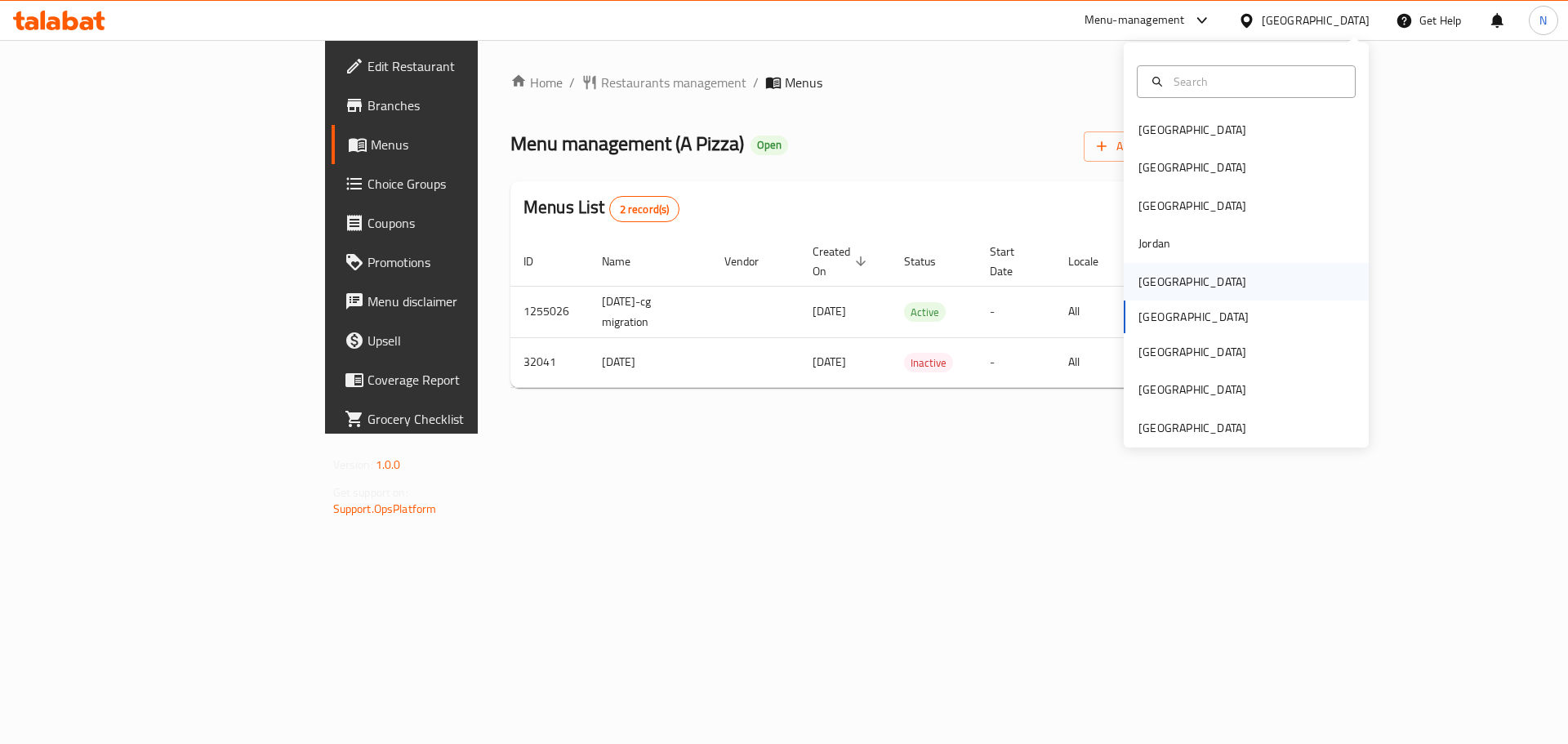
click at [1167, 278] on div "[GEOGRAPHIC_DATA]" at bounding box center [1192, 281] width 134 height 38
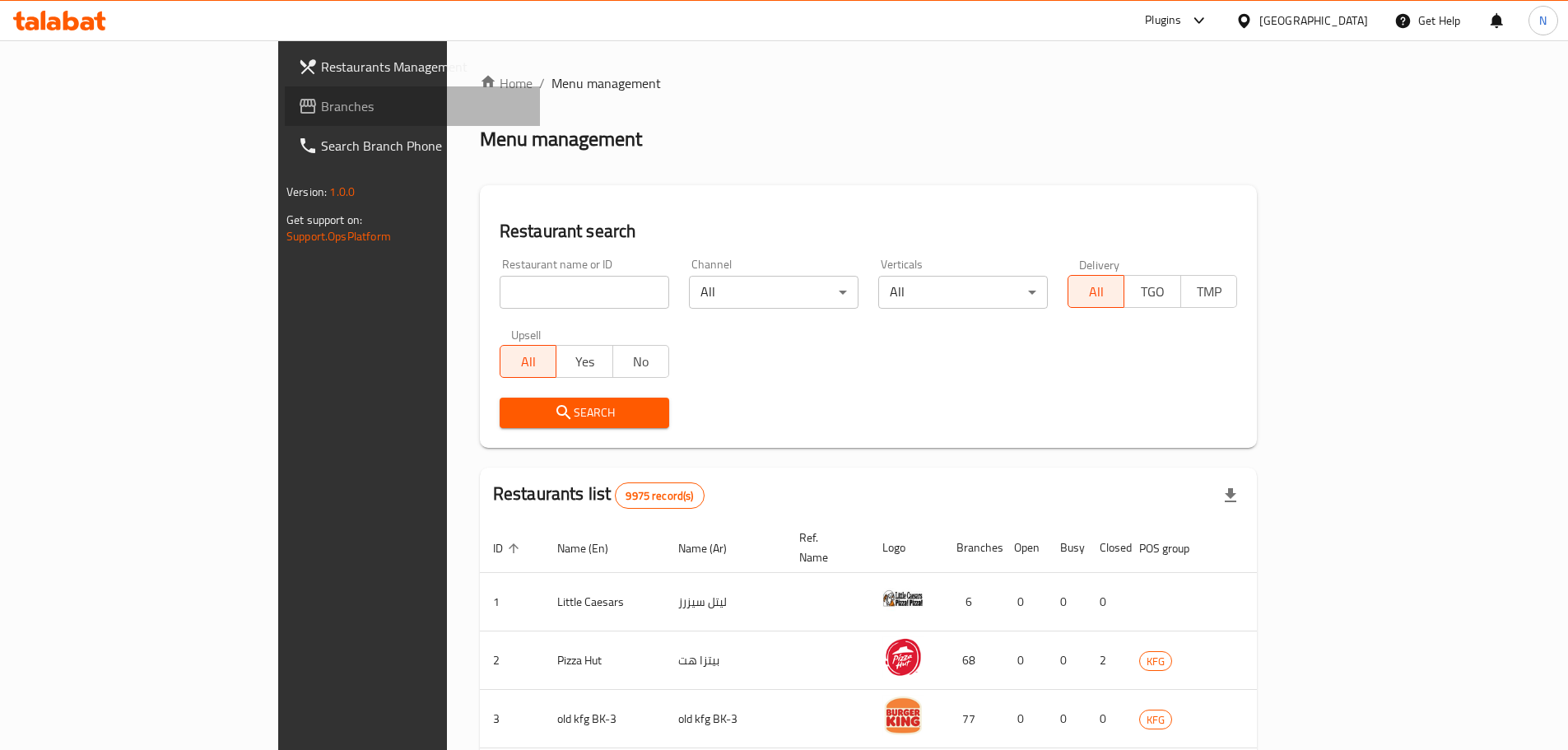
click at [321, 115] on span "Branches" at bounding box center [423, 106] width 206 height 19
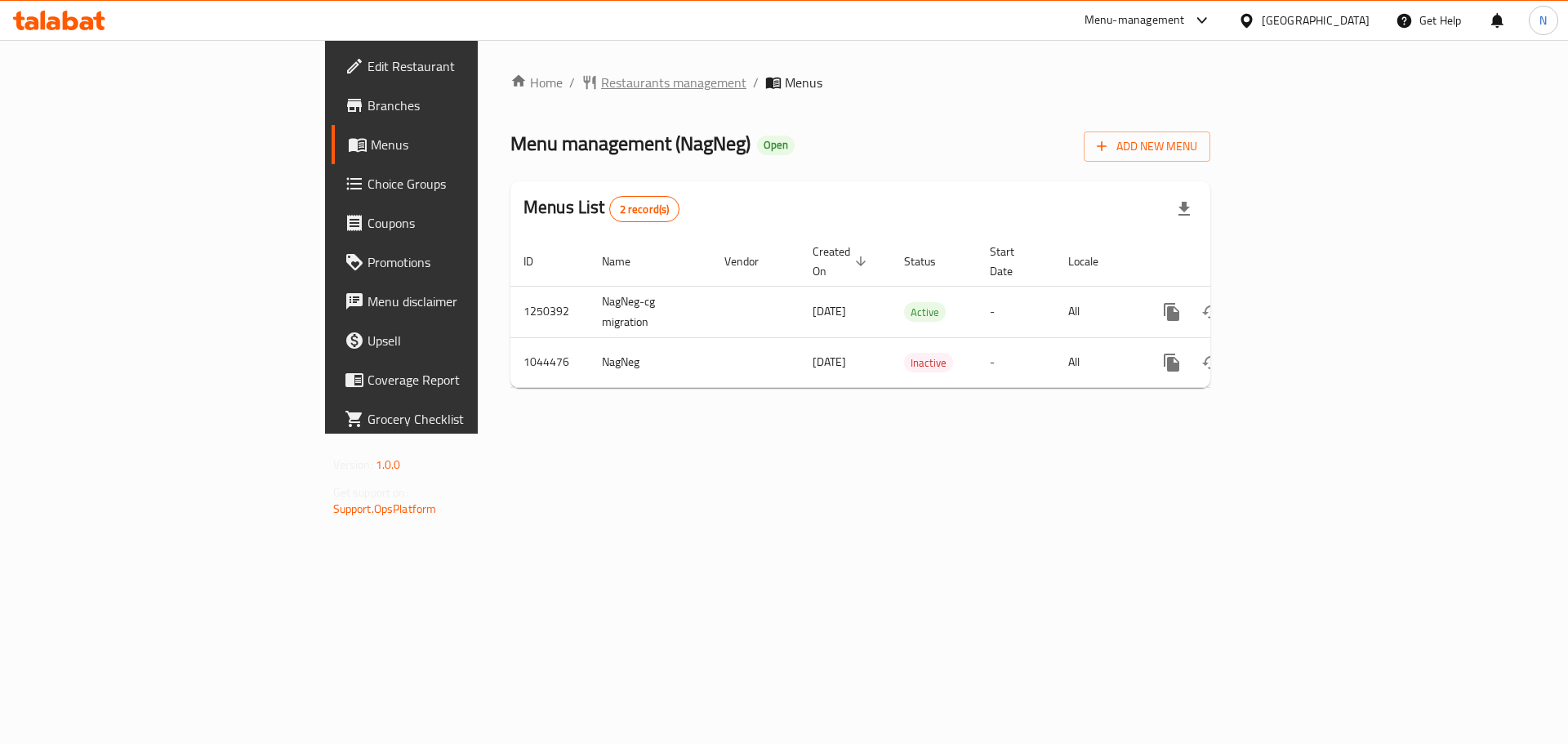
click at [601, 75] on span "Restaurants management" at bounding box center [673, 83] width 145 height 19
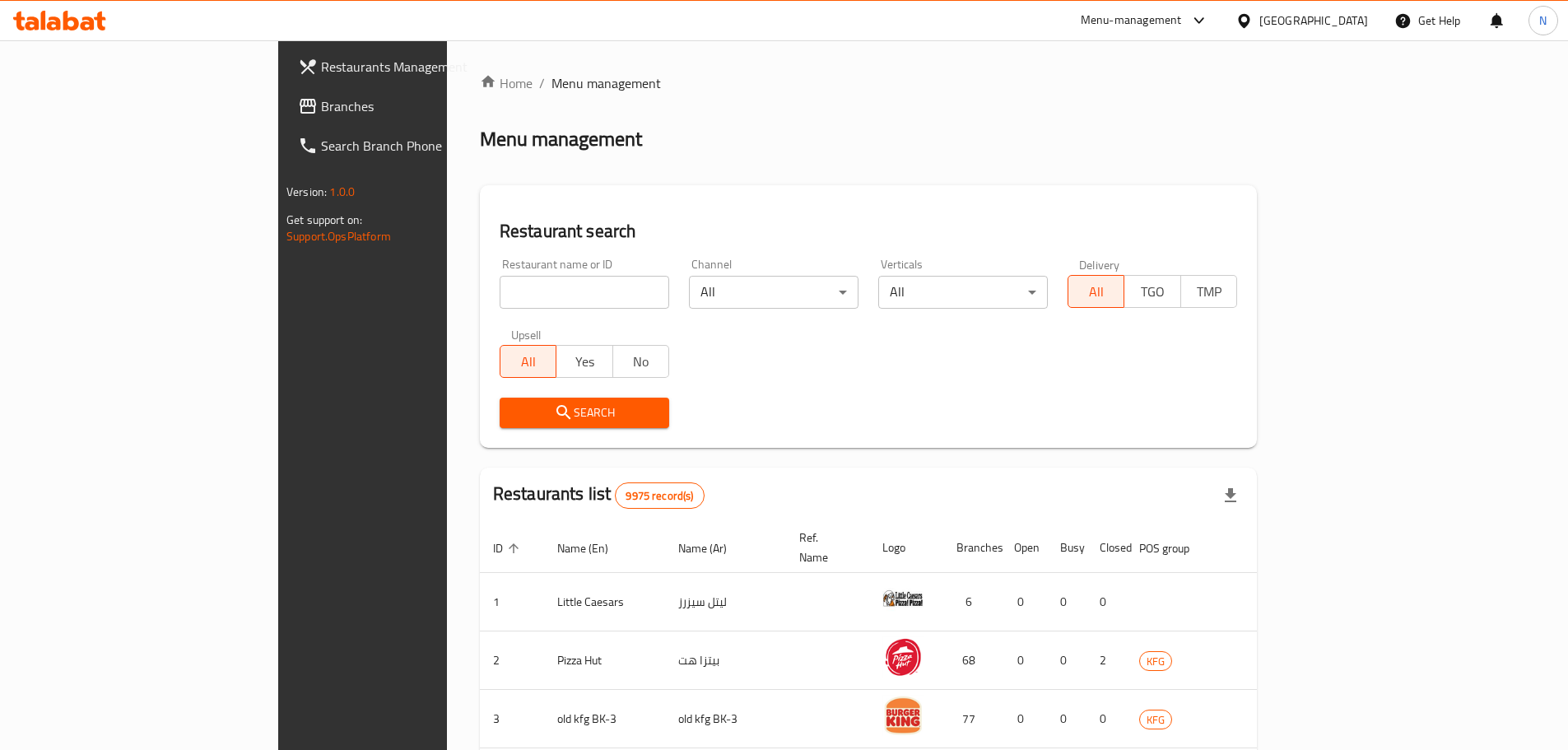
click at [1359, 26] on div "[GEOGRAPHIC_DATA]" at bounding box center [1314, 20] width 109 height 18
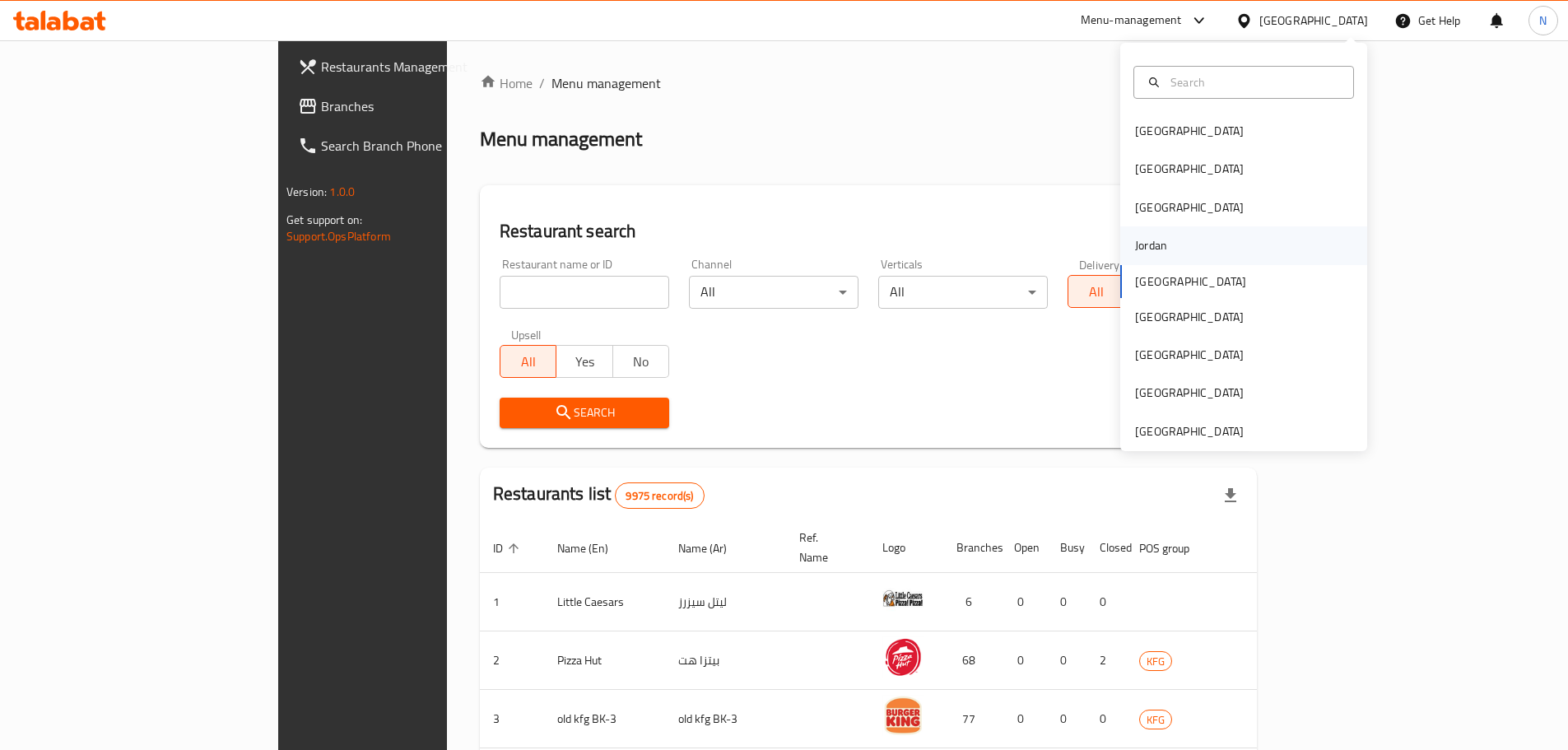
click at [1153, 251] on div "Jordan" at bounding box center [1151, 245] width 32 height 18
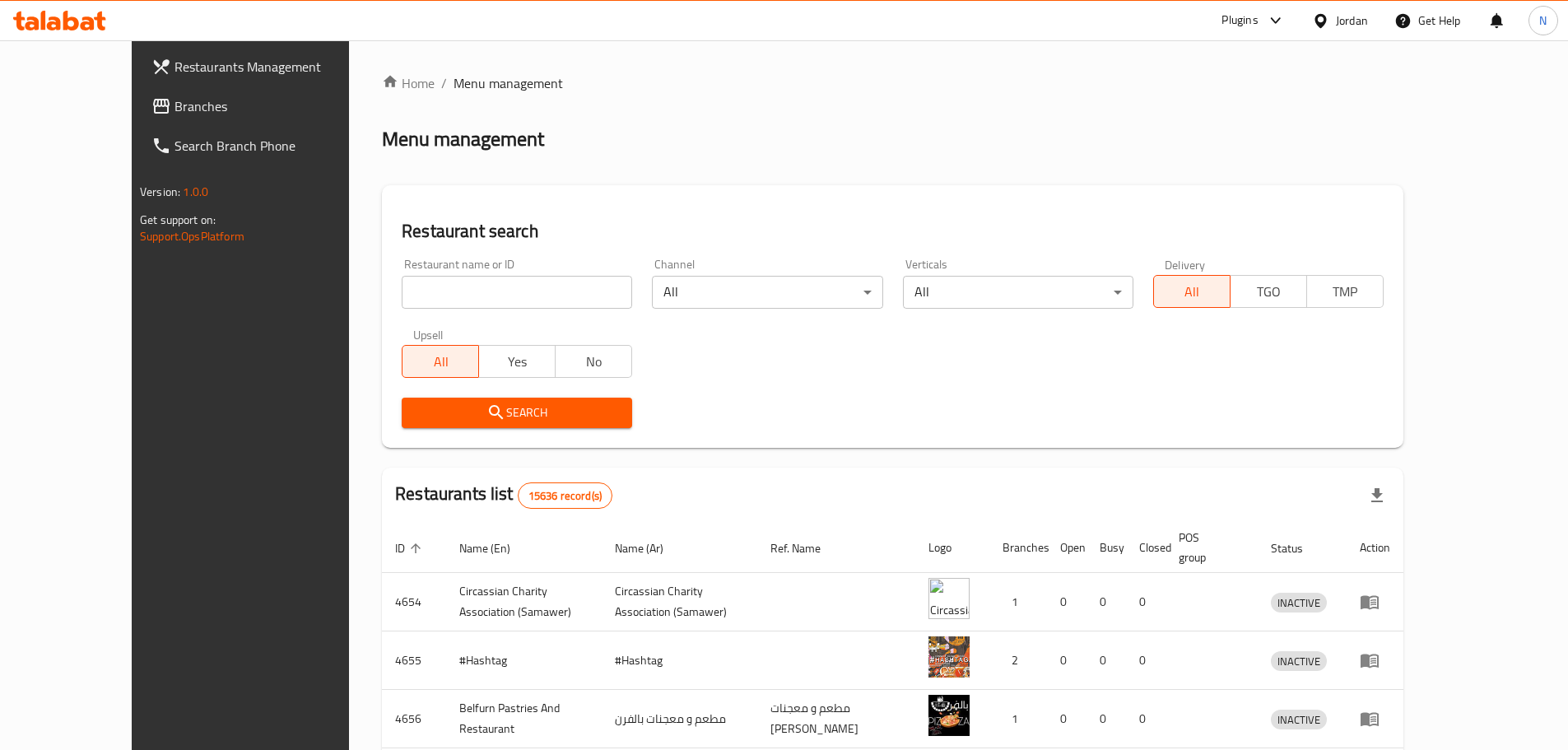
click at [175, 107] on span "Branches" at bounding box center [277, 106] width 206 height 19
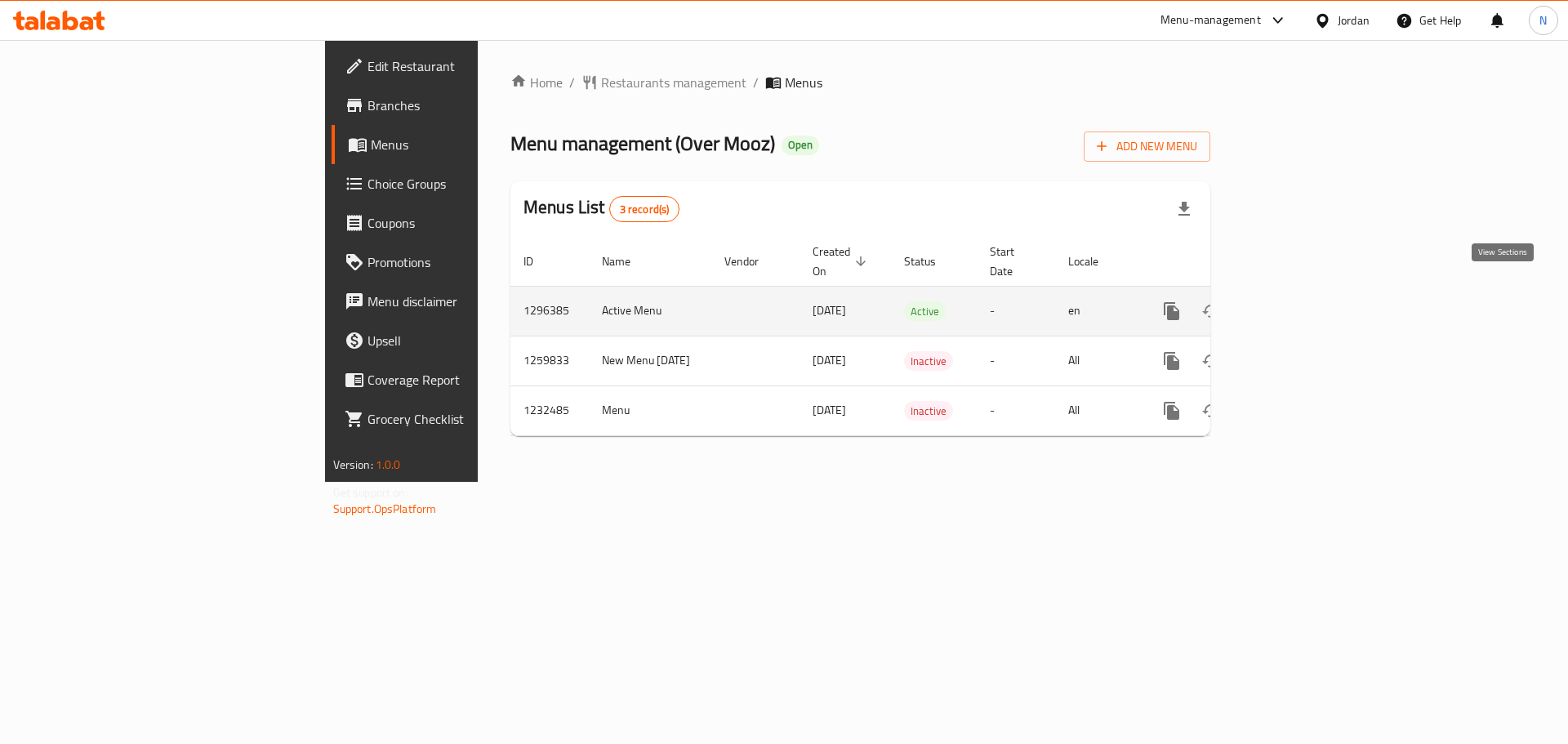
click at [1299, 301] on icon "enhanced table" at bounding box center [1289, 311] width 19 height 19
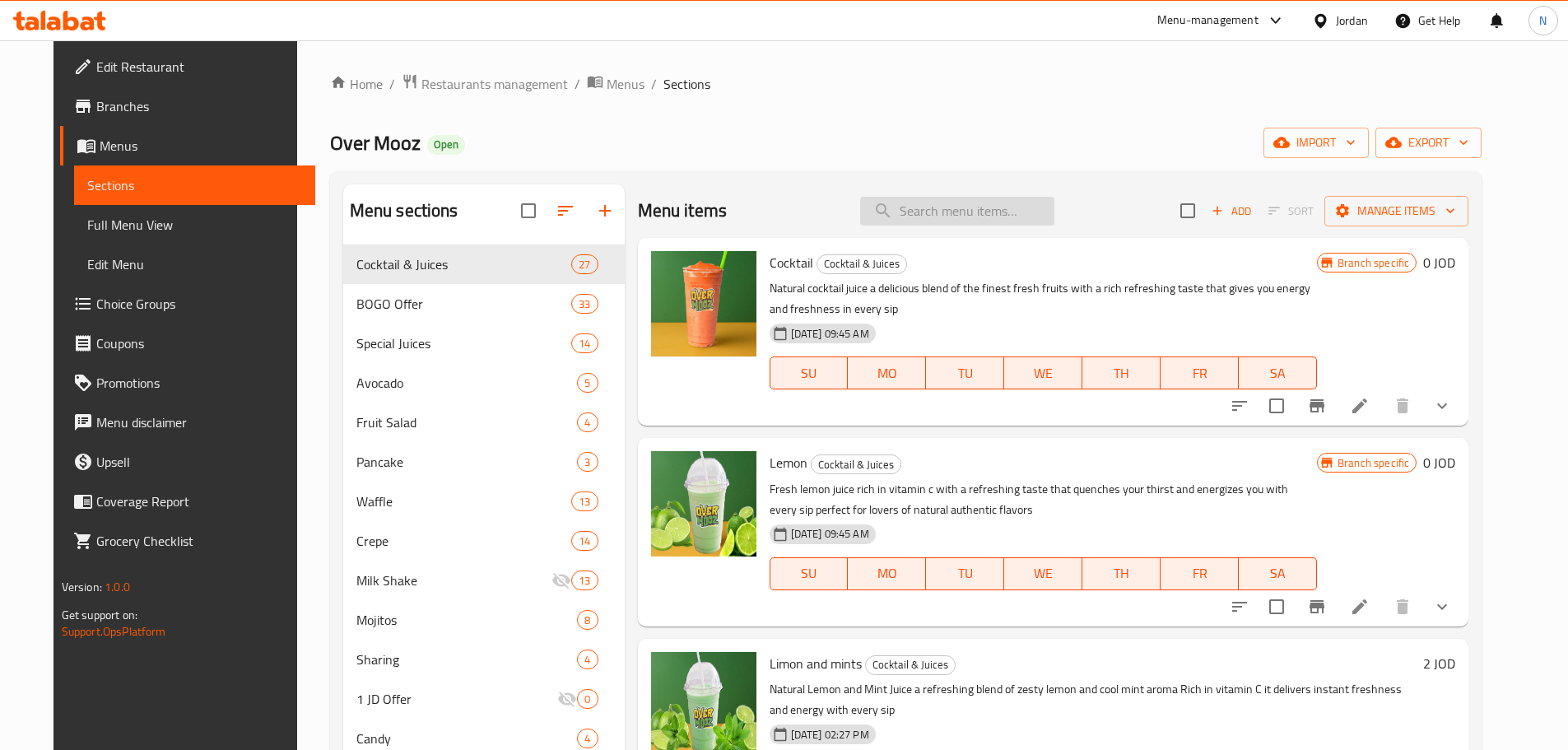
click at [947, 208] on input "search" at bounding box center [957, 211] width 194 height 29
paste input "Strawberry"
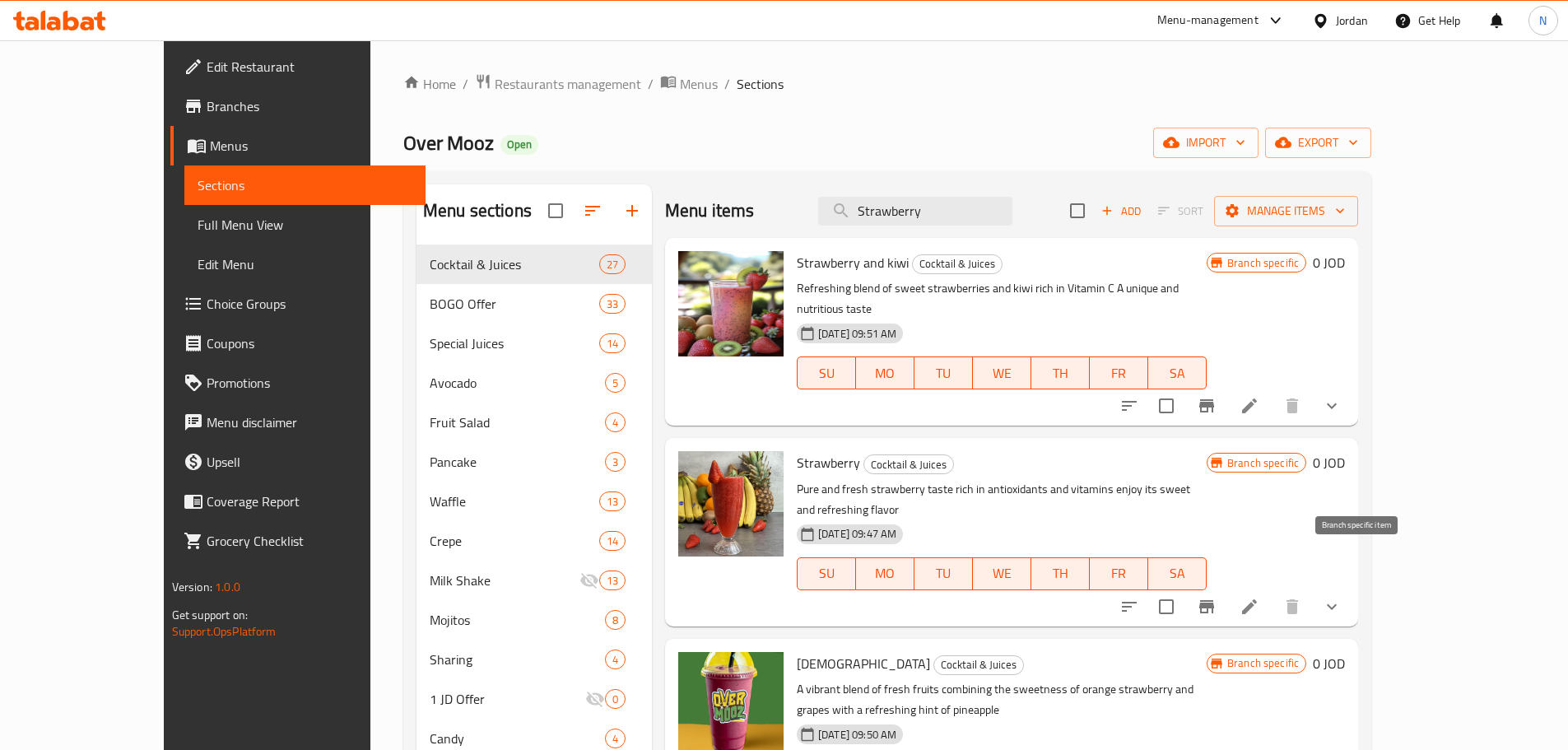
type input "Strawberry"
click at [1216, 597] on icon "Branch-specific-item" at bounding box center [1207, 607] width 19 height 19
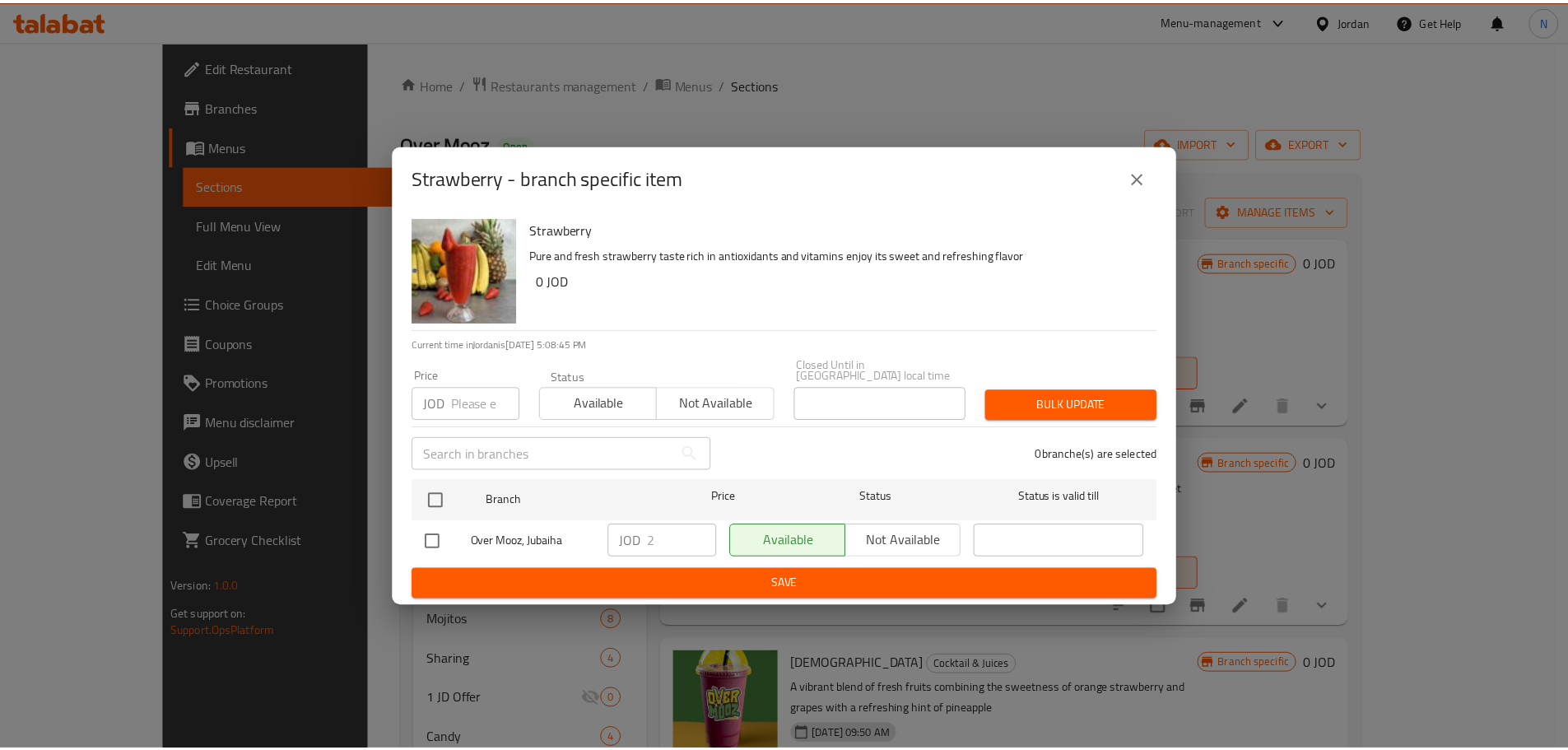
scroll to position [230, 0]
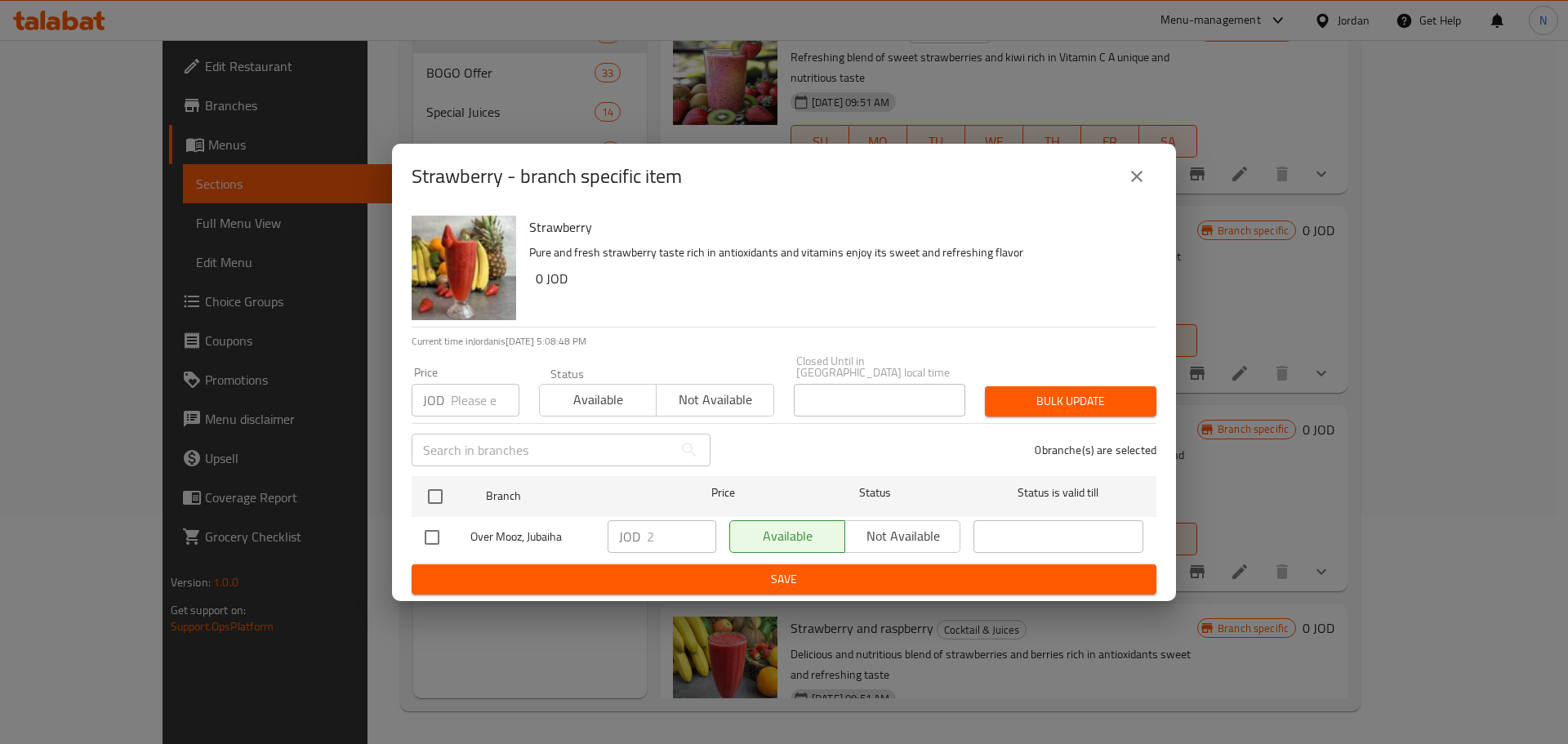
click at [1541, 461] on div "Strawberry - branch specific item Strawberry Pure and fresh strawberry taste ri…" at bounding box center [784, 372] width 1568 height 744
click at [1143, 179] on icon "close" at bounding box center [1136, 177] width 19 height 19
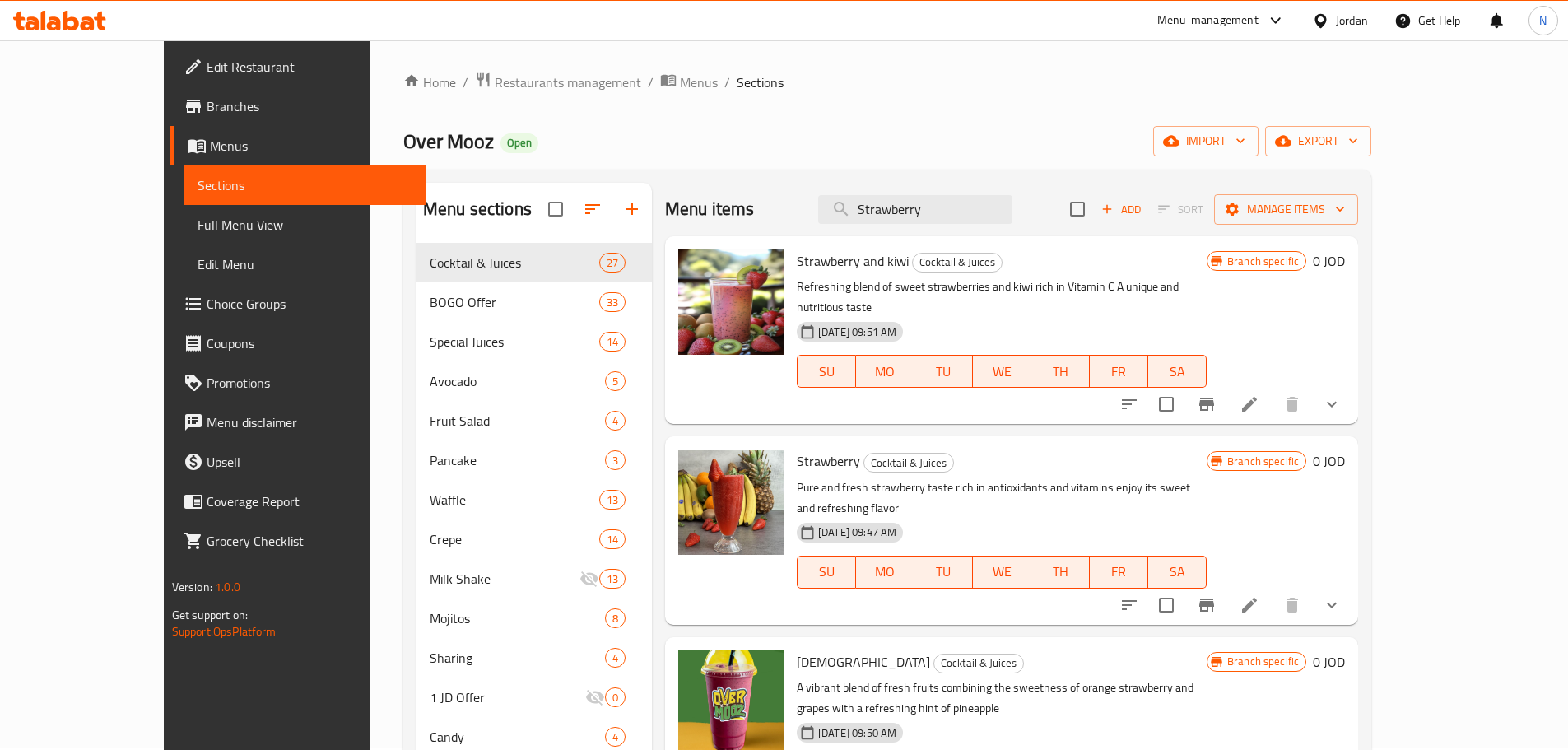
scroll to position [0, 0]
click at [494, 93] on span "Restaurants management" at bounding box center [567, 84] width 146 height 19
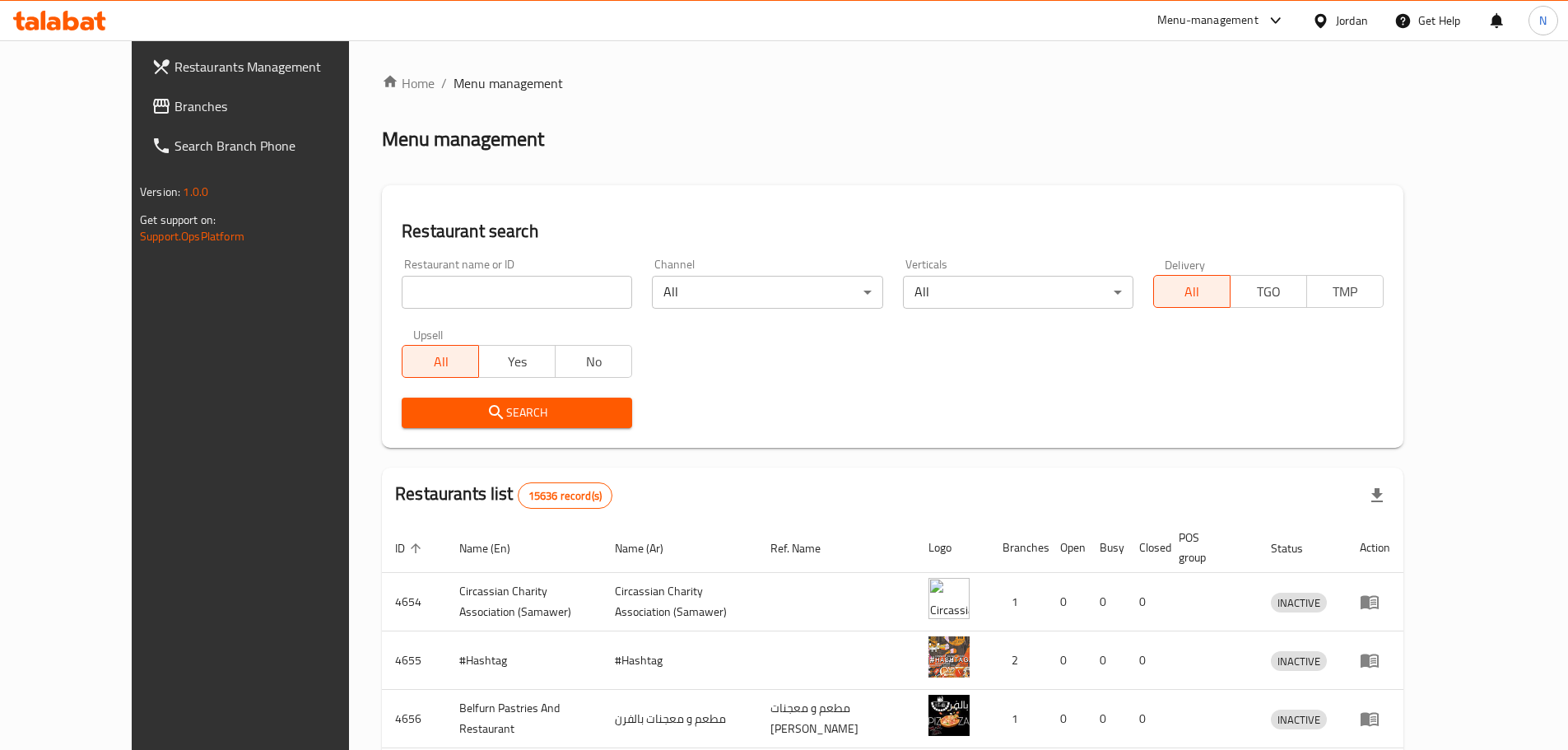
click at [1334, 26] on div at bounding box center [1323, 20] width 24 height 18
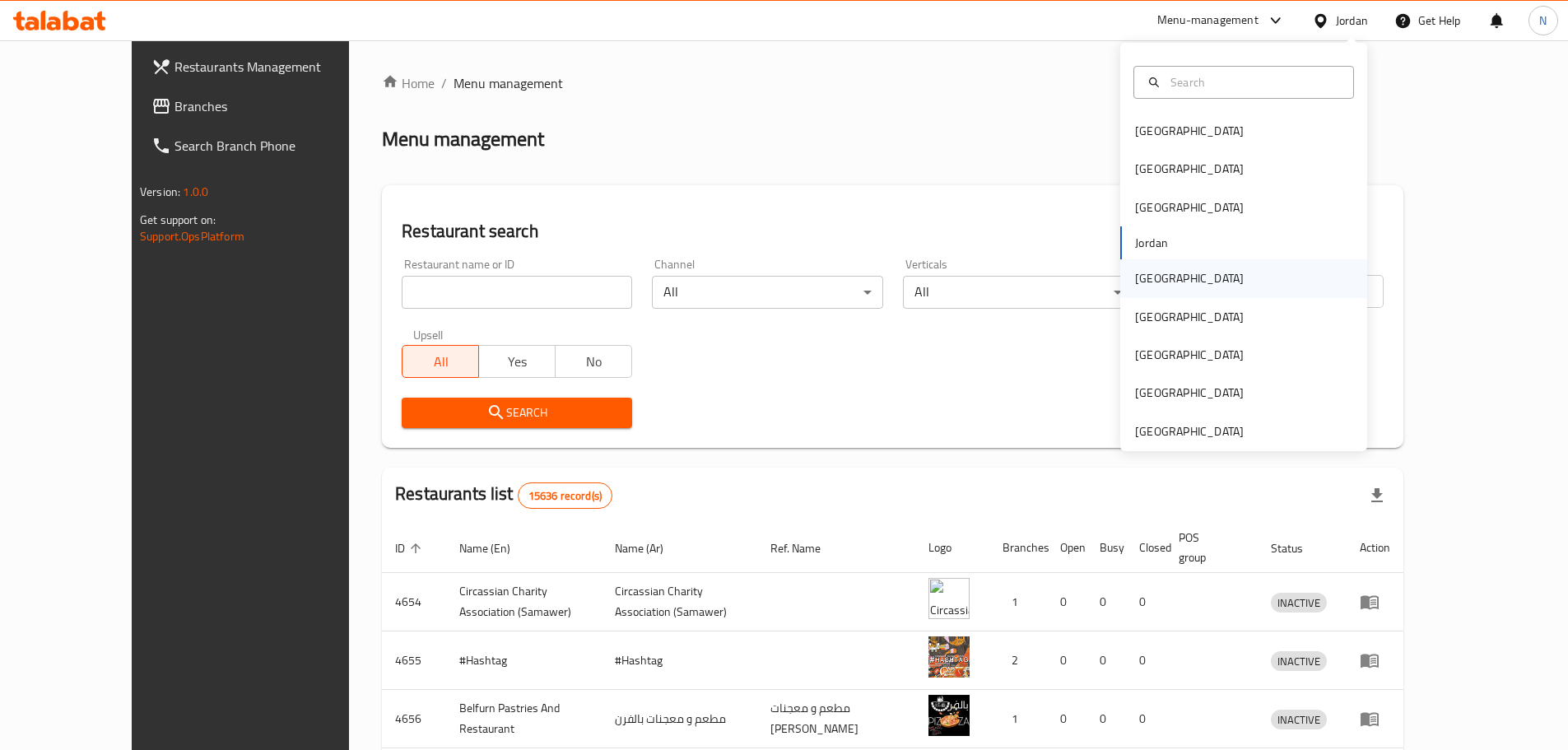
click at [1163, 281] on div "[GEOGRAPHIC_DATA]" at bounding box center [1190, 278] width 135 height 38
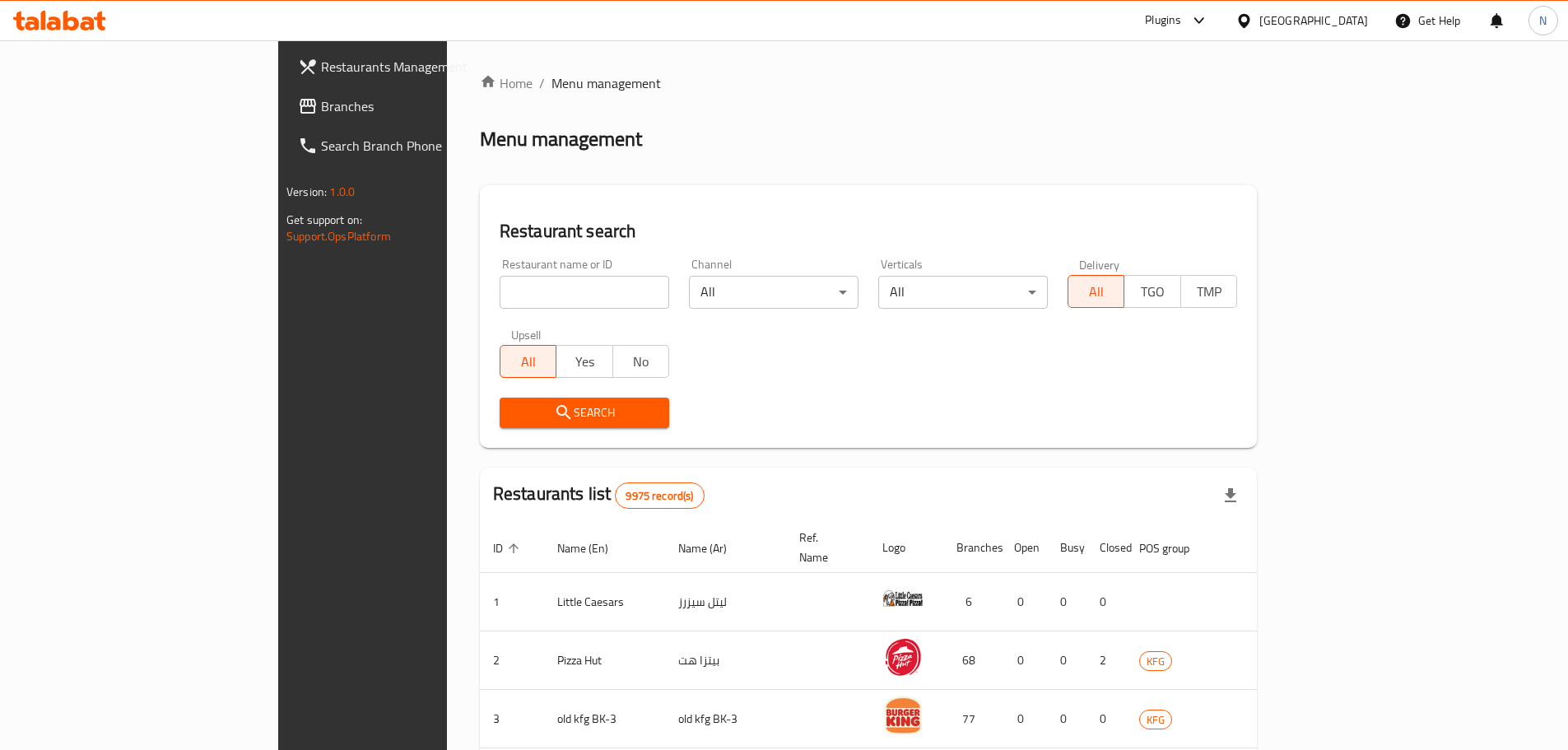
click at [321, 108] on span "Branches" at bounding box center [423, 106] width 206 height 19
